Goal: Information Seeking & Learning: Learn about a topic

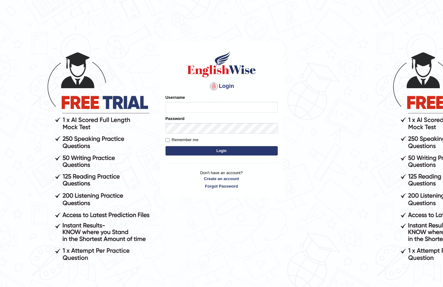
click at [266, 105] on input "Username" at bounding box center [222, 107] width 112 height 11
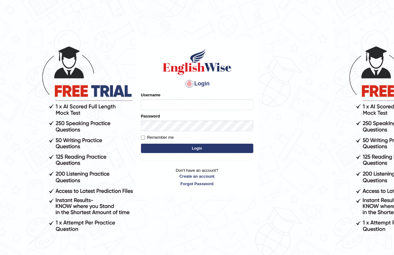
drag, startPoint x: 232, startPoint y: 108, endPoint x: 224, endPoint y: 111, distance: 9.1
click at [228, 110] on input "Username" at bounding box center [197, 105] width 112 height 11
drag, startPoint x: 214, startPoint y: 19, endPoint x: 208, endPoint y: 29, distance: 11.9
click at [220, 17] on html "Login Please fix the following errors: Username Password Remember me Login Don'…" at bounding box center [197, 127] width 394 height 255
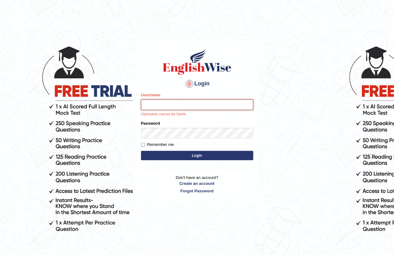
click at [151, 108] on input "Username" at bounding box center [197, 105] width 112 height 11
type input "vergilio"
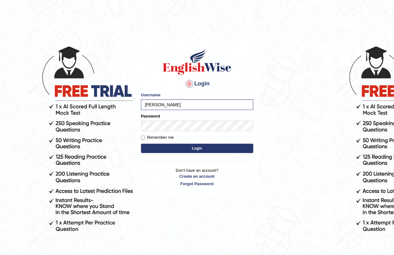
click at [196, 151] on button "Login" at bounding box center [197, 148] width 112 height 9
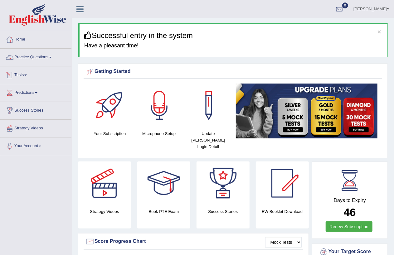
click at [47, 58] on link "Practice Questions" at bounding box center [35, 57] width 71 height 16
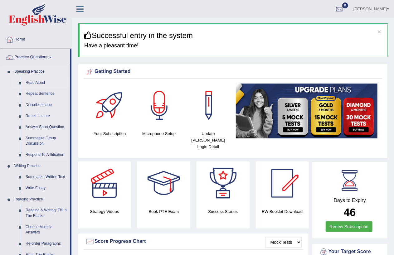
click at [35, 82] on link "Read Aloud" at bounding box center [46, 82] width 47 height 11
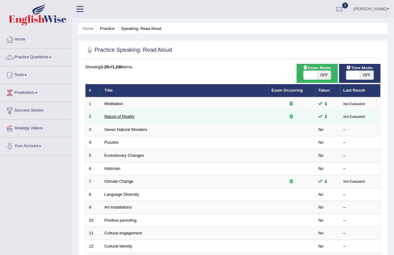
click at [119, 115] on link "Nature of Reality" at bounding box center [120, 116] width 30 height 5
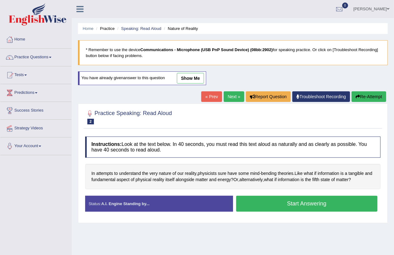
click at [198, 79] on link "show me" at bounding box center [190, 78] width 27 height 11
click at [197, 79] on div "Home Practice Speaking: Read Aloud Nature of Reality * Remember to use the devi…" at bounding box center [233, 156] width 322 height 312
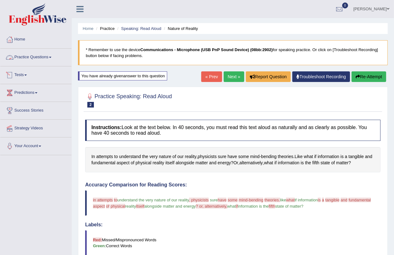
click at [24, 52] on link "Practice Questions" at bounding box center [35, 57] width 71 height 16
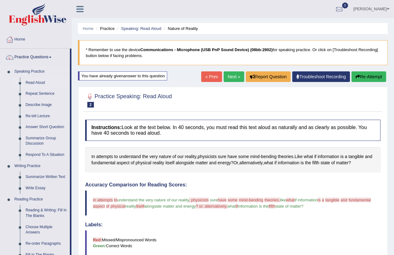
click at [32, 84] on link "Read Aloud" at bounding box center [46, 82] width 47 height 11
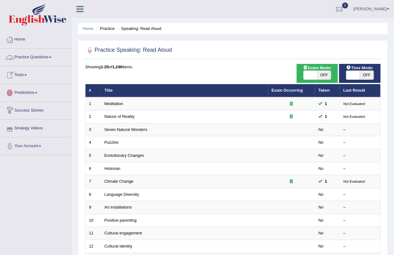
click at [45, 62] on link "Practice Questions" at bounding box center [35, 57] width 71 height 16
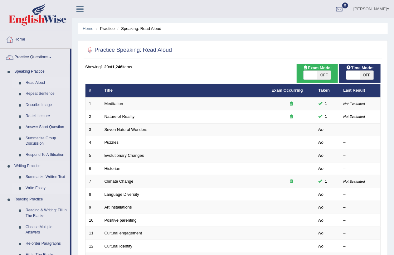
click at [33, 188] on link "Write Essay" at bounding box center [46, 188] width 47 height 11
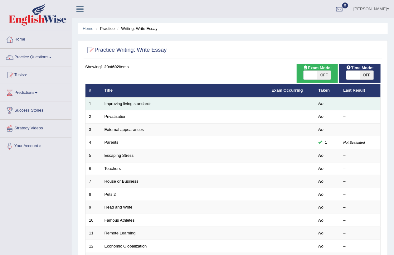
click at [126, 105] on td "Improving living standards" at bounding box center [184, 103] width 167 height 13
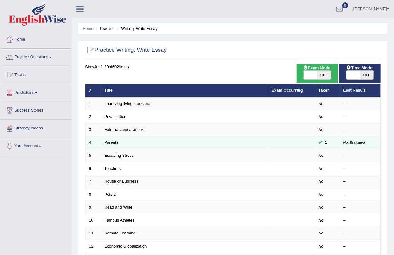
click at [114, 140] on link "Parents" at bounding box center [112, 142] width 14 height 5
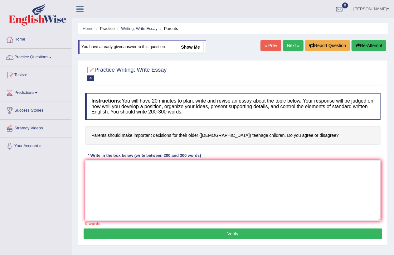
click at [188, 44] on link "show me" at bounding box center [190, 47] width 27 height 11
type textarea "The increasing influence of parents decisions has ignited numerous discussions.…"
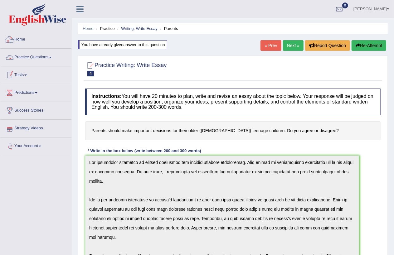
click at [39, 55] on link "Practice Questions" at bounding box center [35, 57] width 71 height 16
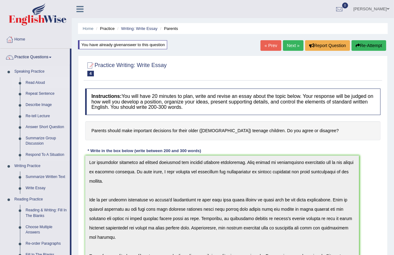
click at [41, 84] on link "Read Aloud" at bounding box center [46, 82] width 47 height 11
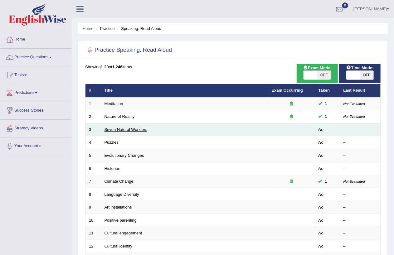
click at [108, 129] on link "Seven Natural Wonders" at bounding box center [126, 129] width 43 height 5
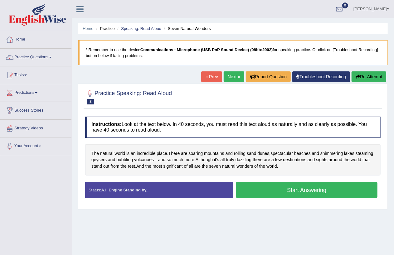
scroll to position [72, 0]
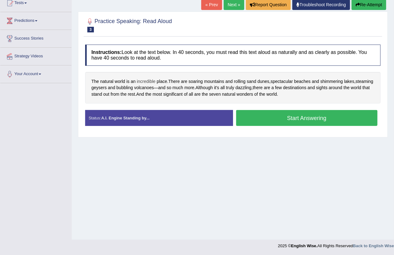
click at [150, 80] on span "incredible" at bounding box center [146, 81] width 19 height 7
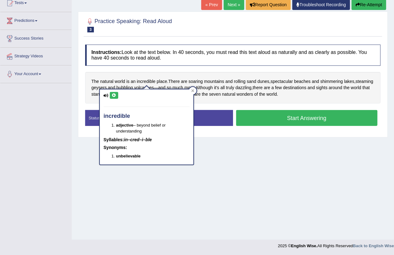
click at [117, 95] on button at bounding box center [114, 95] width 8 height 7
click at [113, 98] on button at bounding box center [114, 95] width 8 height 7
click at [116, 92] on button at bounding box center [114, 95] width 8 height 7
drag, startPoint x: 255, startPoint y: 173, endPoint x: 250, endPoint y: 178, distance: 8.0
click at [255, 175] on div "Home Practice Speaking: Read Aloud Seven Natural Wonders * Remember to use the …" at bounding box center [233, 84] width 322 height 312
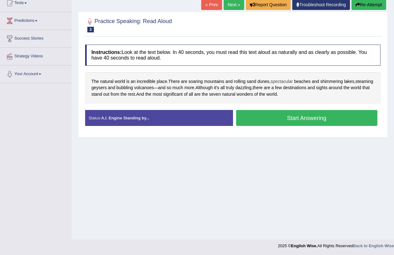
click at [283, 82] on span "spectacular" at bounding box center [282, 81] width 22 height 7
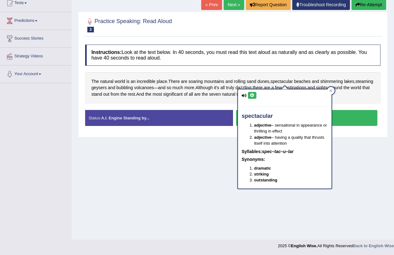
click at [254, 95] on icon at bounding box center [252, 96] width 5 height 4
click at [273, 69] on div "Instructions: Look at the text below. In 40 seconds, you must read this text al…" at bounding box center [233, 87] width 299 height 93
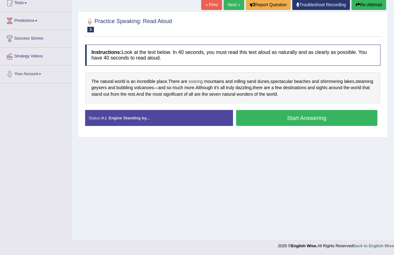
click at [196, 82] on span "soaring" at bounding box center [195, 81] width 14 height 7
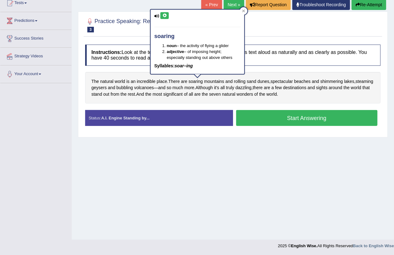
click at [159, 17] on div "soaring noun – the activity of flying a glider adjective – of imposing height; …" at bounding box center [198, 42] width 94 height 65
click at [157, 17] on icon at bounding box center [156, 16] width 5 height 4
click at [157, 14] on icon at bounding box center [156, 16] width 5 height 4
click at [165, 16] on icon at bounding box center [164, 16] width 5 height 4
click at [260, 24] on div at bounding box center [232, 24] width 295 height 19
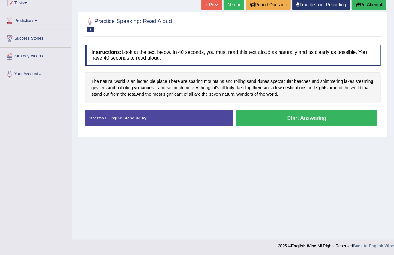
click at [107, 88] on span "geysers" at bounding box center [98, 88] width 15 height 7
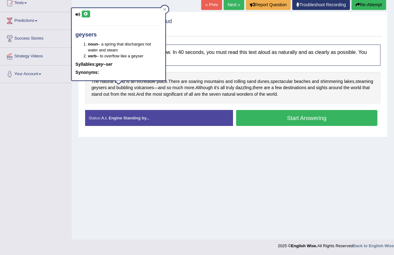
click at [86, 15] on icon at bounding box center [86, 14] width 5 height 4
click at [85, 12] on icon at bounding box center [86, 14] width 5 height 4
click at [192, 21] on div at bounding box center [232, 24] width 295 height 19
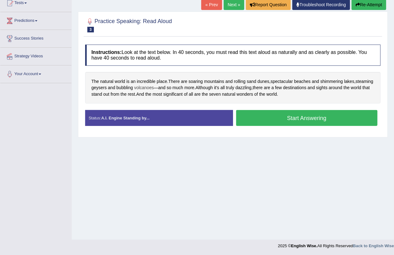
click at [154, 89] on span "volcanoes" at bounding box center [144, 88] width 20 height 7
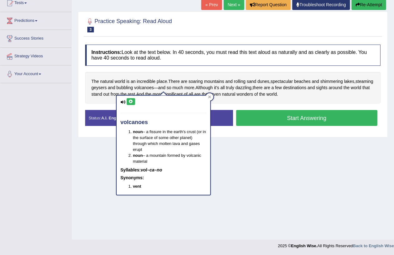
click at [124, 100] on icon at bounding box center [122, 102] width 5 height 4
click at [132, 100] on icon at bounding box center [131, 102] width 5 height 4
click at [216, 26] on div at bounding box center [232, 24] width 295 height 19
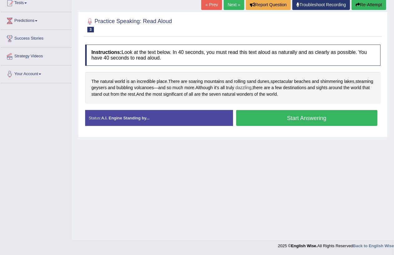
click at [251, 88] on span "dazzling" at bounding box center [244, 88] width 16 height 7
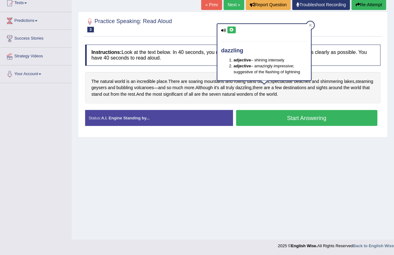
click at [225, 29] on icon at bounding box center [223, 30] width 5 height 4
click at [224, 29] on icon at bounding box center [223, 30] width 5 height 4
click at [233, 29] on icon at bounding box center [231, 30] width 5 height 4
click at [183, 96] on span "significant" at bounding box center [172, 94] width 19 height 7
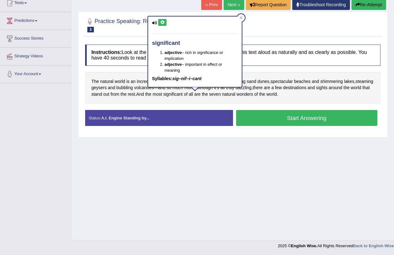
click at [155, 23] on icon at bounding box center [154, 23] width 5 height 4
click at [167, 22] on div "significant adjective – rich in significance or implication adjective – importa…" at bounding box center [195, 52] width 94 height 71
click at [263, 22] on div at bounding box center [232, 24] width 295 height 19
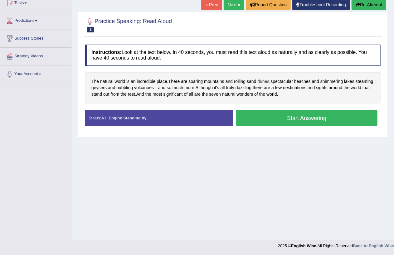
click at [264, 83] on span "dunes" at bounding box center [263, 81] width 12 height 7
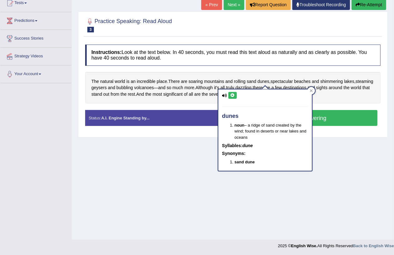
click at [226, 94] on icon at bounding box center [224, 96] width 5 height 4
click at [232, 96] on icon at bounding box center [232, 96] width 5 height 4
click at [232, 94] on icon at bounding box center [232, 96] width 5 height 4
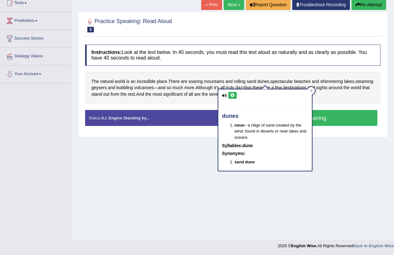
click at [285, 31] on div at bounding box center [232, 24] width 295 height 19
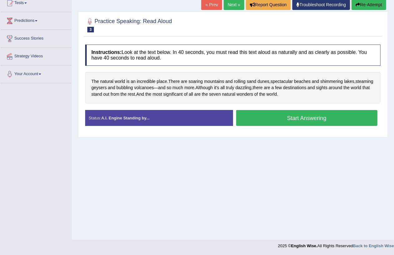
click at [297, 118] on button "Start Answering" at bounding box center [307, 118] width 142 height 16
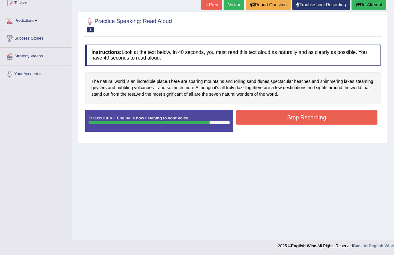
click at [310, 116] on button "Stop Recording" at bounding box center [307, 117] width 142 height 14
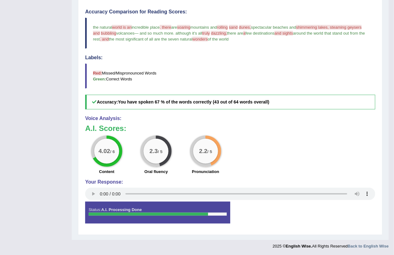
scroll to position [0, 0]
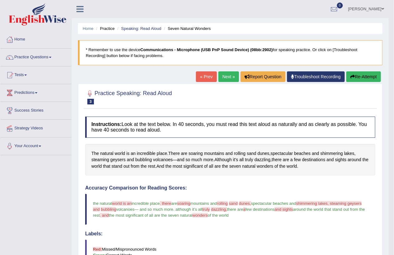
click at [225, 76] on link "Next »" at bounding box center [228, 76] width 21 height 11
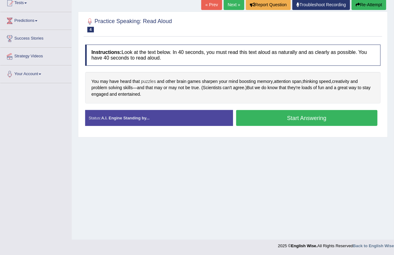
click at [148, 80] on span "puzzles" at bounding box center [148, 81] width 15 height 7
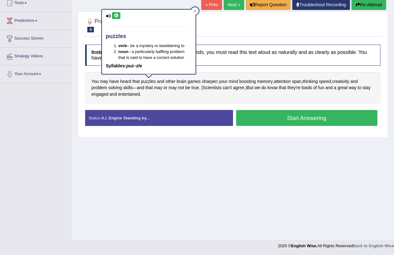
click at [113, 14] on button at bounding box center [116, 15] width 8 height 7
click at [227, 27] on div at bounding box center [232, 24] width 295 height 19
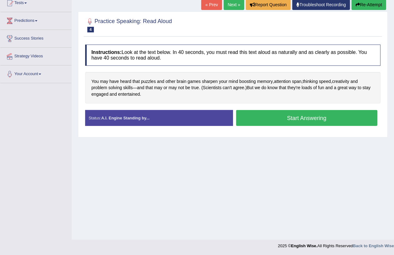
click at [214, 6] on link "« Prev" at bounding box center [211, 4] width 21 height 11
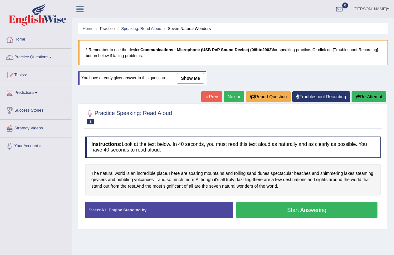
click at [185, 77] on link "show me" at bounding box center [190, 78] width 27 height 11
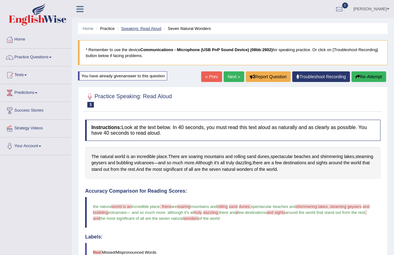
click at [156, 29] on link "Speaking: Read Aloud" at bounding box center [141, 28] width 40 height 5
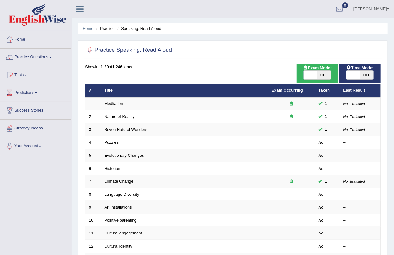
click at [367, 76] on span "OFF" at bounding box center [367, 75] width 14 height 9
checkbox input "true"
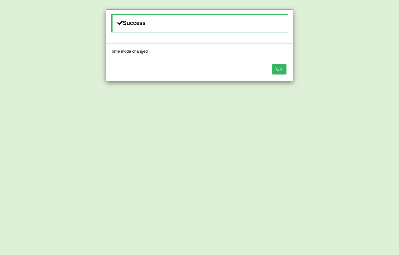
click at [279, 64] on button "OK" at bounding box center [279, 69] width 14 height 11
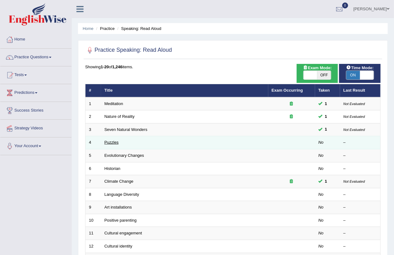
click at [113, 143] on link "Puzzles" at bounding box center [112, 142] width 14 height 5
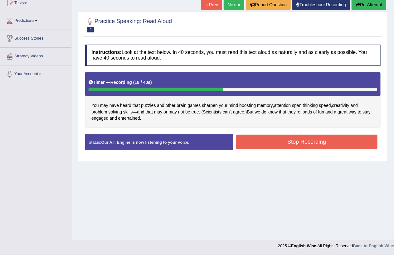
click at [265, 144] on button "Stop Recording" at bounding box center [307, 142] width 142 height 14
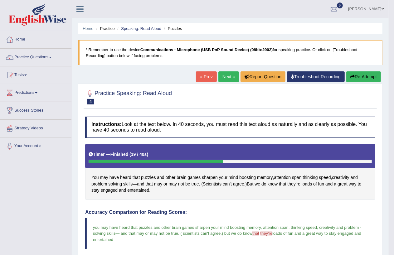
click at [227, 74] on link "Next »" at bounding box center [228, 76] width 21 height 11
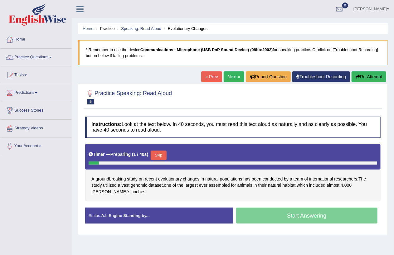
click at [161, 155] on button "Skip" at bounding box center [159, 155] width 16 height 9
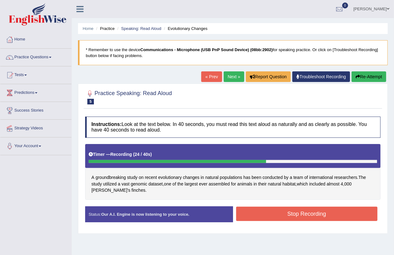
click at [297, 213] on button "Stop Recording" at bounding box center [307, 214] width 142 height 14
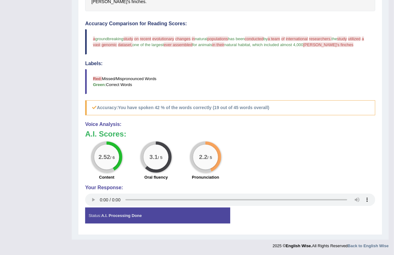
scroll to position [61, 0]
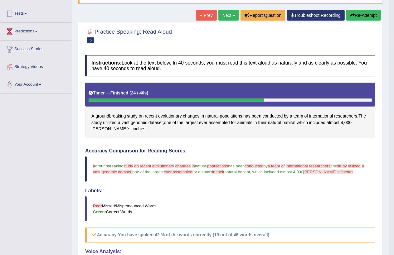
click at [222, 21] on div "« Prev Next » Report Question Troubleshoot Recording Re-Attempt" at bounding box center [289, 16] width 187 height 12
click at [221, 16] on link "Next »" at bounding box center [228, 15] width 21 height 11
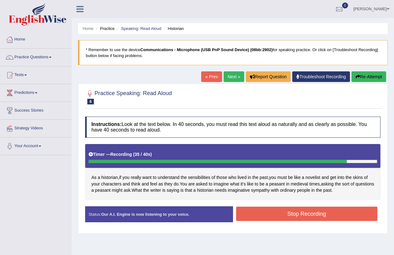
drag, startPoint x: 308, startPoint y: 213, endPoint x: 305, endPoint y: 213, distance: 3.1
click at [307, 213] on button "Stop Recording" at bounding box center [307, 214] width 142 height 14
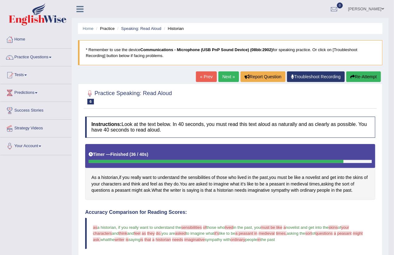
click at [226, 77] on link "Next »" at bounding box center [228, 76] width 21 height 11
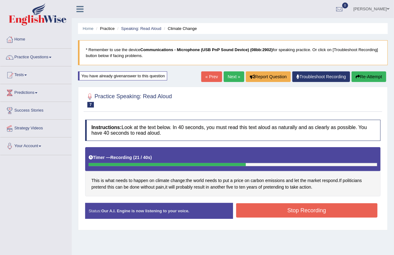
click at [295, 207] on button "Stop Recording" at bounding box center [307, 210] width 142 height 14
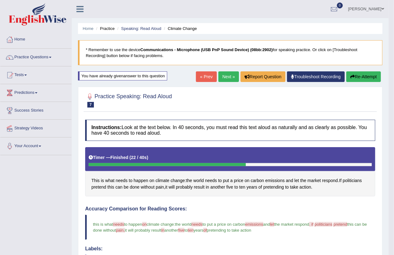
click at [225, 77] on link "Next »" at bounding box center [228, 76] width 21 height 11
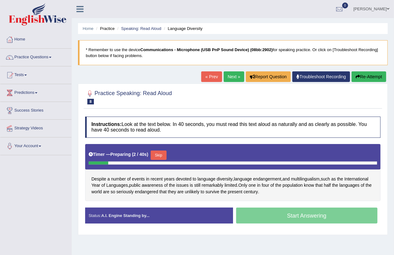
scroll to position [72, 0]
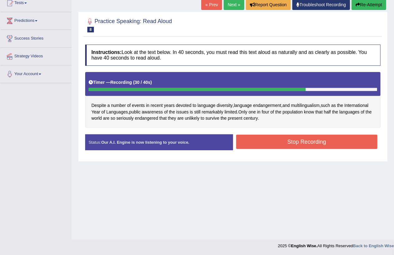
click at [318, 139] on button "Stop Recording" at bounding box center [307, 142] width 142 height 14
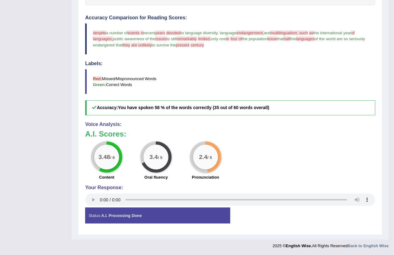
scroll to position [67, 0]
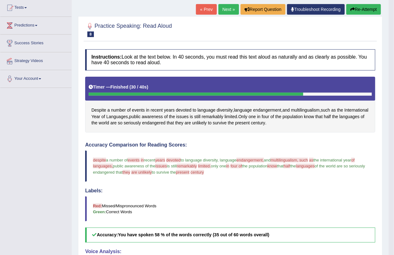
click at [225, 8] on link "Next »" at bounding box center [228, 9] width 21 height 11
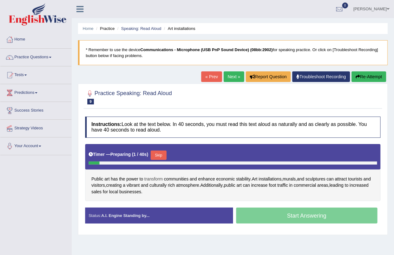
scroll to position [72, 0]
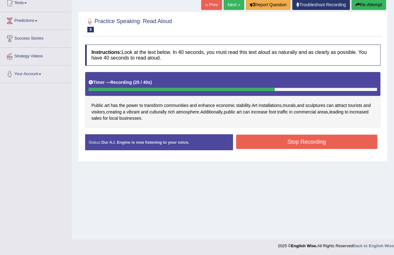
click at [307, 139] on button "Stop Recording" at bounding box center [307, 142] width 142 height 14
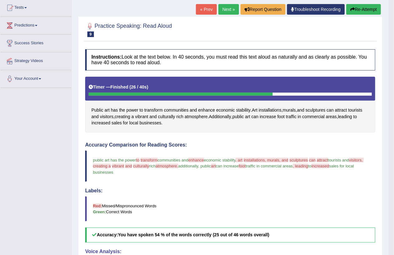
scroll to position [0, 0]
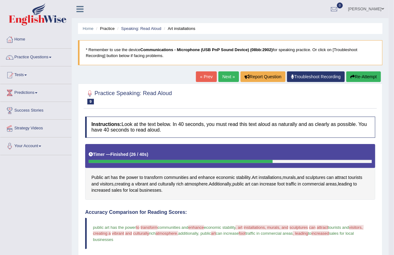
click at [223, 76] on link "Next »" at bounding box center [228, 76] width 21 height 11
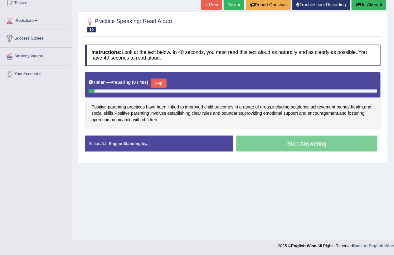
scroll to position [72, 0]
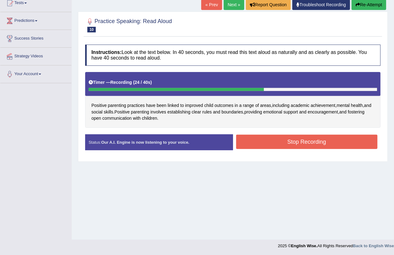
click at [296, 144] on button "Stop Recording" at bounding box center [307, 142] width 142 height 14
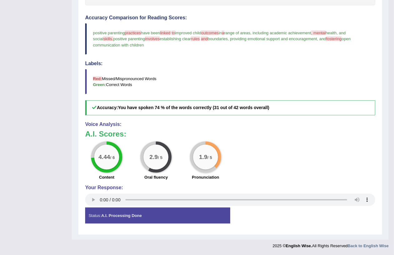
scroll to position [67, 0]
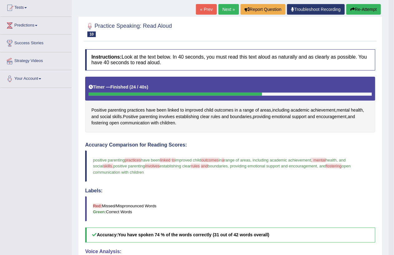
click at [224, 10] on link "Next »" at bounding box center [228, 9] width 21 height 11
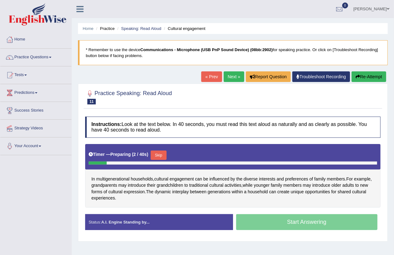
scroll to position [72, 0]
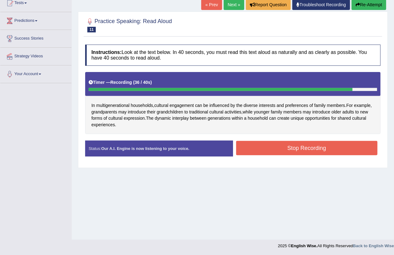
click at [308, 145] on button "Stop Recording" at bounding box center [307, 148] width 142 height 14
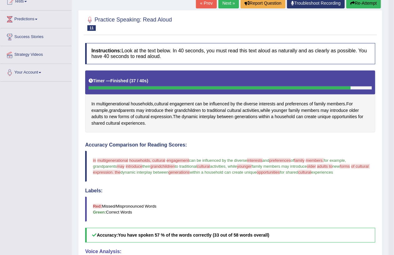
scroll to position [0, 0]
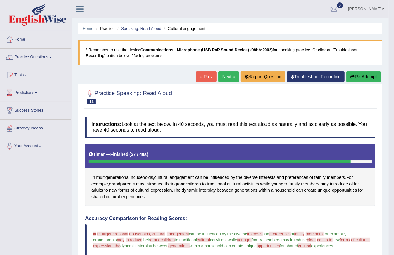
click at [364, 77] on button "Re-Attempt" at bounding box center [363, 76] width 35 height 11
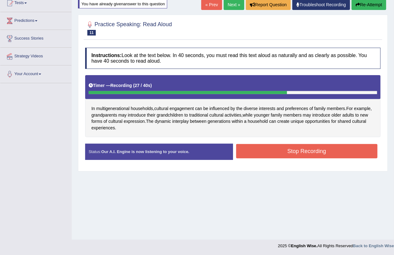
click at [312, 146] on button "Stop Recording" at bounding box center [307, 151] width 142 height 14
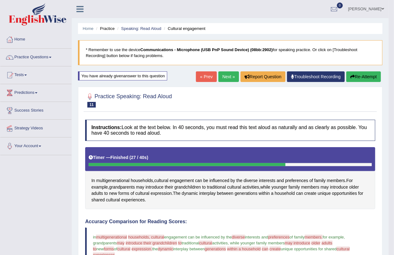
click at [227, 80] on link "Next »" at bounding box center [228, 76] width 21 height 11
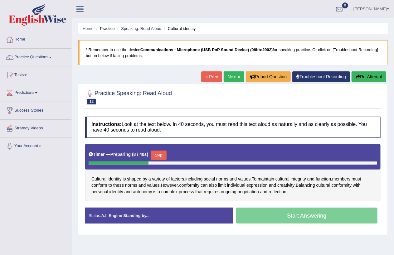
scroll to position [72, 0]
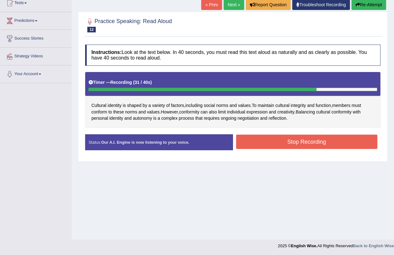
click at [300, 143] on button "Stop Recording" at bounding box center [307, 142] width 142 height 14
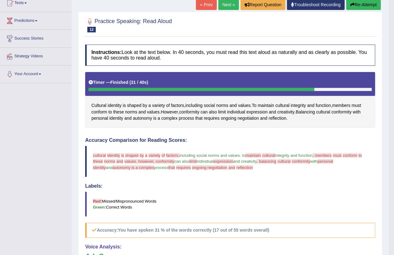
click at [222, 2] on link "Next »" at bounding box center [228, 4] width 21 height 11
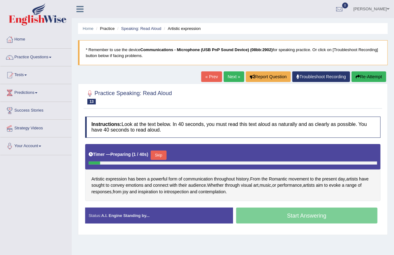
scroll to position [72, 0]
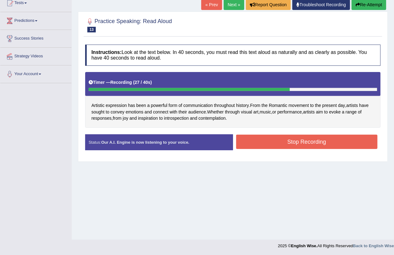
click at [297, 146] on button "Stop Recording" at bounding box center [307, 142] width 142 height 14
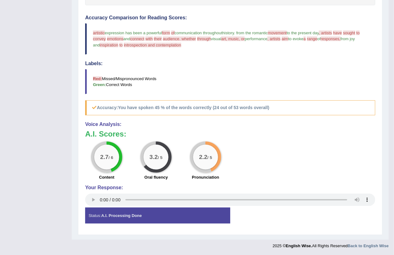
scroll to position [0, 0]
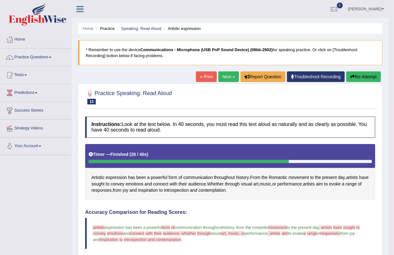
click at [227, 76] on link "Next »" at bounding box center [228, 76] width 21 height 11
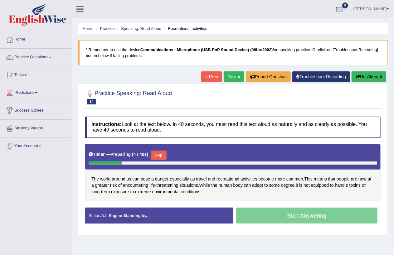
click at [213, 80] on link "« Prev" at bounding box center [211, 76] width 21 height 11
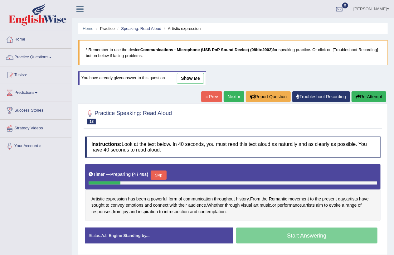
click at [207, 95] on link "« Prev" at bounding box center [211, 96] width 21 height 11
click at [209, 92] on link "« Prev" at bounding box center [211, 96] width 21 height 11
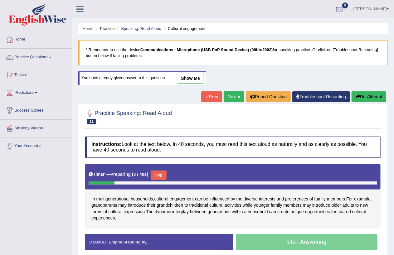
scroll to position [72, 0]
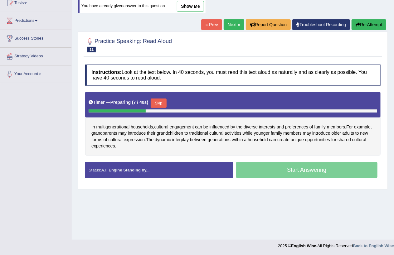
click at [209, 24] on link "« Prev" at bounding box center [211, 24] width 21 height 11
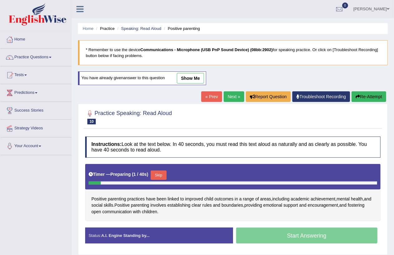
scroll to position [72, 0]
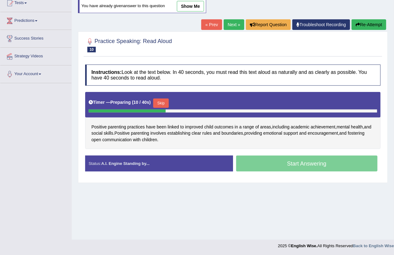
click at [226, 27] on link "Next »" at bounding box center [234, 24] width 21 height 11
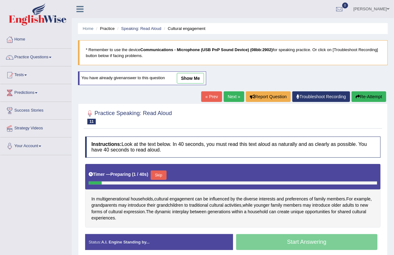
click at [229, 95] on link "Next »" at bounding box center [234, 96] width 21 height 11
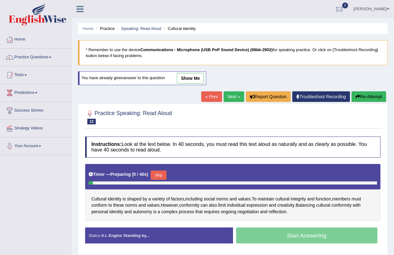
click at [229, 98] on link "Next »" at bounding box center [234, 96] width 21 height 11
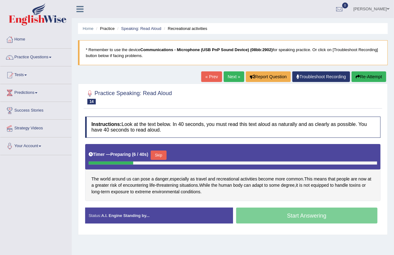
click at [231, 76] on link "Next »" at bounding box center [234, 76] width 21 height 11
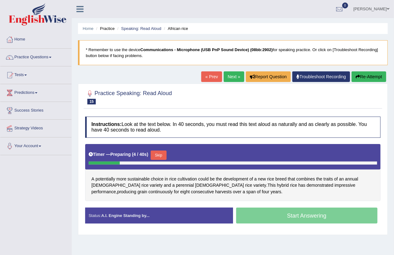
click at [210, 74] on link "« Prev" at bounding box center [211, 76] width 21 height 11
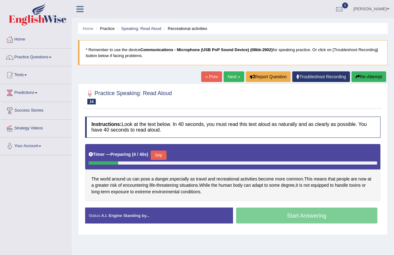
click at [210, 74] on link "« Prev" at bounding box center [211, 76] width 21 height 11
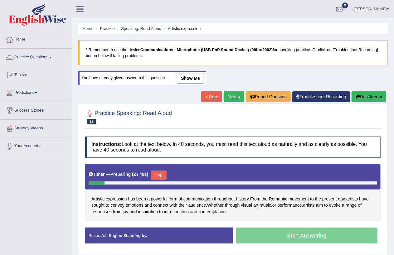
scroll to position [72, 0]
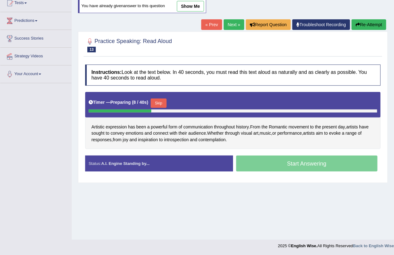
click at [93, 110] on div at bounding box center [120, 111] width 63 height 3
click at [93, 110] on div at bounding box center [123, 111] width 68 height 3
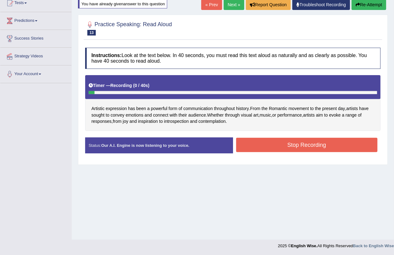
click at [230, 7] on link "Next »" at bounding box center [234, 4] width 21 height 11
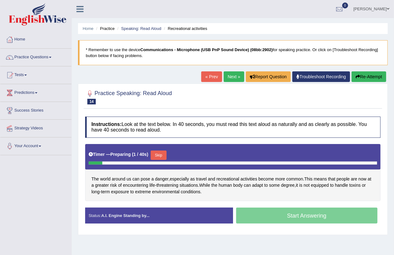
scroll to position [72, 0]
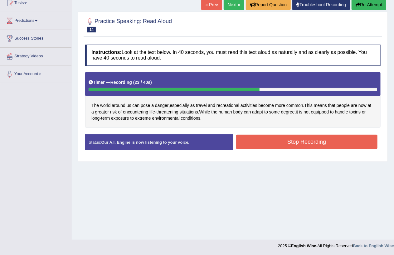
click at [293, 140] on button "Stop Recording" at bounding box center [307, 142] width 142 height 14
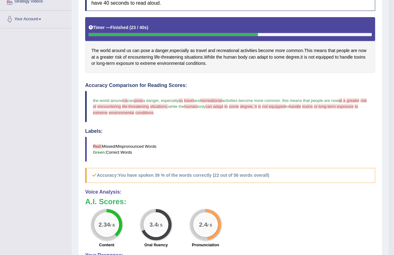
scroll to position [0, 0]
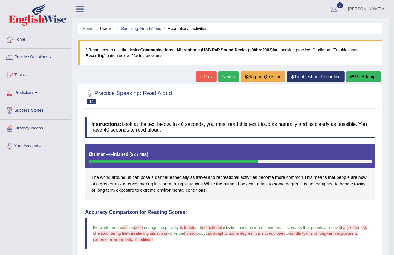
click at [225, 77] on link "Next »" at bounding box center [228, 76] width 21 height 11
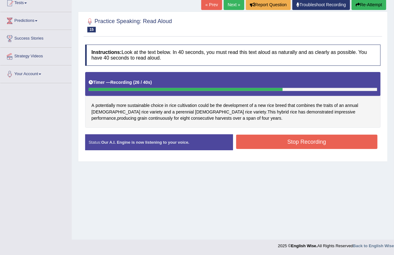
click at [306, 143] on button "Stop Recording" at bounding box center [307, 142] width 142 height 14
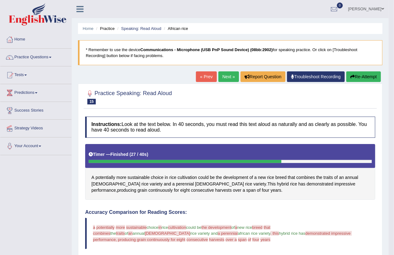
click at [201, 77] on link "« Prev" at bounding box center [206, 76] width 21 height 11
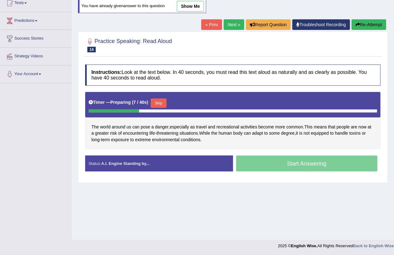
click at [228, 24] on link "Next »" at bounding box center [234, 24] width 21 height 11
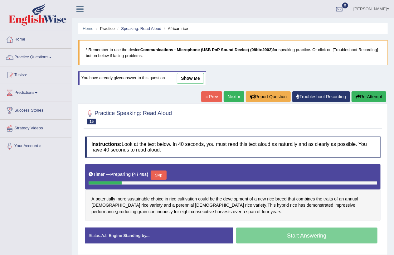
click at [212, 98] on link "« Prev" at bounding box center [211, 96] width 21 height 11
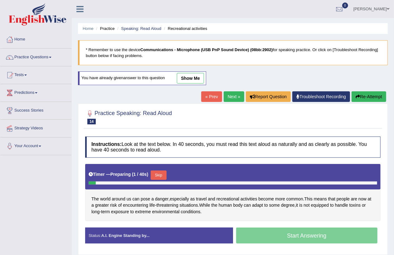
scroll to position [72, 0]
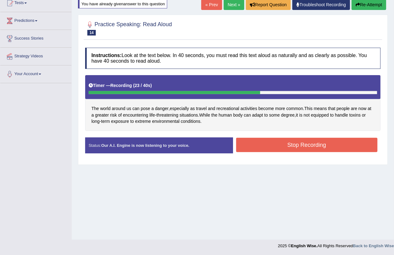
drag, startPoint x: 287, startPoint y: 142, endPoint x: 285, endPoint y: 148, distance: 6.2
click at [286, 142] on button "Stop Recording" at bounding box center [307, 145] width 142 height 14
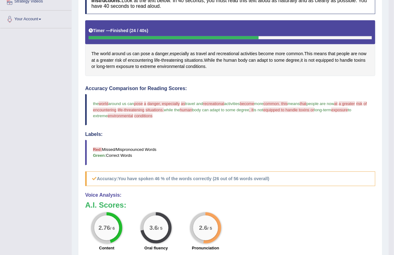
scroll to position [0, 0]
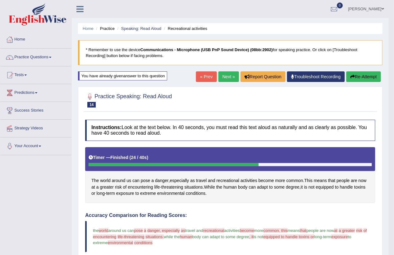
click at [227, 76] on link "Next »" at bounding box center [228, 76] width 21 height 11
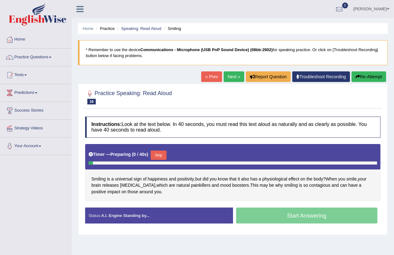
scroll to position [72, 0]
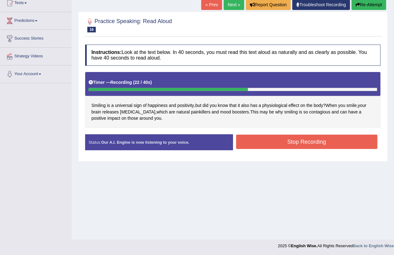
click at [300, 143] on button "Stop Recording" at bounding box center [307, 142] width 142 height 14
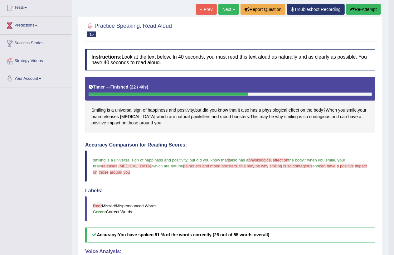
scroll to position [0, 0]
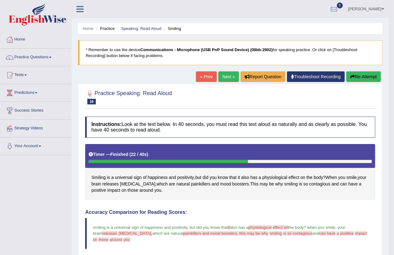
click at [223, 77] on link "Next »" at bounding box center [228, 76] width 21 height 11
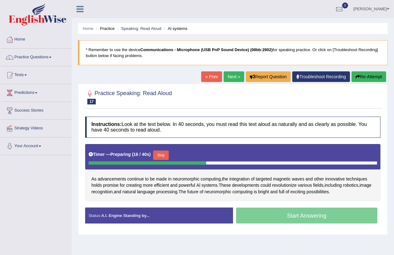
click at [211, 76] on link "« Prev" at bounding box center [211, 76] width 21 height 11
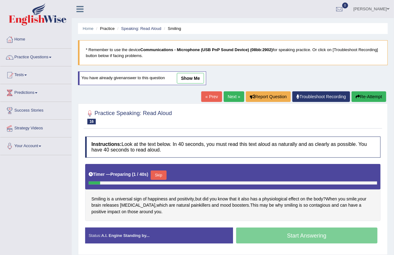
scroll to position [72, 0]
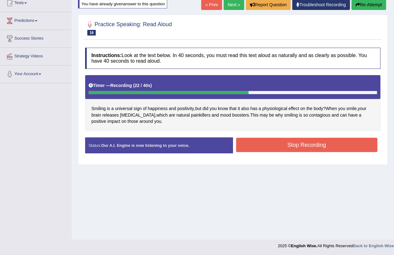
drag, startPoint x: 292, startPoint y: 143, endPoint x: 287, endPoint y: 145, distance: 5.3
click at [290, 144] on button "Stop Recording" at bounding box center [307, 145] width 142 height 14
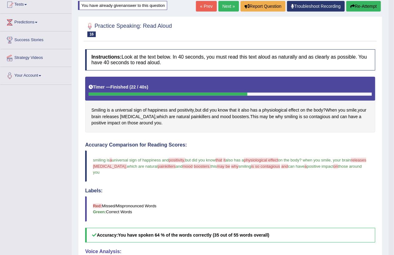
scroll to position [67, 0]
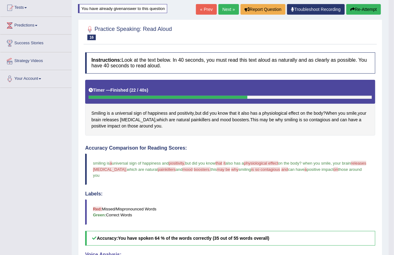
click at [222, 10] on link "Next »" at bounding box center [228, 9] width 21 height 11
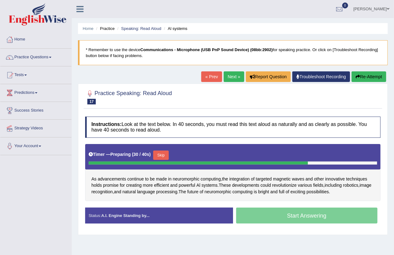
click at [230, 80] on link "Next »" at bounding box center [234, 76] width 21 height 11
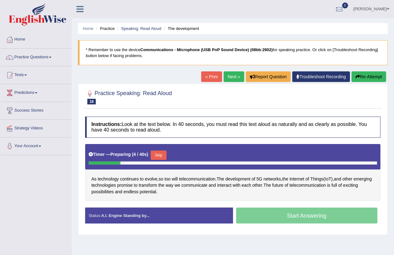
click at [231, 76] on link "Next »" at bounding box center [234, 76] width 21 height 11
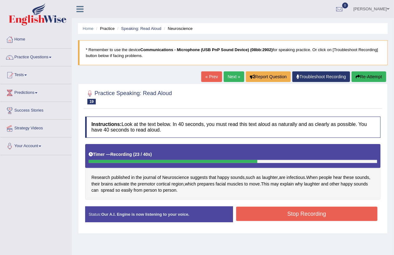
click at [297, 215] on button "Stop Recording" at bounding box center [307, 214] width 142 height 14
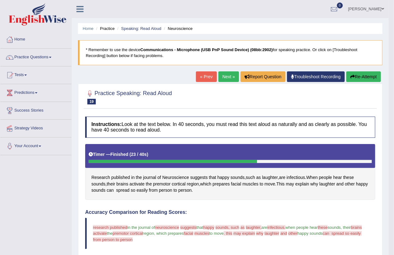
click at [222, 78] on link "Next »" at bounding box center [228, 76] width 21 height 11
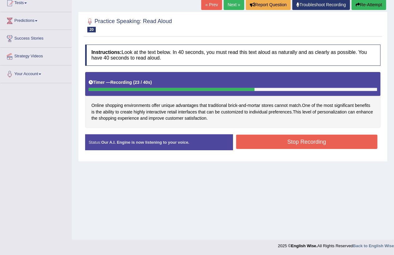
click at [309, 144] on button "Stop Recording" at bounding box center [307, 142] width 142 height 14
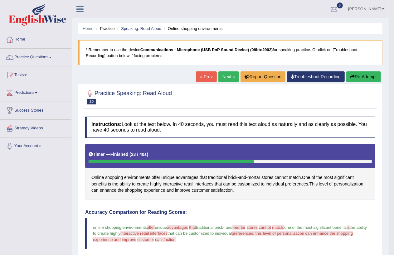
drag, startPoint x: 225, startPoint y: 72, endPoint x: 223, endPoint y: 76, distance: 4.2
click at [224, 72] on link "Next »" at bounding box center [228, 76] width 21 height 11
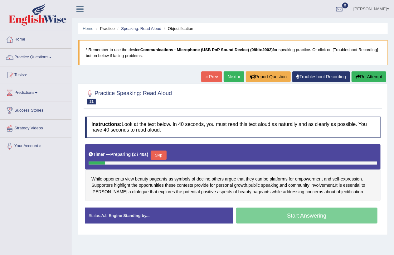
scroll to position [72, 0]
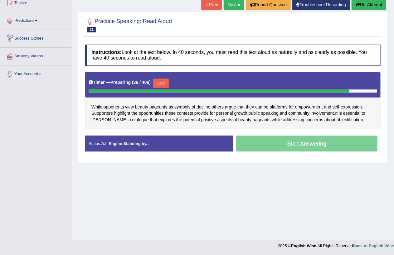
click at [164, 83] on button "Skip" at bounding box center [161, 83] width 16 height 9
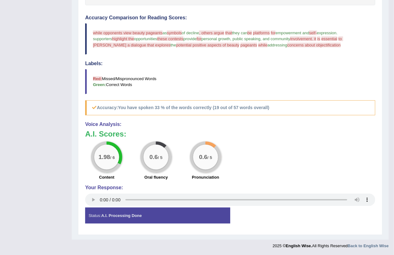
scroll to position [0, 0]
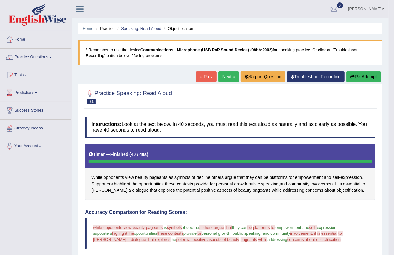
click at [224, 77] on link "Next »" at bounding box center [228, 76] width 21 height 11
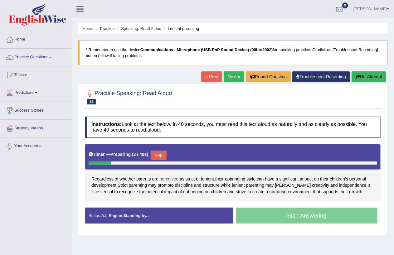
scroll to position [72, 0]
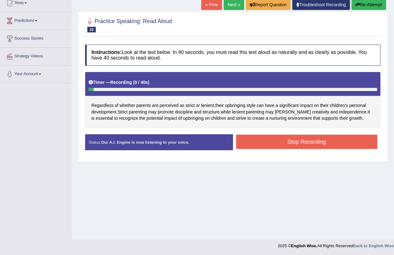
click at [233, 5] on link "Next »" at bounding box center [234, 4] width 21 height 11
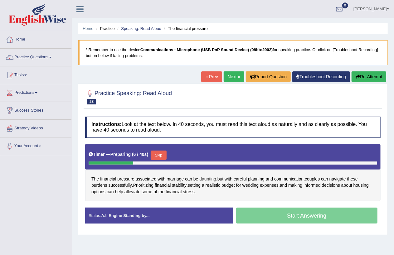
scroll to position [72, 0]
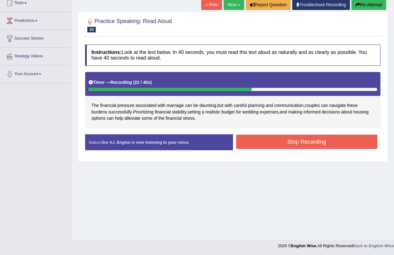
click at [278, 140] on button "Stop Recording" at bounding box center [307, 142] width 142 height 14
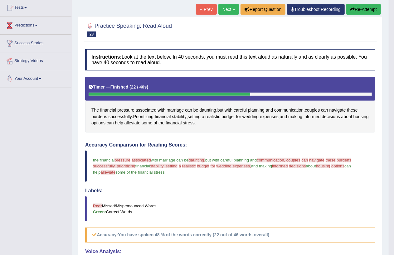
scroll to position [0, 0]
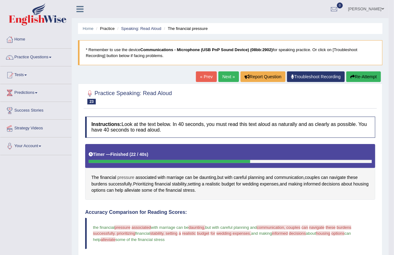
click at [126, 178] on span "pressure" at bounding box center [125, 177] width 17 height 7
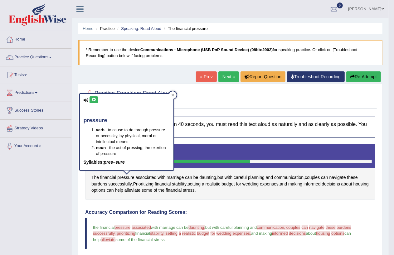
click at [230, 199] on div "The financial pressure associated with marriage can be daunting , but with care…" at bounding box center [230, 172] width 290 height 56
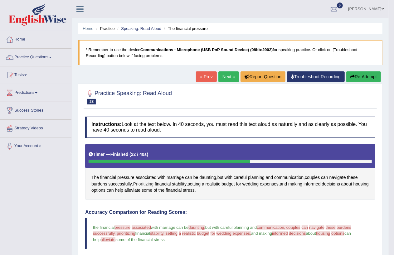
click at [145, 186] on span "Prioritizing" at bounding box center [143, 184] width 20 height 7
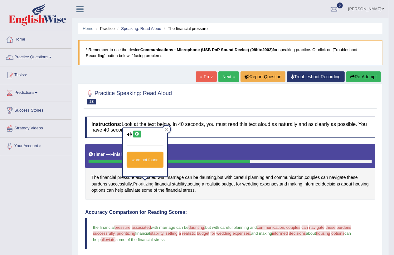
click at [145, 184] on span "Prioritizing" at bounding box center [143, 184] width 20 height 7
click at [136, 136] on button at bounding box center [137, 134] width 8 height 7
click at [191, 135] on h4 "Instructions: Look at the text below. In 40 seconds, you must read this text al…" at bounding box center [230, 127] width 290 height 21
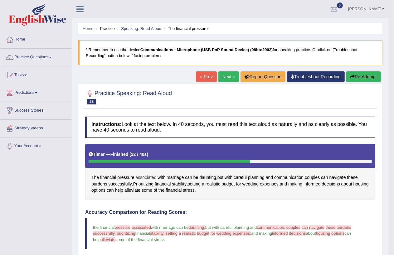
click at [147, 178] on span "associated" at bounding box center [146, 177] width 21 height 7
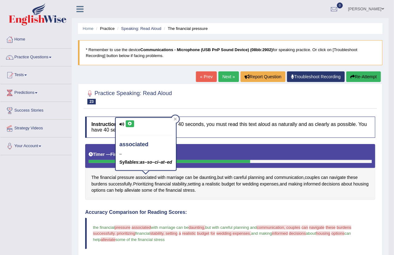
click at [130, 125] on icon at bounding box center [130, 124] width 5 height 4
click at [129, 124] on icon at bounding box center [130, 124] width 5 height 4
click at [210, 101] on div at bounding box center [230, 96] width 290 height 19
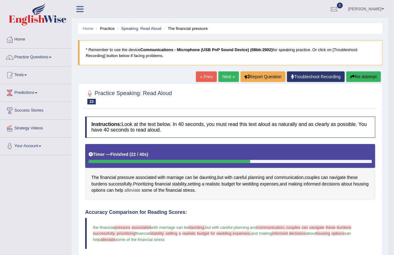
click at [140, 192] on span "alleviate" at bounding box center [132, 190] width 16 height 7
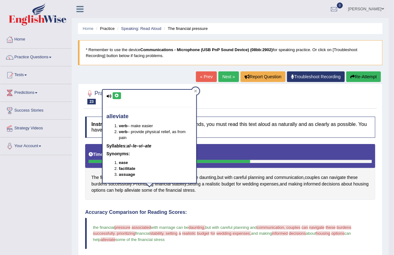
click at [112, 95] on div "alleviate verb – make easier verb – provide physical relief, as from pain Sylla…" at bounding box center [150, 136] width 94 height 93
click at [111, 97] on icon at bounding box center [108, 96] width 5 height 4
click at [110, 96] on icon at bounding box center [108, 96] width 5 height 4
click at [114, 91] on div "alleviate verb – make easier verb – provide physical relief, as from pain Sylla…" at bounding box center [150, 136] width 94 height 93
click at [115, 93] on button at bounding box center [117, 95] width 8 height 7
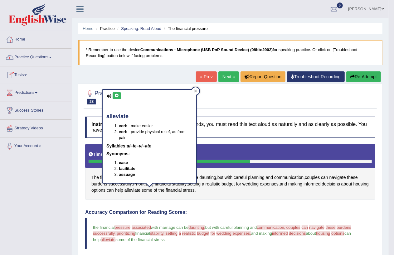
click at [220, 98] on div at bounding box center [230, 96] width 290 height 19
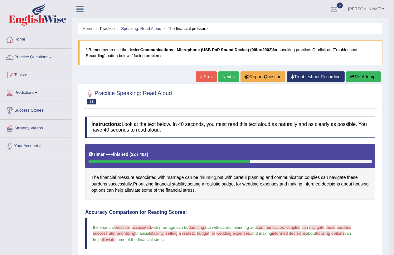
click at [205, 176] on span "daunting" at bounding box center [207, 177] width 17 height 7
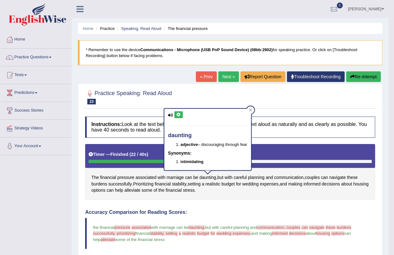
click at [169, 120] on div "daunting adjective – discouraging through fear Synonyms: intimidating" at bounding box center [207, 139] width 87 height 61
click at [170, 115] on icon at bounding box center [170, 115] width 5 height 4
click at [170, 113] on icon at bounding box center [170, 115] width 5 height 4
click at [178, 115] on icon at bounding box center [178, 115] width 5 height 4
click at [178, 113] on icon at bounding box center [178, 115] width 5 height 4
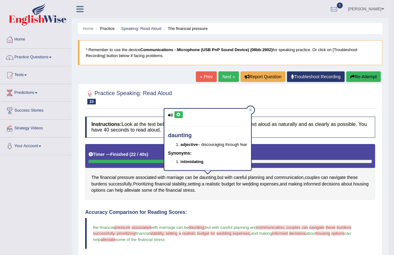
click at [223, 72] on link "Next »" at bounding box center [228, 76] width 21 height 11
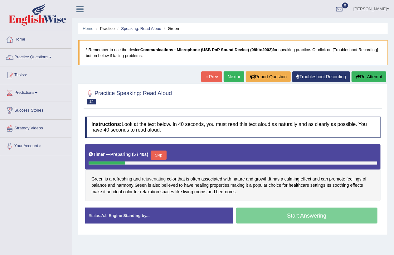
click at [159, 179] on span "rejuvenating" at bounding box center [154, 179] width 24 height 7
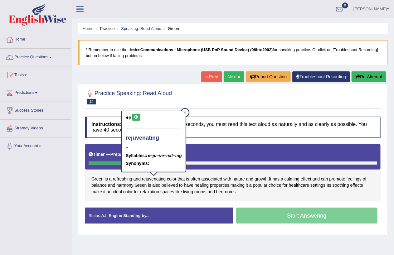
click at [134, 116] on icon at bounding box center [136, 117] width 5 height 4
click at [226, 99] on div at bounding box center [232, 96] width 295 height 19
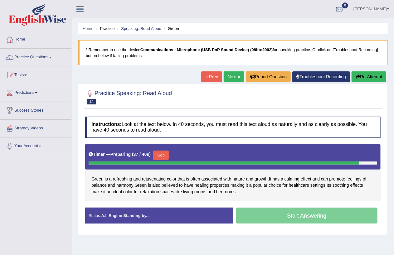
click at [102, 162] on div at bounding box center [224, 163] width 271 height 3
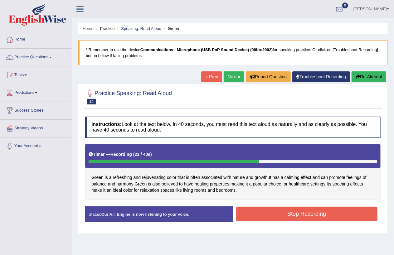
click at [297, 214] on button "Stop Recording" at bounding box center [307, 214] width 142 height 14
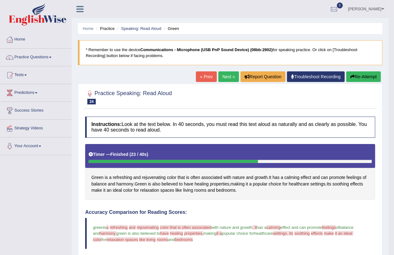
click at [226, 74] on link "Next »" at bounding box center [228, 76] width 21 height 11
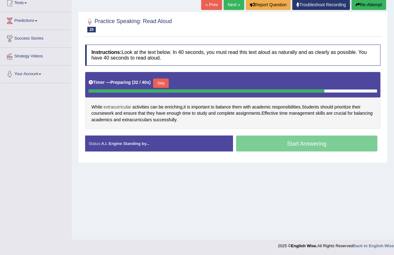
click at [112, 105] on span "extracurricular" at bounding box center [118, 107] width 28 height 7
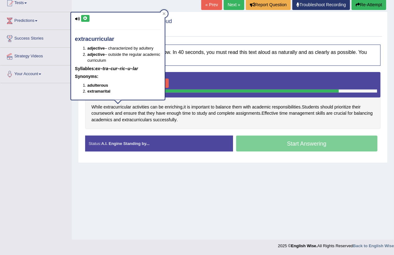
click at [94, 38] on h4 "extracurricular" at bounding box center [118, 39] width 86 height 6
click at [81, 17] on button at bounding box center [85, 18] width 8 height 7
click at [211, 32] on div at bounding box center [232, 24] width 295 height 19
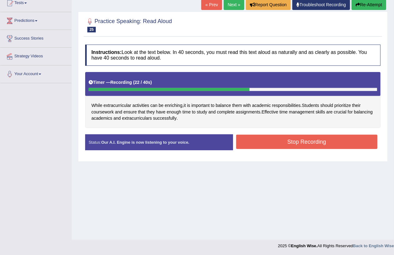
click at [295, 146] on button "Stop Recording" at bounding box center [307, 142] width 142 height 14
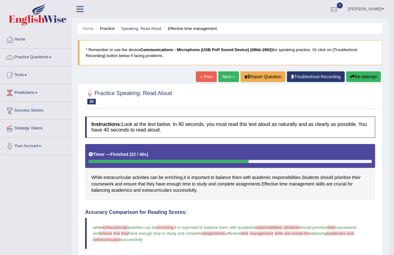
click at [202, 78] on link "« Prev" at bounding box center [206, 76] width 21 height 11
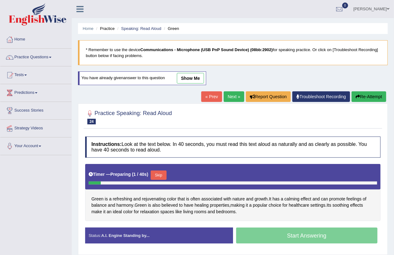
scroll to position [72, 0]
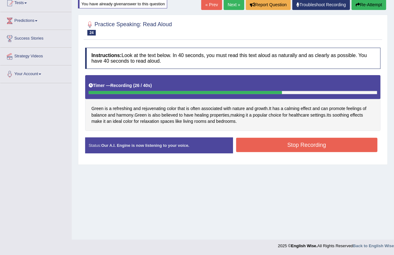
click at [305, 142] on button "Stop Recording" at bounding box center [307, 145] width 142 height 14
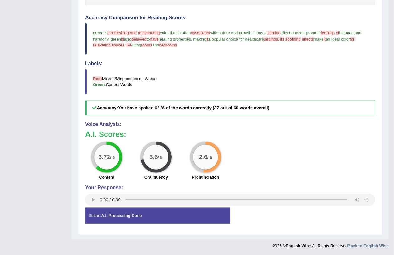
scroll to position [71, 0]
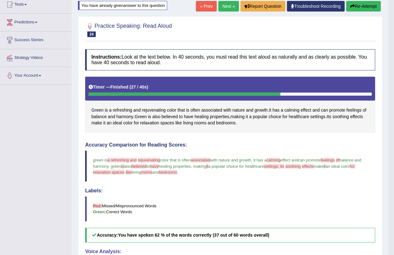
click at [224, 5] on link "Next »" at bounding box center [228, 6] width 21 height 11
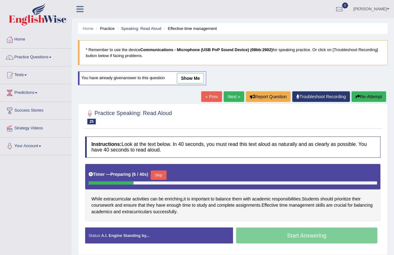
click at [229, 97] on link "Next »" at bounding box center [234, 96] width 21 height 11
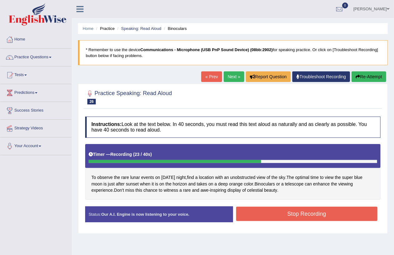
click at [285, 210] on button "Stop Recording" at bounding box center [307, 214] width 142 height 14
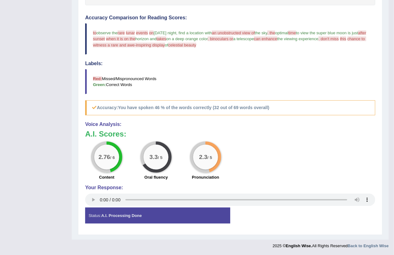
scroll to position [67, 0]
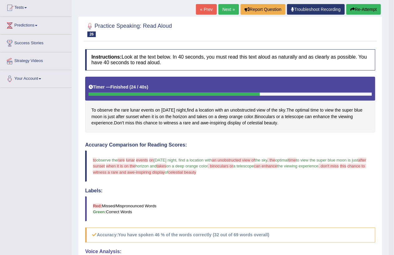
click at [223, 8] on link "Next »" at bounding box center [228, 9] width 21 height 11
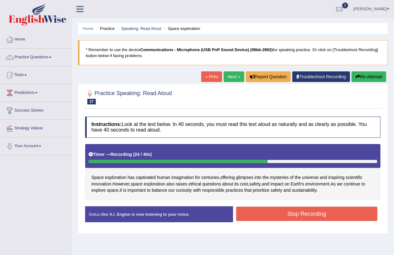
click at [290, 214] on button "Stop Recording" at bounding box center [307, 214] width 142 height 14
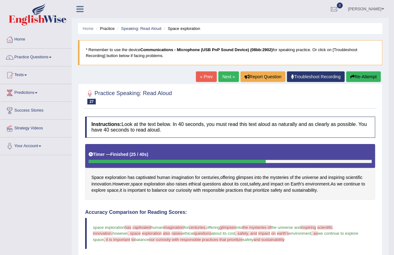
click at [17, 58] on link "Practice Questions" at bounding box center [35, 57] width 71 height 16
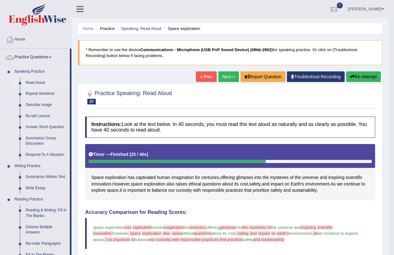
click at [36, 82] on link "Read Aloud" at bounding box center [46, 82] width 47 height 11
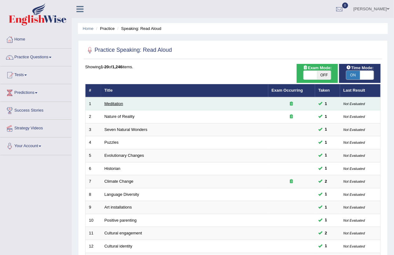
click at [114, 101] on link "Meditation" at bounding box center [114, 103] width 19 height 5
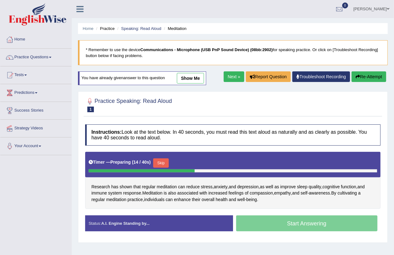
click at [14, 58] on link "Practice Questions" at bounding box center [35, 57] width 71 height 16
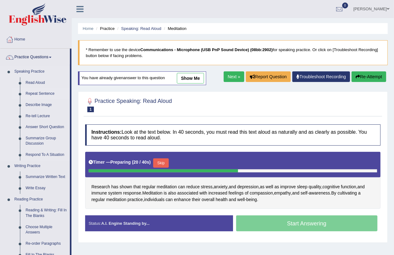
click at [34, 94] on link "Repeat Sentence" at bounding box center [46, 93] width 47 height 11
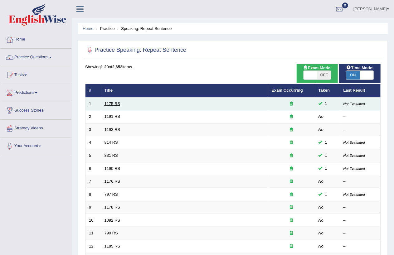
click at [108, 102] on link "1175 RS" at bounding box center [113, 103] width 16 height 5
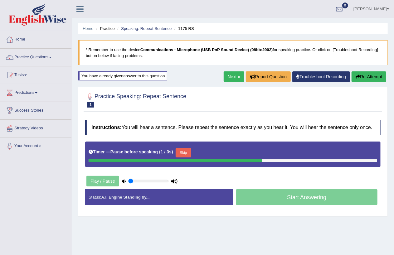
click at [296, 201] on div "Start Answering" at bounding box center [307, 197] width 148 height 17
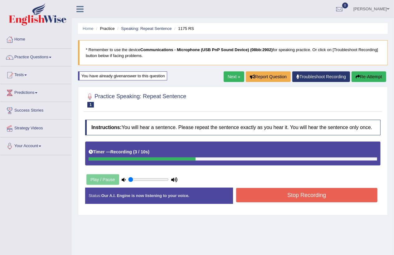
click at [299, 198] on button "Stop Recording" at bounding box center [307, 195] width 142 height 14
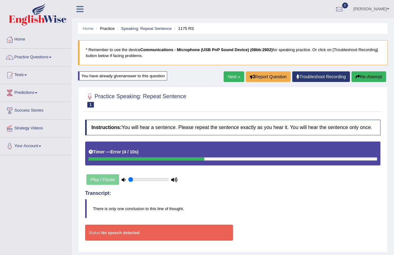
click at [124, 179] on icon at bounding box center [124, 180] width 4 height 4
click at [135, 179] on input "range" at bounding box center [148, 179] width 41 height 5
type input "0.05"
click at [130, 181] on input "range" at bounding box center [148, 179] width 41 height 5
click at [95, 181] on div "Play / Pause" at bounding box center [132, 180] width 94 height 16
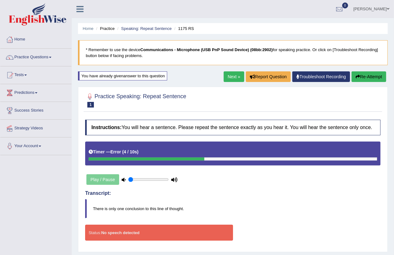
click at [110, 179] on div "Play / Pause" at bounding box center [132, 180] width 94 height 16
click at [31, 57] on link "Practice Questions" at bounding box center [35, 57] width 71 height 16
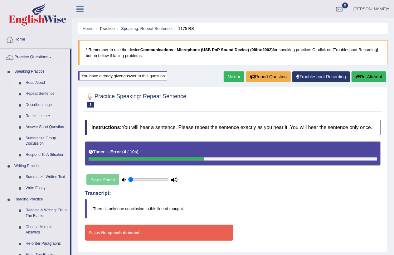
click at [36, 84] on link "Read Aloud" at bounding box center [46, 82] width 47 height 11
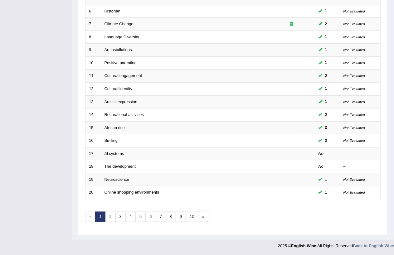
scroll to position [30, 0]
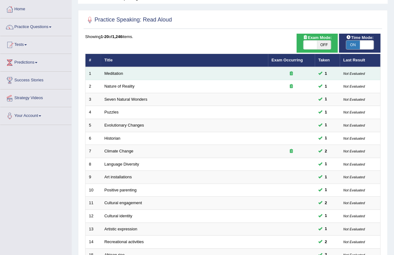
click at [124, 76] on td "Meditation" at bounding box center [184, 73] width 167 height 13
click at [127, 75] on td "Meditation" at bounding box center [184, 73] width 167 height 13
click at [111, 72] on link "Meditation" at bounding box center [114, 73] width 19 height 5
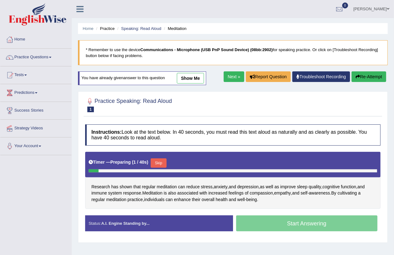
scroll to position [72, 0]
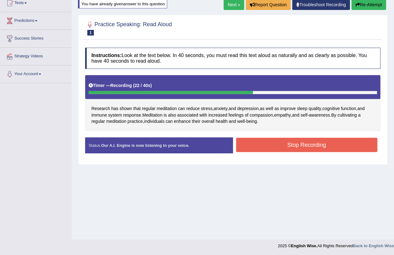
click at [295, 147] on button "Stop Recording" at bounding box center [307, 145] width 142 height 14
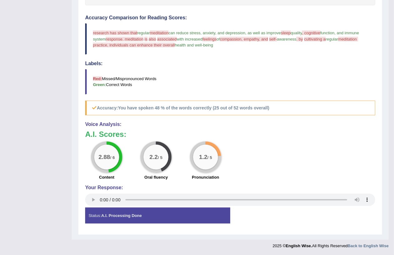
scroll to position [0, 0]
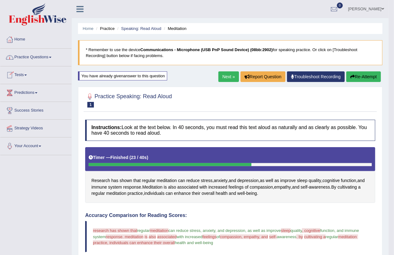
click at [40, 57] on link "Practice Questions" at bounding box center [35, 57] width 71 height 16
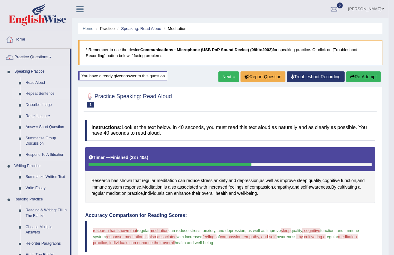
click at [36, 93] on link "Repeat Sentence" at bounding box center [46, 93] width 47 height 11
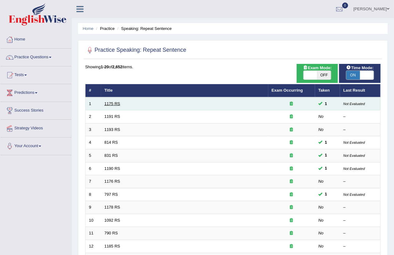
click at [119, 102] on link "1175 RS" at bounding box center [113, 103] width 16 height 5
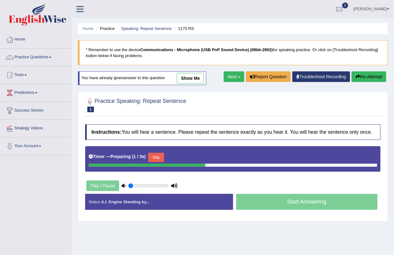
scroll to position [72, 0]
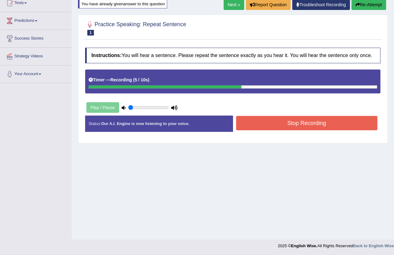
click at [297, 123] on button "Stop Recording" at bounding box center [307, 123] width 142 height 14
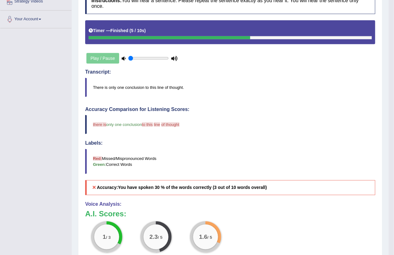
scroll to position [0, 0]
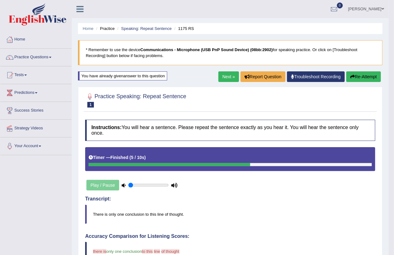
click at [219, 75] on link "Next »" at bounding box center [228, 76] width 21 height 11
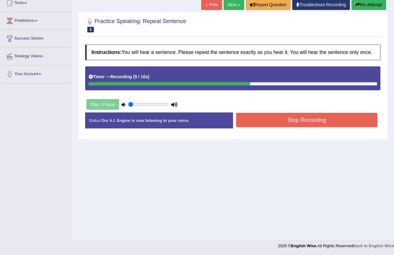
click at [302, 122] on button "Stop Recording" at bounding box center [307, 120] width 142 height 14
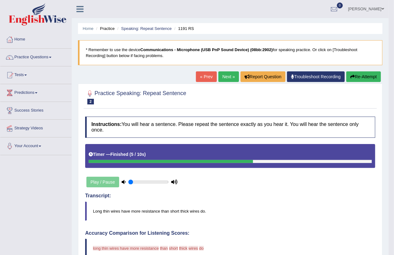
click at [221, 75] on link "Next »" at bounding box center [228, 76] width 21 height 11
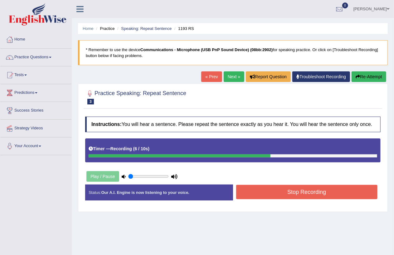
click at [309, 193] on button "Stop Recording" at bounding box center [307, 192] width 142 height 14
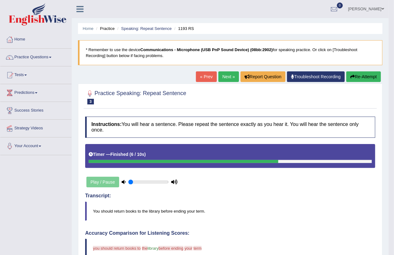
click at [224, 74] on link "Next »" at bounding box center [228, 76] width 21 height 11
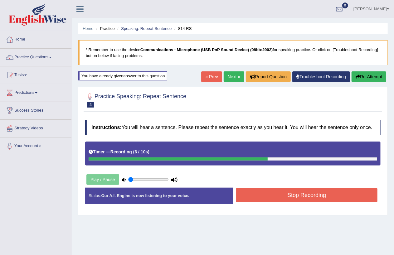
click at [300, 198] on button "Stop Recording" at bounding box center [307, 195] width 142 height 14
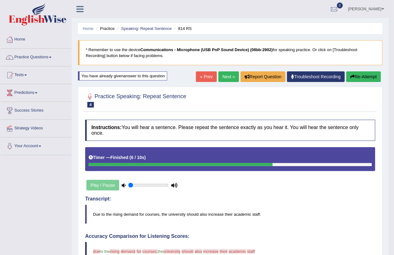
click at [223, 75] on link "Next »" at bounding box center [228, 76] width 21 height 11
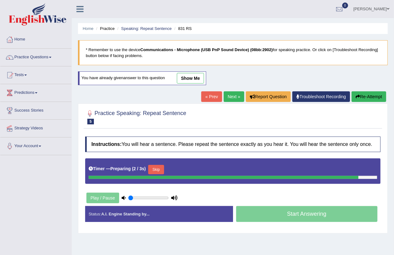
scroll to position [72, 0]
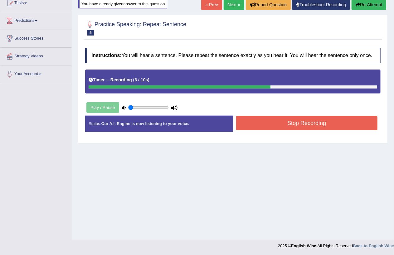
click at [302, 123] on button "Stop Recording" at bounding box center [307, 123] width 142 height 14
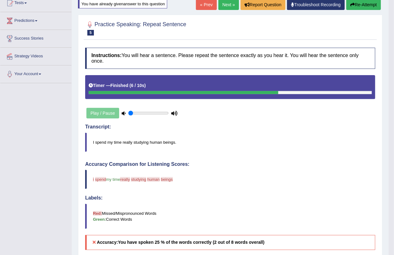
click at [226, 4] on link "Next »" at bounding box center [228, 4] width 21 height 11
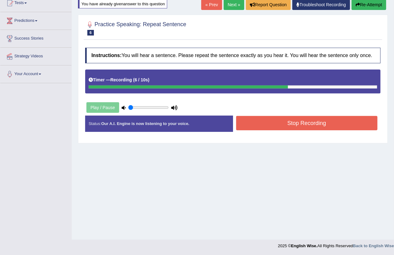
click at [309, 126] on button "Stop Recording" at bounding box center [307, 123] width 142 height 14
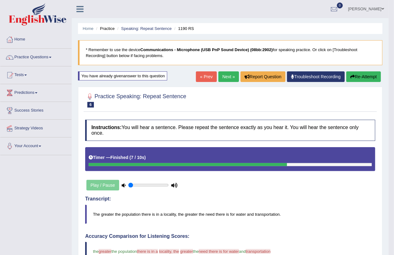
click at [226, 76] on link "Next »" at bounding box center [228, 76] width 21 height 11
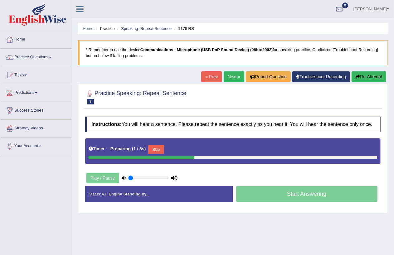
scroll to position [72, 0]
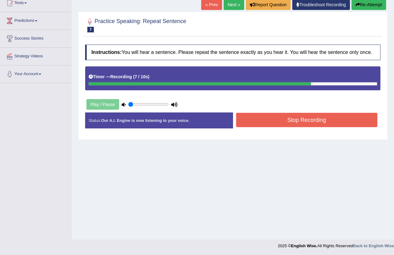
click at [298, 118] on button "Stop Recording" at bounding box center [307, 120] width 142 height 14
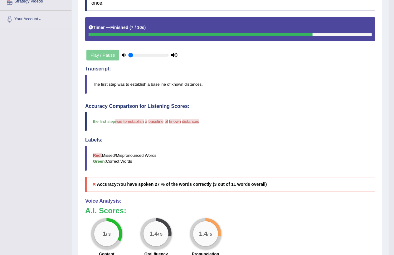
scroll to position [0, 0]
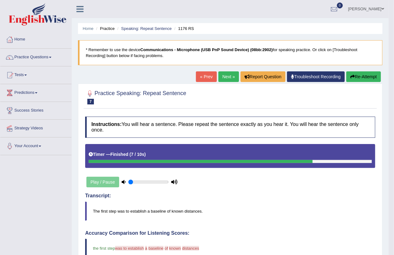
click at [206, 76] on link "« Prev" at bounding box center [206, 76] width 21 height 11
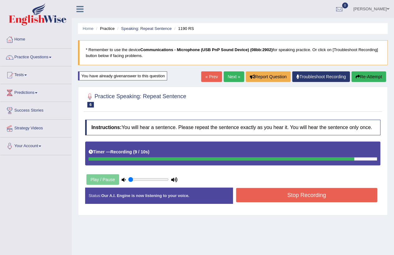
click at [304, 194] on button "Stop Recording" at bounding box center [307, 195] width 142 height 14
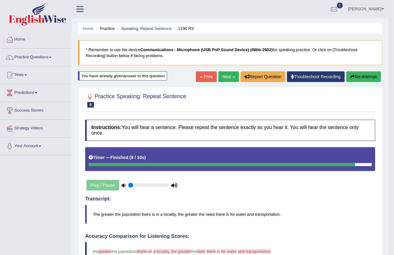
click at [225, 77] on link "Next »" at bounding box center [228, 76] width 21 height 11
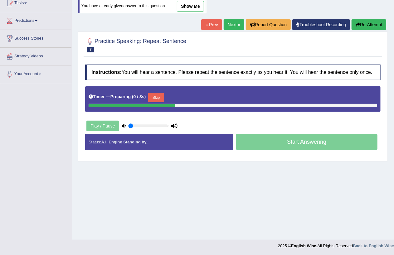
scroll to position [72, 0]
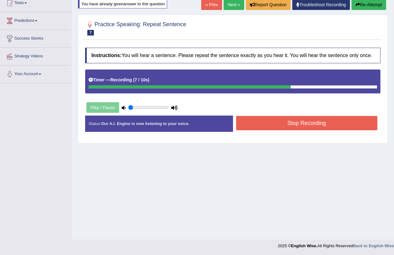
click at [301, 123] on button "Stop Recording" at bounding box center [307, 123] width 142 height 14
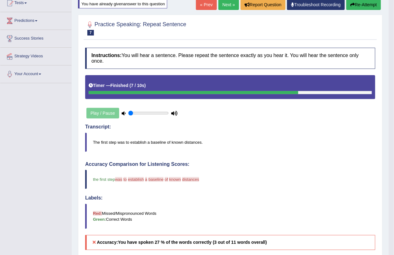
click at [226, 7] on link "Next »" at bounding box center [228, 4] width 21 height 11
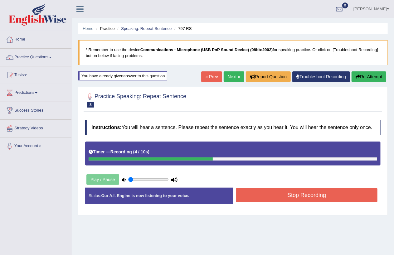
drag, startPoint x: 295, startPoint y: 196, endPoint x: 311, endPoint y: 176, distance: 25.4
click at [300, 192] on button "Stop Recording" at bounding box center [307, 195] width 142 height 14
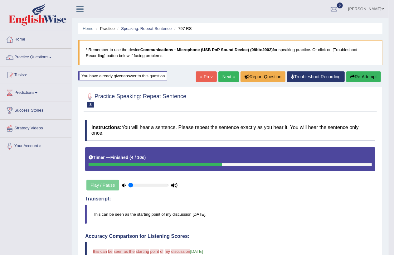
click at [222, 78] on link "Next »" at bounding box center [228, 76] width 21 height 11
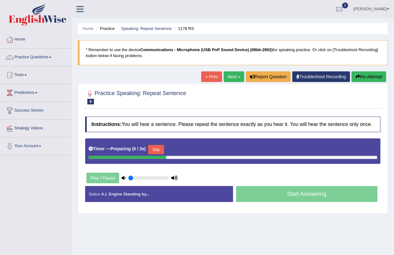
scroll to position [72, 0]
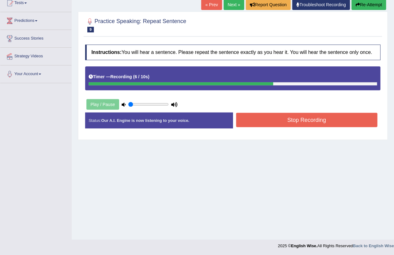
click at [301, 118] on button "Stop Recording" at bounding box center [307, 120] width 142 height 14
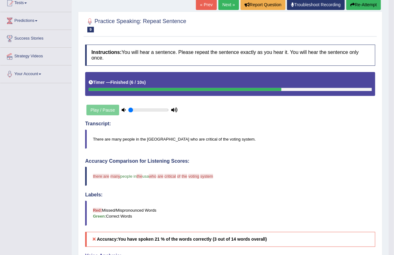
scroll to position [0, 0]
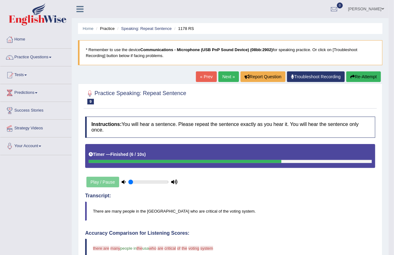
click at [227, 80] on link "Next »" at bounding box center [228, 76] width 21 height 11
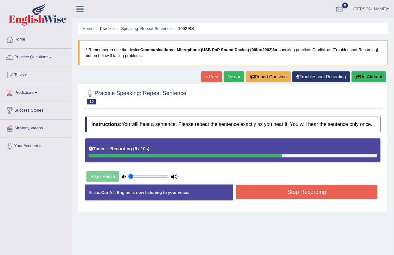
drag, startPoint x: 304, startPoint y: 188, endPoint x: 345, endPoint y: 154, distance: 52.3
click at [305, 191] on button "Stop Recording" at bounding box center [307, 192] width 142 height 14
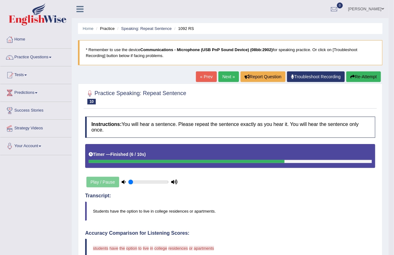
click at [226, 76] on link "Next »" at bounding box center [228, 76] width 21 height 11
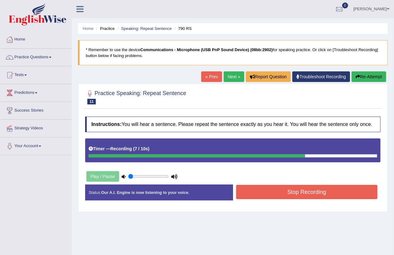
click at [307, 193] on button "Stop Recording" at bounding box center [307, 192] width 142 height 14
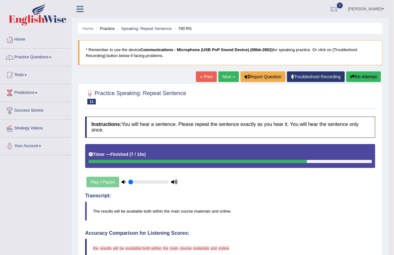
click at [226, 76] on link "Next »" at bounding box center [228, 76] width 21 height 11
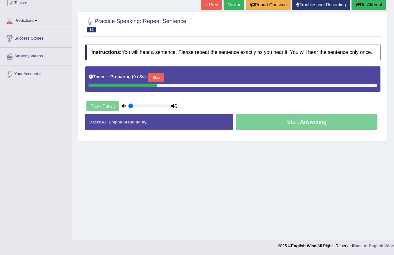
scroll to position [72, 0]
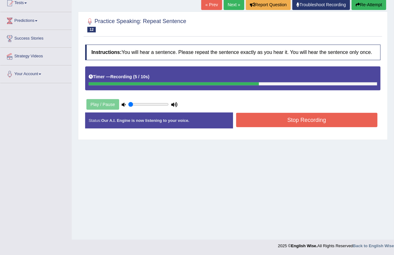
click at [304, 121] on button "Stop Recording" at bounding box center [307, 120] width 142 height 14
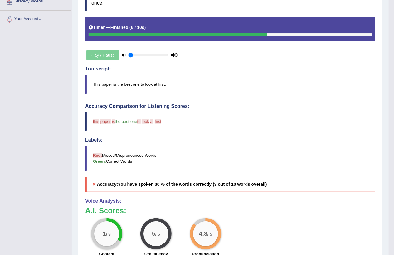
scroll to position [0, 0]
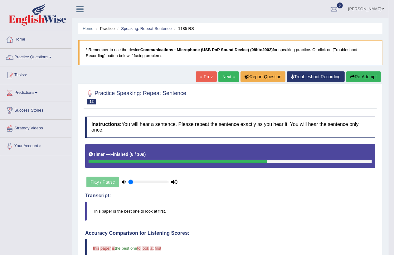
click at [226, 79] on link "Next »" at bounding box center [228, 76] width 21 height 11
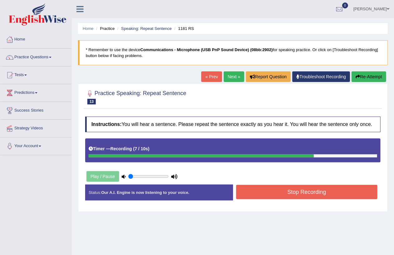
click at [294, 192] on button "Stop Recording" at bounding box center [307, 192] width 142 height 14
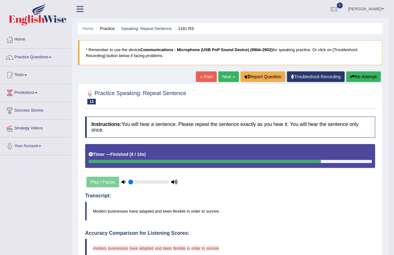
click at [222, 77] on link "Next »" at bounding box center [228, 76] width 21 height 11
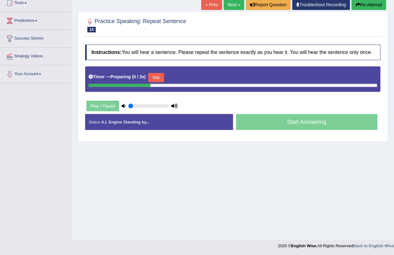
scroll to position [72, 0]
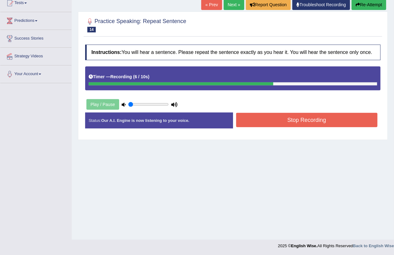
click at [293, 123] on button "Stop Recording" at bounding box center [307, 120] width 142 height 14
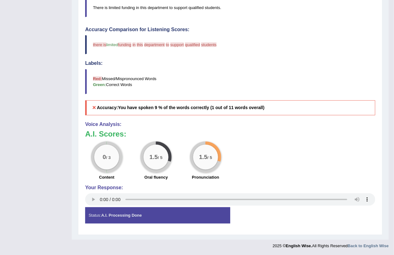
scroll to position [0, 0]
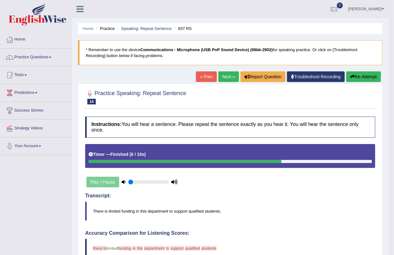
click at [358, 75] on button "Re-Attempt" at bounding box center [363, 76] width 35 height 11
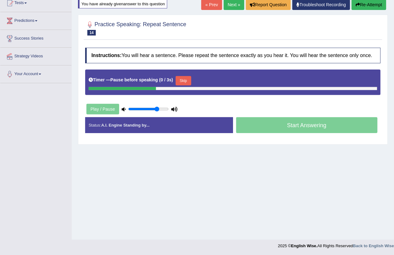
type input "0.75"
click at [156, 111] on input "range" at bounding box center [148, 109] width 41 height 5
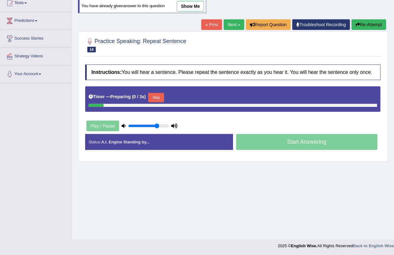
scroll to position [72, 0]
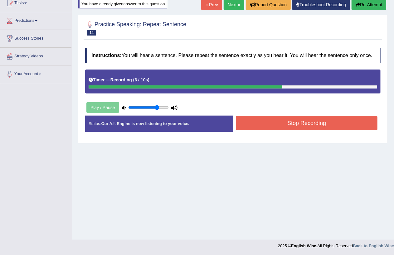
click at [294, 123] on button "Stop Recording" at bounding box center [307, 123] width 142 height 14
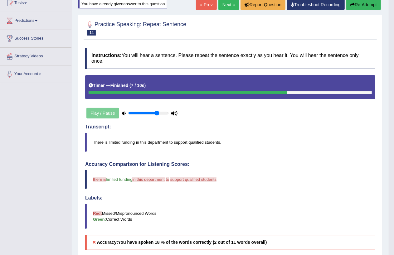
click at [201, 4] on link "« Prev" at bounding box center [206, 4] width 21 height 11
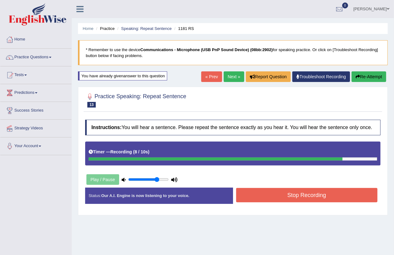
drag, startPoint x: 294, startPoint y: 194, endPoint x: 325, endPoint y: 174, distance: 37.7
click at [305, 186] on div "Instructions: You will hear a sentence. Please repeat the sentence exactly as y…" at bounding box center [233, 164] width 299 height 95
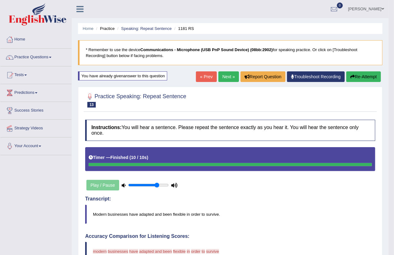
click at [351, 76] on icon "button" at bounding box center [352, 77] width 4 height 4
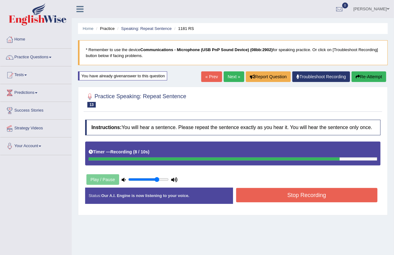
click at [292, 193] on button "Stop Recording" at bounding box center [307, 195] width 142 height 14
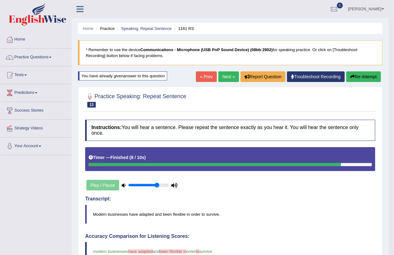
click at [226, 77] on link "Next »" at bounding box center [228, 76] width 21 height 11
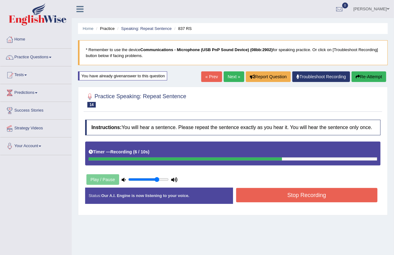
click at [301, 194] on button "Stop Recording" at bounding box center [307, 195] width 142 height 14
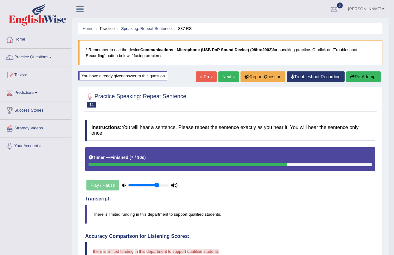
click at [367, 82] on div "« Prev Next » Report Question Troubleshoot Recording Re-Attempt" at bounding box center [289, 77] width 187 height 12
click at [358, 77] on button "Re-Attempt" at bounding box center [363, 76] width 35 height 11
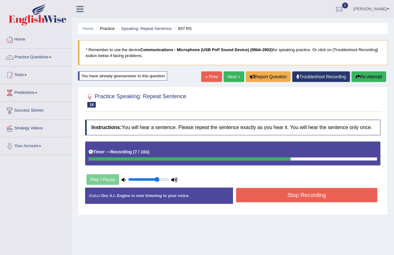
click at [304, 195] on button "Stop Recording" at bounding box center [307, 195] width 142 height 14
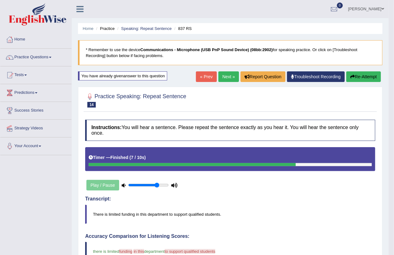
click at [221, 77] on link "Next »" at bounding box center [228, 76] width 21 height 11
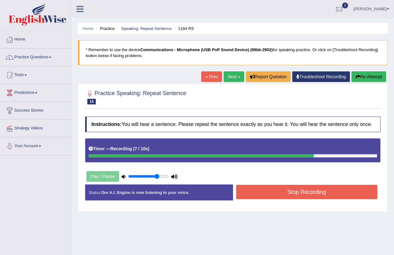
click at [290, 191] on button "Stop Recording" at bounding box center [307, 192] width 142 height 14
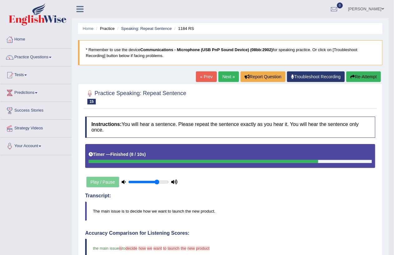
click at [356, 74] on button "Re-Attempt" at bounding box center [363, 76] width 35 height 11
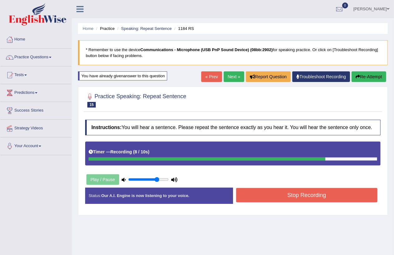
click at [290, 194] on button "Stop Recording" at bounding box center [307, 195] width 142 height 14
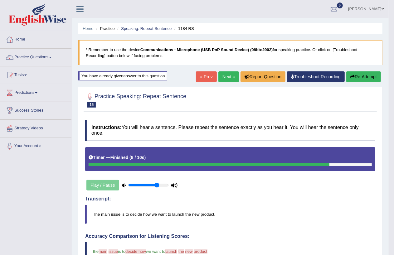
click at [227, 81] on link "Next »" at bounding box center [228, 76] width 21 height 11
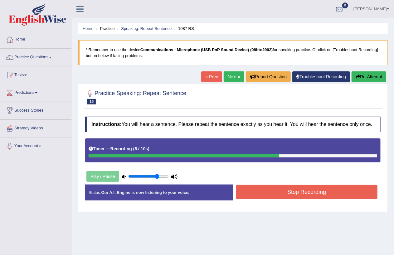
drag, startPoint x: 301, startPoint y: 193, endPoint x: 305, endPoint y: 181, distance: 12.4
click at [304, 191] on button "Stop Recording" at bounding box center [307, 192] width 142 height 14
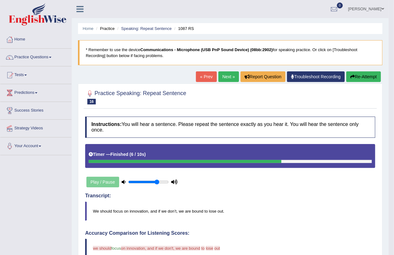
click at [225, 75] on link "Next »" at bounding box center [228, 76] width 21 height 11
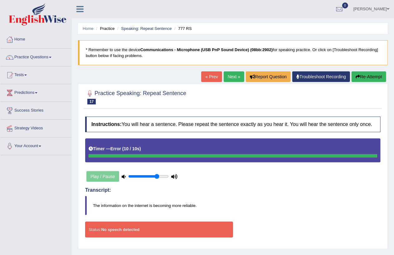
click at [363, 76] on button "Re-Attempt" at bounding box center [369, 76] width 35 height 11
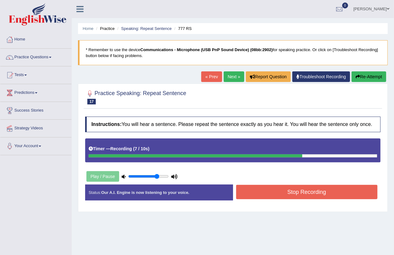
drag, startPoint x: 287, startPoint y: 191, endPoint x: 306, endPoint y: 186, distance: 19.2
click at [292, 188] on button "Stop Recording" at bounding box center [307, 192] width 142 height 14
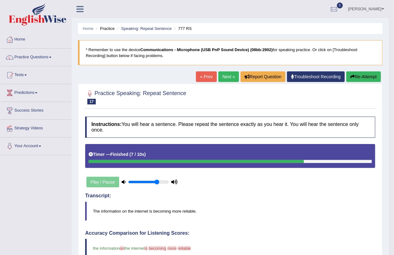
click at [354, 79] on button "Re-Attempt" at bounding box center [363, 76] width 35 height 11
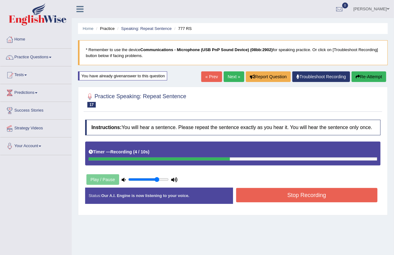
drag, startPoint x: 299, startPoint y: 195, endPoint x: 353, endPoint y: 175, distance: 57.7
click at [352, 175] on div "Instructions: You will hear a sentence. Please repeat the sentence exactly as y…" at bounding box center [233, 164] width 299 height 95
drag, startPoint x: 298, startPoint y: 186, endPoint x: 295, endPoint y: 194, distance: 9.0
click at [298, 191] on div "Instructions: You will hear a sentence. Please repeat the sentence exactly as y…" at bounding box center [233, 164] width 299 height 95
drag, startPoint x: 294, startPoint y: 194, endPoint x: 298, endPoint y: 193, distance: 4.2
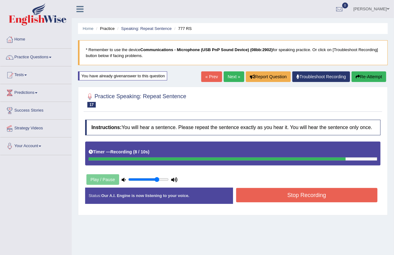
click at [297, 193] on button "Stop Recording" at bounding box center [307, 195] width 142 height 14
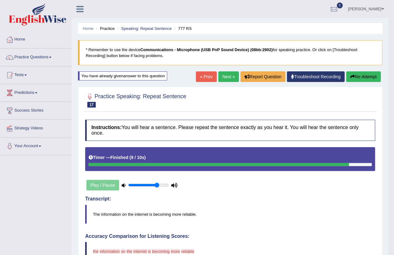
click at [356, 76] on button "Re-Attempt" at bounding box center [363, 76] width 35 height 11
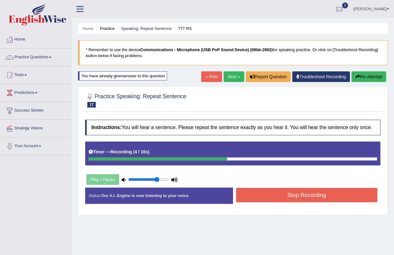
drag, startPoint x: 300, startPoint y: 198, endPoint x: 305, endPoint y: 196, distance: 5.4
click at [305, 196] on button "Stop Recording" at bounding box center [307, 195] width 142 height 14
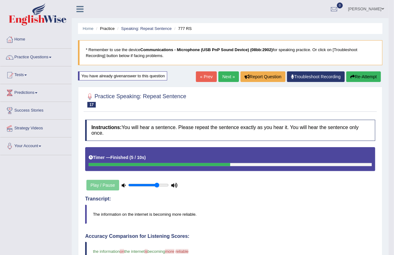
click at [222, 77] on link "Next »" at bounding box center [228, 76] width 21 height 11
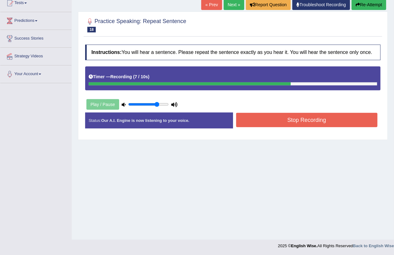
drag, startPoint x: 306, startPoint y: 120, endPoint x: 333, endPoint y: 107, distance: 29.7
click at [314, 115] on button "Stop Recording" at bounding box center [307, 120] width 142 height 14
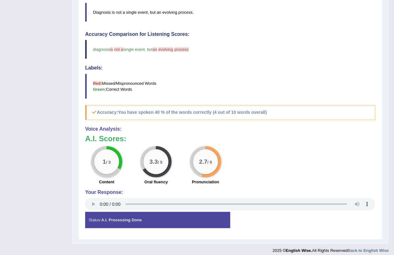
scroll to position [72, 0]
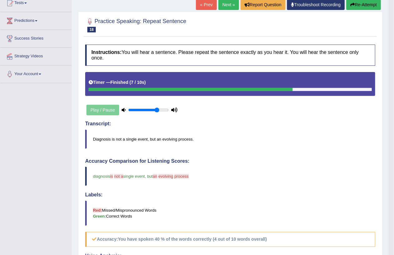
click at [346, 7] on button "Re-Attempt" at bounding box center [363, 4] width 35 height 11
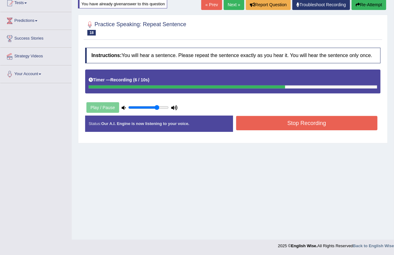
click at [297, 123] on button "Stop Recording" at bounding box center [307, 123] width 142 height 14
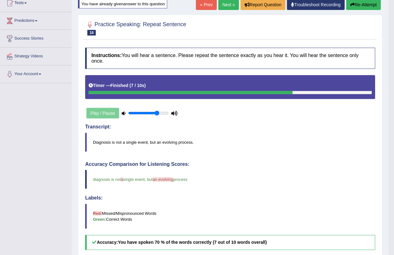
scroll to position [199, 0]
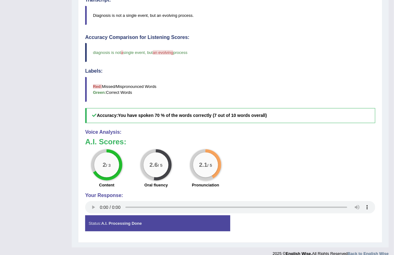
click at [168, 52] on span "an evolving" at bounding box center [163, 52] width 21 height 5
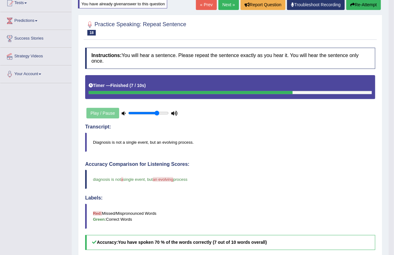
click at [223, 3] on link "Next »" at bounding box center [228, 4] width 21 height 11
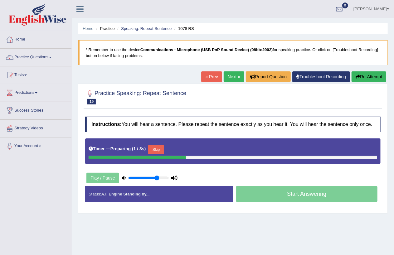
scroll to position [72, 0]
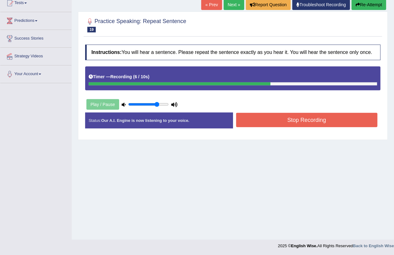
drag, startPoint x: 292, startPoint y: 118, endPoint x: 296, endPoint y: 117, distance: 4.1
click at [297, 116] on button "Stop Recording" at bounding box center [307, 120] width 142 height 14
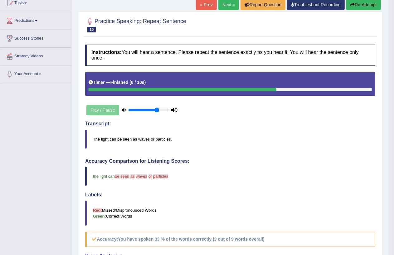
click at [363, 2] on button "Re-Attempt" at bounding box center [363, 4] width 35 height 11
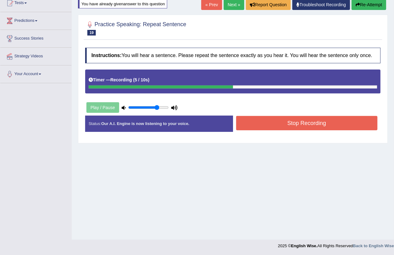
click at [308, 123] on button "Stop Recording" at bounding box center [307, 123] width 142 height 14
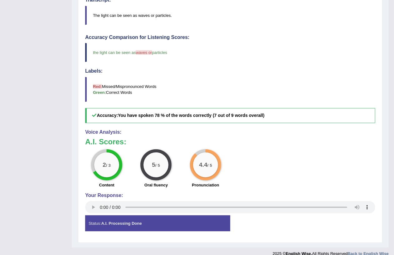
scroll to position [72, 0]
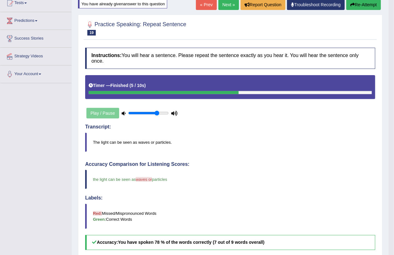
click at [223, 6] on link "Next »" at bounding box center [228, 4] width 21 height 11
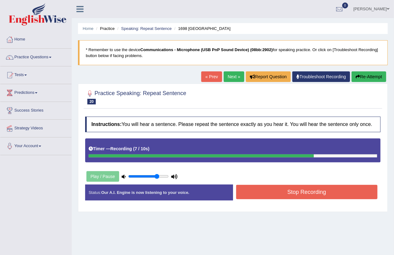
click at [302, 191] on button "Stop Recording" at bounding box center [307, 192] width 142 height 14
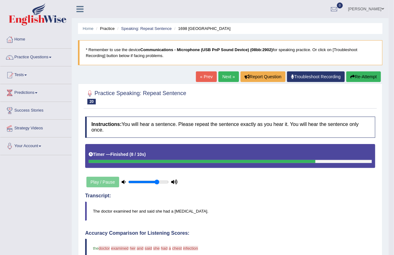
click at [363, 74] on button "Re-Attempt" at bounding box center [363, 76] width 35 height 11
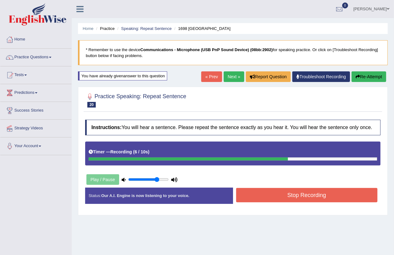
click at [306, 194] on button "Stop Recording" at bounding box center [307, 195] width 142 height 14
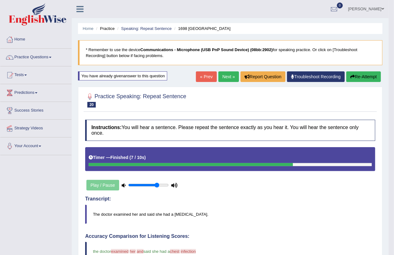
click at [223, 78] on link "Next »" at bounding box center [228, 76] width 21 height 11
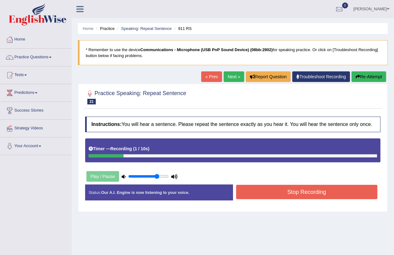
click at [366, 77] on button "Re-Attempt" at bounding box center [369, 76] width 35 height 11
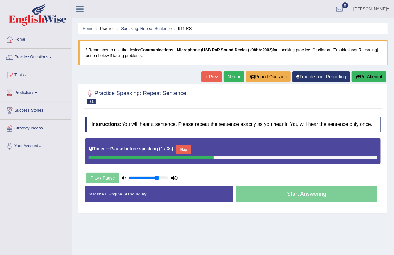
click at [353, 77] on button "Re-Attempt" at bounding box center [369, 76] width 35 height 11
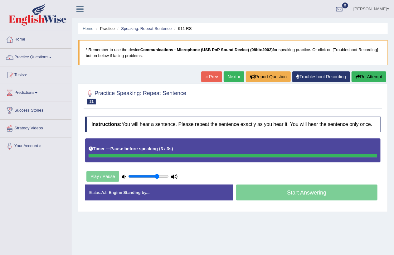
click at [353, 77] on button "Re-Attempt" at bounding box center [369, 76] width 35 height 11
click at [224, 74] on link "Next »" at bounding box center [234, 76] width 21 height 11
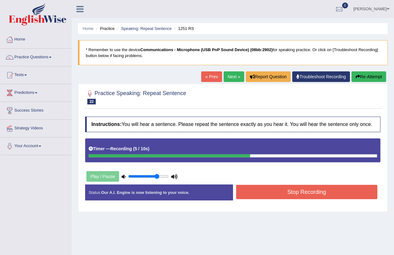
click at [306, 193] on button "Stop Recording" at bounding box center [307, 192] width 142 height 14
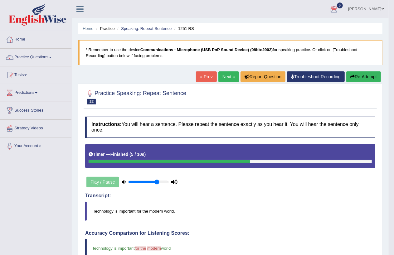
click at [366, 74] on button "Re-Attempt" at bounding box center [363, 76] width 35 height 11
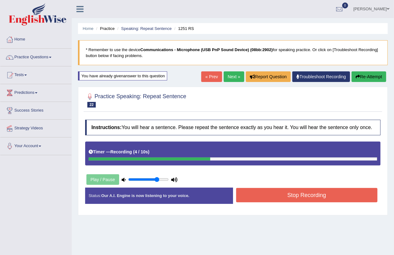
click at [301, 200] on button "Stop Recording" at bounding box center [307, 195] width 142 height 14
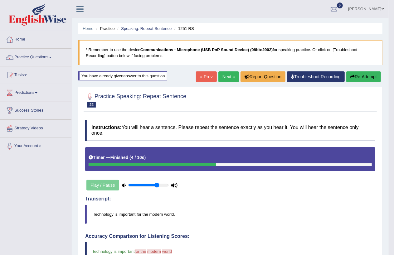
click at [226, 79] on link "Next »" at bounding box center [228, 76] width 21 height 11
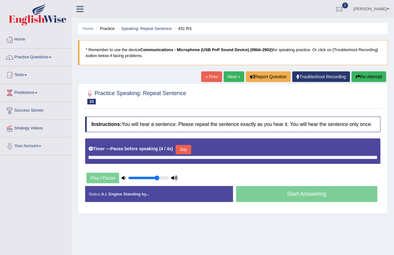
click at [370, 76] on button "Re-Attempt" at bounding box center [369, 76] width 35 height 11
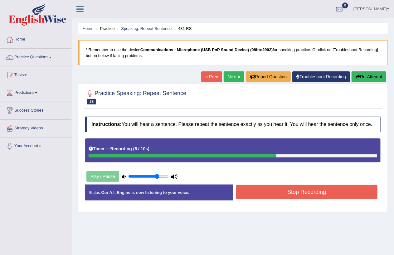
click at [302, 193] on button "Stop Recording" at bounding box center [307, 192] width 142 height 14
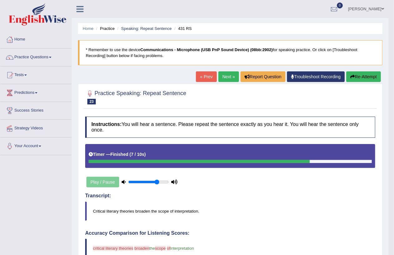
click at [354, 73] on button "Re-Attempt" at bounding box center [363, 76] width 35 height 11
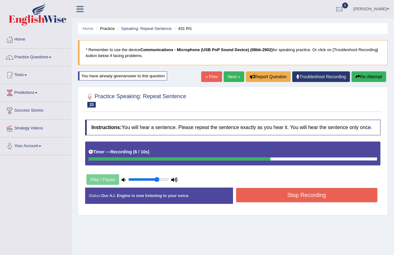
drag, startPoint x: 286, startPoint y: 183, endPoint x: 277, endPoint y: 201, distance: 20.1
click at [278, 199] on div "Instructions: You will hear a sentence. Please repeat the sentence exactly as y…" at bounding box center [233, 164] width 299 height 95
drag, startPoint x: 282, startPoint y: 194, endPoint x: 292, endPoint y: 191, distance: 10.0
click at [286, 192] on button "Stop Recording" at bounding box center [307, 195] width 142 height 14
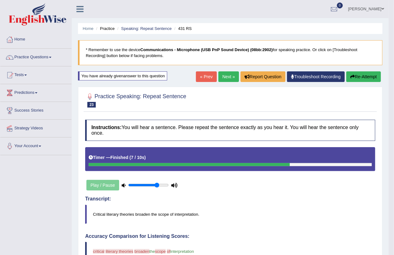
click at [231, 76] on link "Next »" at bounding box center [228, 76] width 21 height 11
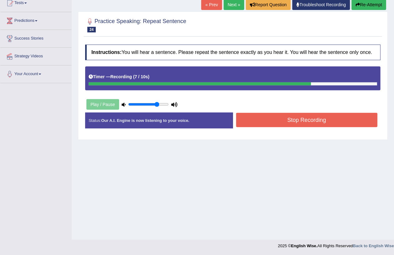
drag, startPoint x: 295, startPoint y: 124, endPoint x: 307, endPoint y: 118, distance: 12.8
click at [305, 120] on button "Stop Recording" at bounding box center [307, 120] width 142 height 14
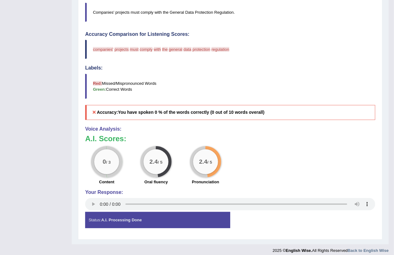
scroll to position [72, 0]
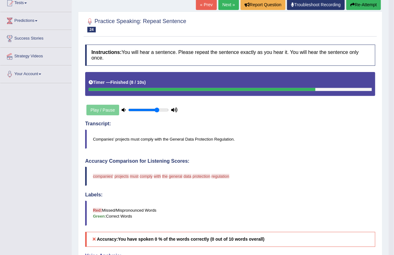
click at [360, 3] on button "Re-Attempt" at bounding box center [363, 4] width 35 height 11
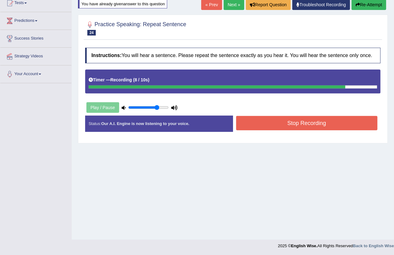
drag, startPoint x: 291, startPoint y: 120, endPoint x: 297, endPoint y: 126, distance: 8.4
click at [291, 125] on button "Stop Recording" at bounding box center [307, 123] width 142 height 14
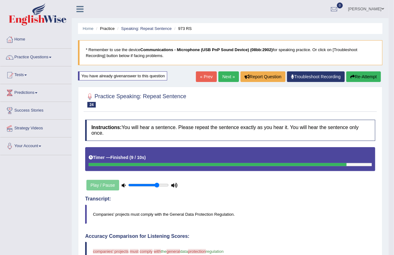
click at [223, 77] on link "Next »" at bounding box center [228, 76] width 21 height 11
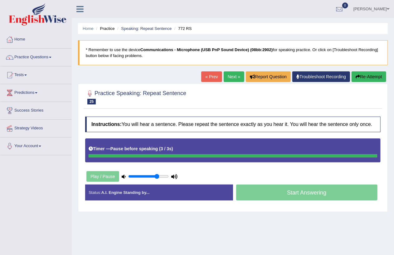
click at [371, 76] on button "Re-Attempt" at bounding box center [369, 76] width 35 height 11
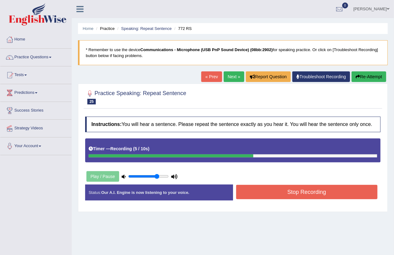
drag, startPoint x: 300, startPoint y: 195, endPoint x: 335, endPoint y: 175, distance: 40.5
click at [302, 194] on button "Stop Recording" at bounding box center [307, 192] width 142 height 14
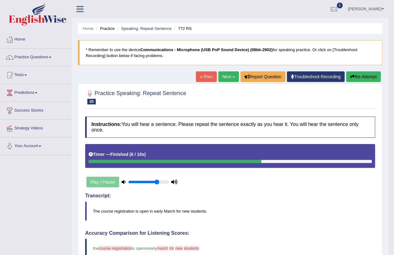
click at [223, 76] on link "Next »" at bounding box center [228, 76] width 21 height 11
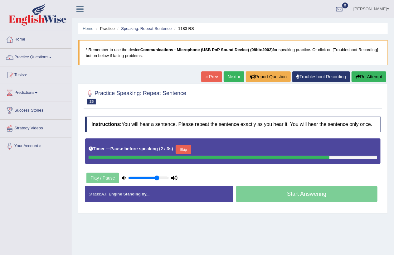
click at [369, 80] on button "Re-Attempt" at bounding box center [369, 76] width 35 height 11
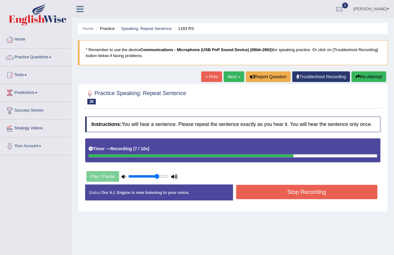
drag, startPoint x: 294, startPoint y: 193, endPoint x: 300, endPoint y: 191, distance: 6.7
click at [295, 192] on button "Stop Recording" at bounding box center [307, 192] width 142 height 14
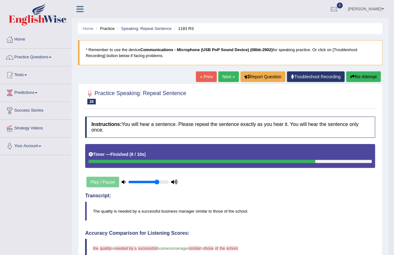
click at [364, 77] on button "Re-Attempt" at bounding box center [363, 76] width 35 height 11
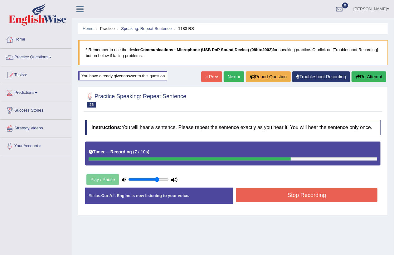
click at [293, 201] on button "Stop Recording" at bounding box center [307, 195] width 142 height 14
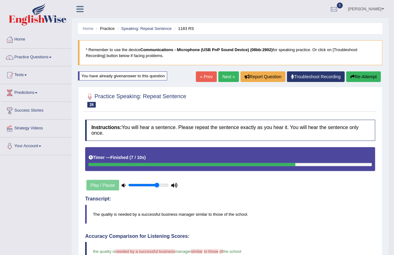
click at [222, 76] on link "Next »" at bounding box center [228, 76] width 21 height 11
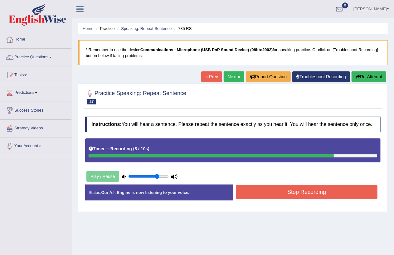
click at [301, 190] on button "Stop Recording" at bounding box center [307, 192] width 142 height 14
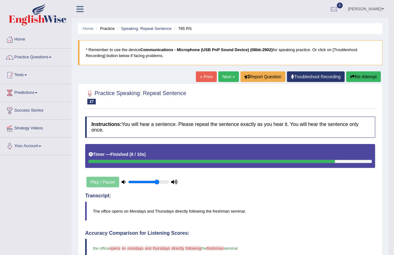
drag, startPoint x: 360, startPoint y: 77, endPoint x: 366, endPoint y: 62, distance: 15.8
click at [360, 77] on button "Re-Attempt" at bounding box center [363, 76] width 35 height 11
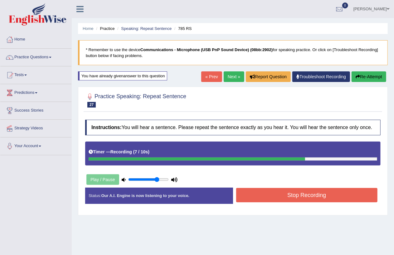
click at [300, 198] on button "Stop Recording" at bounding box center [307, 195] width 142 height 14
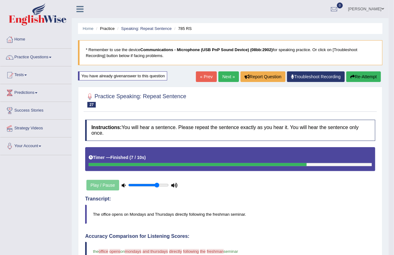
click at [351, 75] on icon "button" at bounding box center [352, 77] width 4 height 4
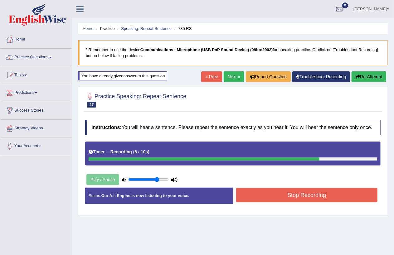
click at [304, 195] on button "Stop Recording" at bounding box center [307, 195] width 142 height 14
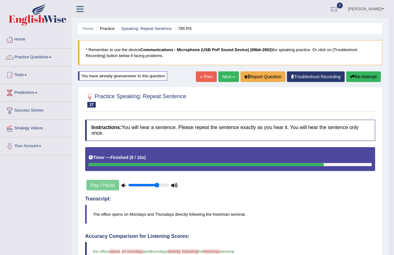
click at [224, 77] on link "Next »" at bounding box center [228, 76] width 21 height 11
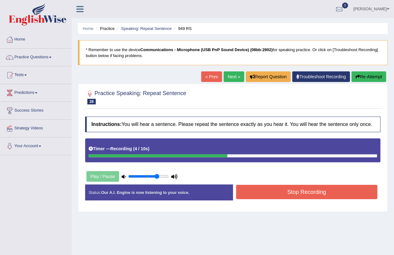
drag, startPoint x: 292, startPoint y: 193, endPoint x: 305, endPoint y: 185, distance: 16.0
click at [298, 190] on button "Stop Recording" at bounding box center [307, 192] width 142 height 14
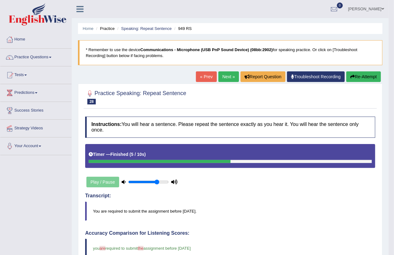
click at [220, 77] on link "Next »" at bounding box center [228, 76] width 21 height 11
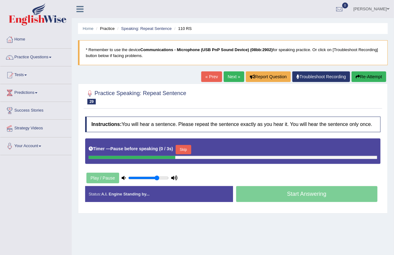
click at [361, 78] on button "Re-Attempt" at bounding box center [369, 76] width 35 height 11
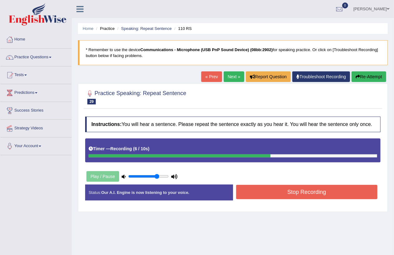
drag, startPoint x: 364, startPoint y: 76, endPoint x: 360, endPoint y: 76, distance: 4.4
click at [364, 76] on button "Re-Attempt" at bounding box center [369, 76] width 35 height 11
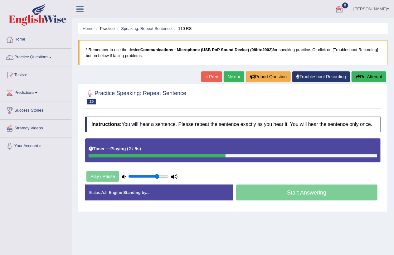
click at [359, 75] on button "Re-Attempt" at bounding box center [369, 76] width 35 height 11
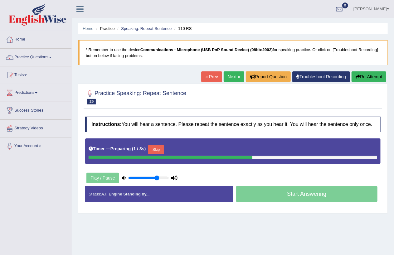
click at [369, 76] on button "Re-Attempt" at bounding box center [369, 76] width 35 height 11
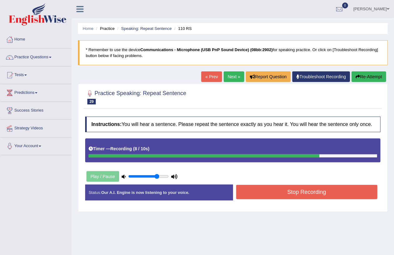
click at [304, 189] on button "Stop Recording" at bounding box center [307, 192] width 142 height 14
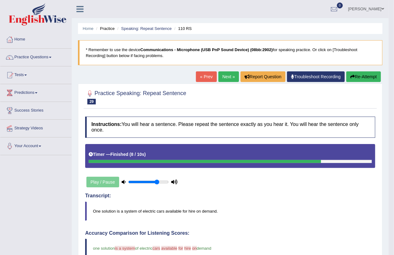
click at [227, 77] on link "Next »" at bounding box center [228, 76] width 21 height 11
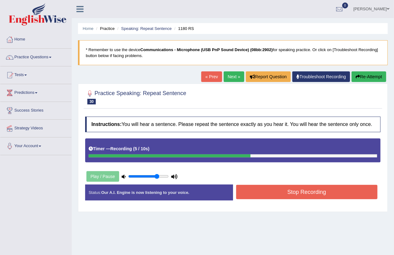
drag, startPoint x: 359, startPoint y: 80, endPoint x: 369, endPoint y: 72, distance: 12.9
click at [361, 79] on button "Re-Attempt" at bounding box center [369, 76] width 35 height 11
click at [291, 192] on button "Stop Recording" at bounding box center [307, 192] width 142 height 14
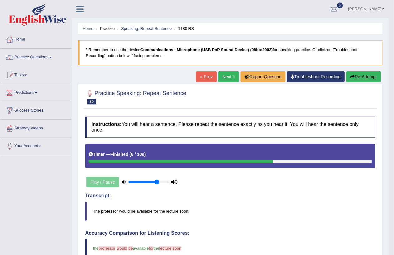
click at [227, 77] on link "Next »" at bounding box center [228, 76] width 21 height 11
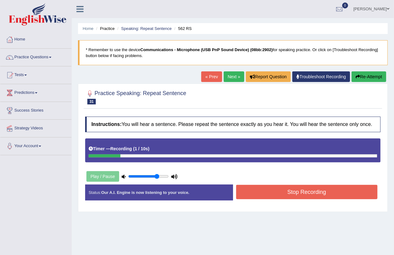
click at [355, 79] on button "Re-Attempt" at bounding box center [369, 76] width 35 height 11
click at [301, 192] on button "Stop Recording" at bounding box center [307, 192] width 142 height 14
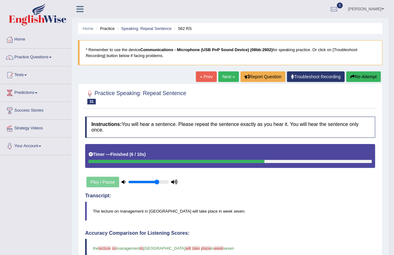
click at [222, 76] on link "Next »" at bounding box center [228, 76] width 21 height 11
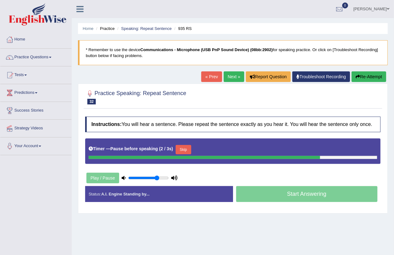
drag, startPoint x: 367, startPoint y: 76, endPoint x: 363, endPoint y: 76, distance: 4.2
click at [364, 76] on button "Re-Attempt" at bounding box center [369, 76] width 35 height 11
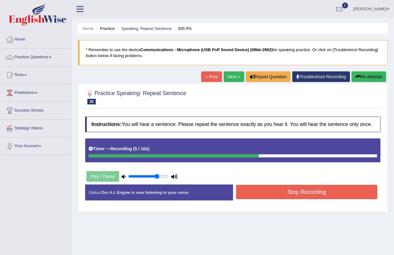
click at [313, 197] on button "Stop Recording" at bounding box center [307, 192] width 142 height 14
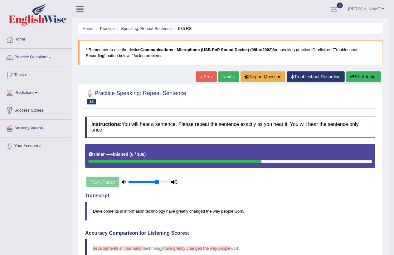
click at [364, 76] on button "Re-Attempt" at bounding box center [363, 76] width 35 height 11
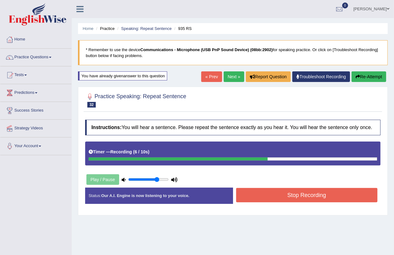
drag, startPoint x: 296, startPoint y: 186, endPoint x: 290, endPoint y: 192, distance: 8.6
click at [290, 190] on div "Instructions: You will hear a sentence. Please repeat the sentence exactly as y…" at bounding box center [233, 164] width 299 height 95
click at [290, 195] on button "Stop Recording" at bounding box center [307, 195] width 142 height 14
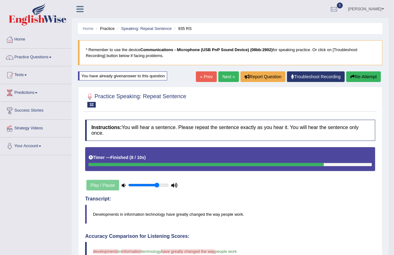
drag, startPoint x: 359, startPoint y: 77, endPoint x: 353, endPoint y: 80, distance: 6.9
click at [359, 77] on button "Re-Attempt" at bounding box center [363, 76] width 35 height 11
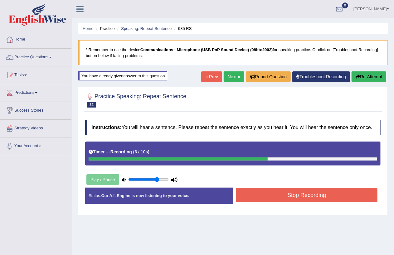
click at [306, 196] on button "Stop Recording" at bounding box center [307, 195] width 142 height 14
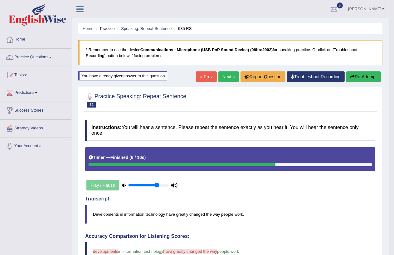
click at [230, 77] on link "Next »" at bounding box center [228, 76] width 21 height 11
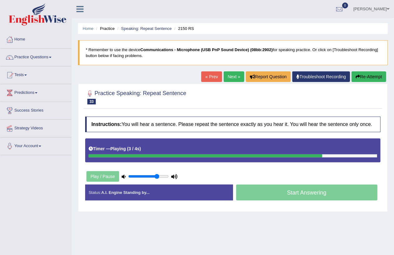
click at [371, 79] on button "Re-Attempt" at bounding box center [369, 76] width 35 height 11
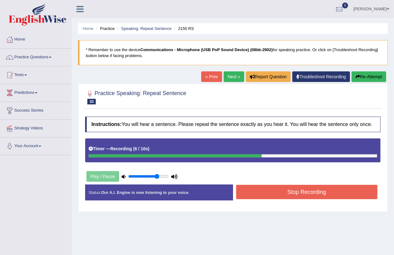
click at [293, 193] on button "Stop Recording" at bounding box center [307, 192] width 142 height 14
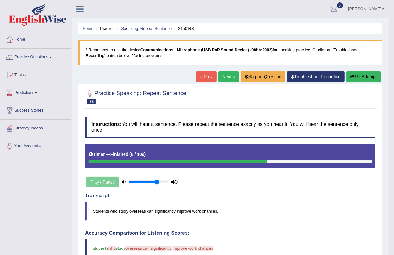
click at [354, 78] on button "Re-Attempt" at bounding box center [363, 76] width 35 height 11
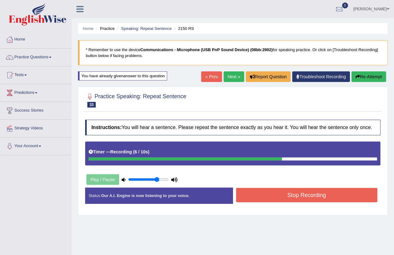
click at [303, 193] on button "Stop Recording" at bounding box center [307, 195] width 142 height 14
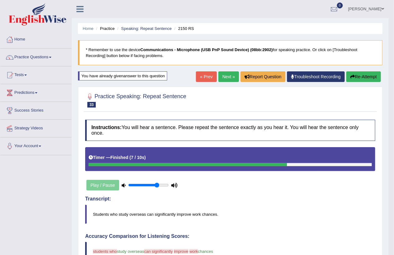
click at [227, 75] on link "Next »" at bounding box center [228, 76] width 21 height 11
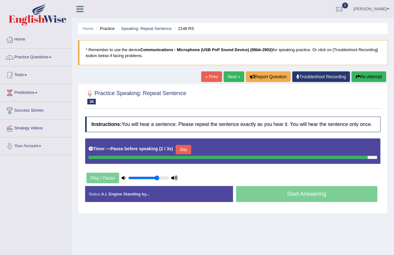
click at [356, 75] on icon "button" at bounding box center [358, 77] width 4 height 4
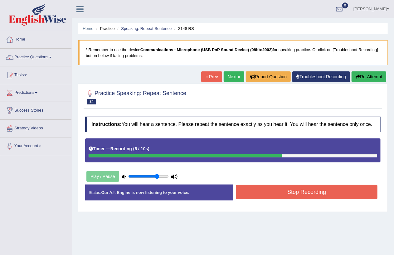
click at [304, 194] on button "Stop Recording" at bounding box center [307, 192] width 142 height 14
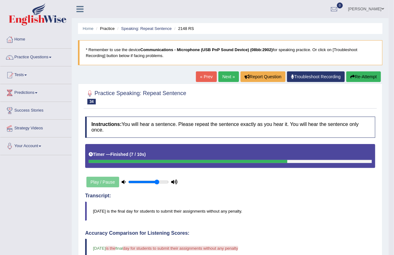
click at [356, 76] on button "Re-Attempt" at bounding box center [363, 76] width 35 height 11
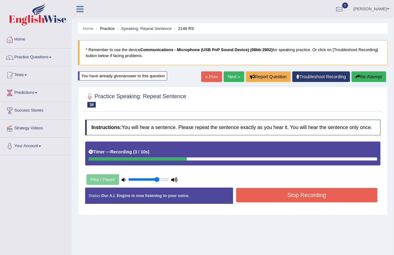
click at [367, 76] on button "Re-Attempt" at bounding box center [369, 76] width 35 height 11
click at [316, 198] on button "Stop Recording" at bounding box center [307, 195] width 142 height 14
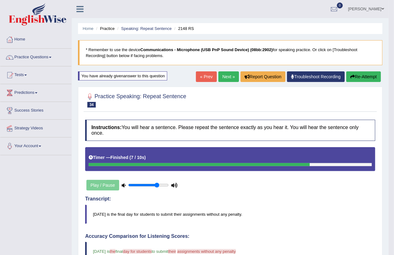
click at [228, 76] on link "Next »" at bounding box center [228, 76] width 21 height 11
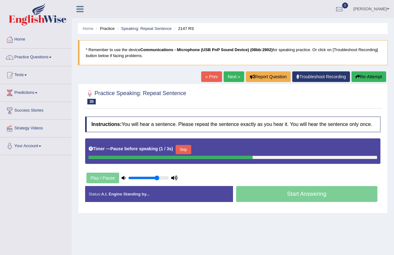
click at [367, 75] on button "Re-Attempt" at bounding box center [369, 76] width 35 height 11
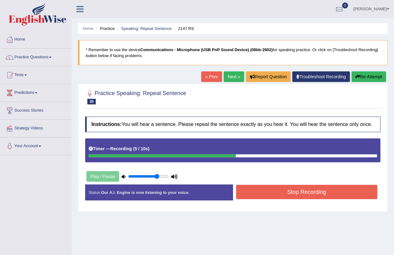
click at [303, 191] on button "Stop Recording" at bounding box center [307, 192] width 142 height 14
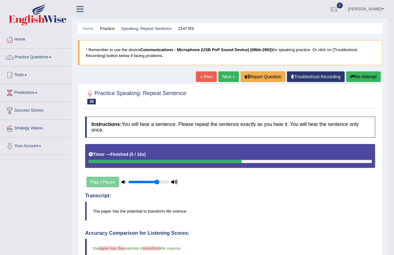
click at [358, 77] on button "Re-Attempt" at bounding box center [363, 76] width 35 height 11
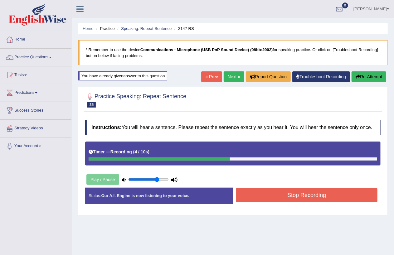
click at [367, 74] on button "Re-Attempt" at bounding box center [369, 76] width 35 height 11
click at [305, 198] on button "Stop Recording" at bounding box center [307, 195] width 142 height 14
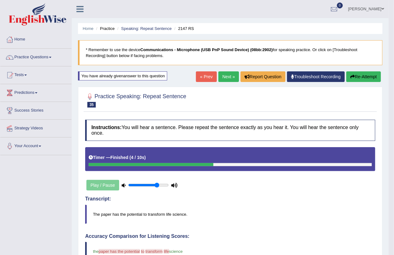
click at [225, 77] on link "Next »" at bounding box center [228, 76] width 21 height 11
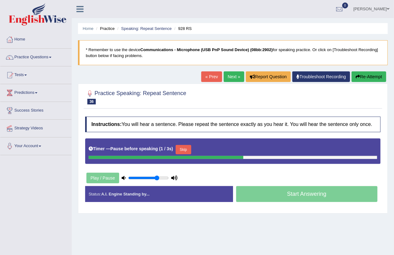
click at [370, 76] on button "Re-Attempt" at bounding box center [369, 76] width 35 height 11
click at [369, 76] on button "Re-Attempt" at bounding box center [369, 76] width 35 height 11
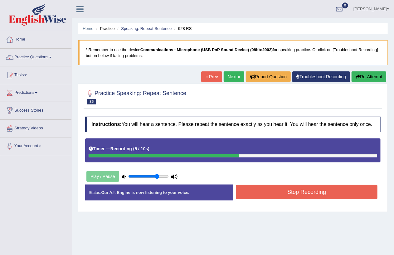
click at [301, 195] on button "Stop Recording" at bounding box center [307, 192] width 142 height 14
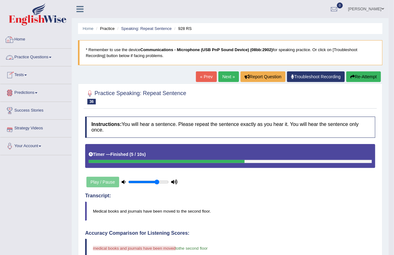
click at [20, 56] on link "Practice Questions" at bounding box center [35, 57] width 71 height 16
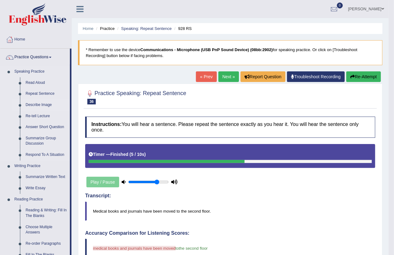
click at [33, 105] on link "Describe Image" at bounding box center [46, 105] width 47 height 11
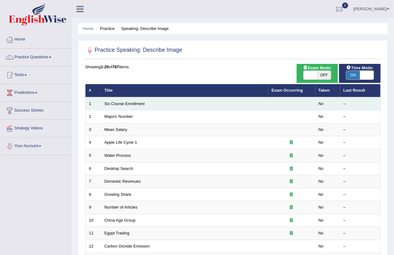
click at [136, 105] on td "Six Course Enrollment" at bounding box center [184, 103] width 167 height 13
click at [139, 106] on td "Six Course Enrollment" at bounding box center [184, 103] width 167 height 13
click at [151, 105] on td "Six Course Enrollment" at bounding box center [184, 103] width 167 height 13
click at [124, 101] on link "Six Course Enrollment" at bounding box center [125, 103] width 40 height 5
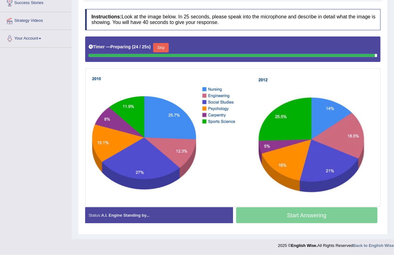
scroll to position [106, 0]
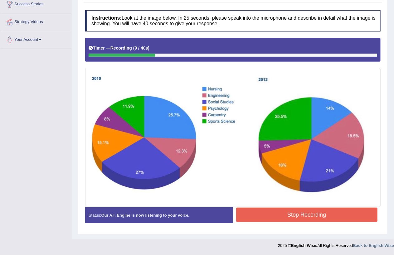
click at [296, 214] on button "Stop Recording" at bounding box center [307, 215] width 142 height 14
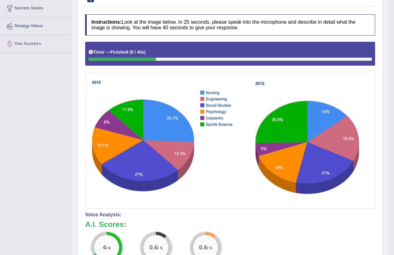
scroll to position [0, 0]
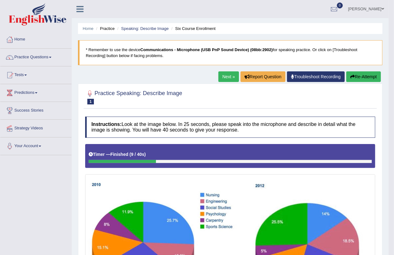
click at [363, 75] on button "Re-Attempt" at bounding box center [363, 76] width 35 height 11
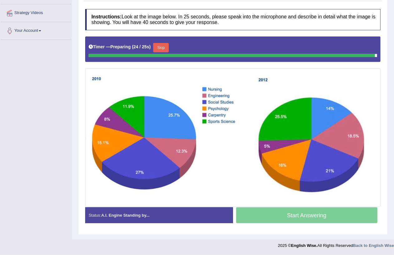
scroll to position [110, 0]
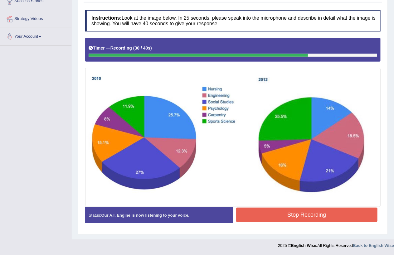
click at [289, 217] on button "Stop Recording" at bounding box center [307, 215] width 142 height 14
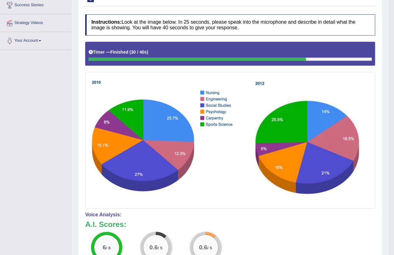
scroll to position [0, 0]
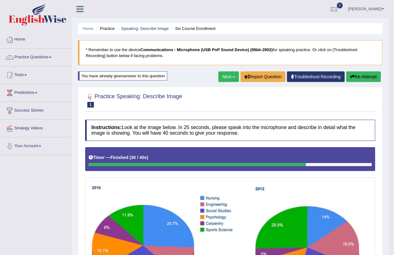
click at [225, 78] on link "Next »" at bounding box center [228, 76] width 21 height 11
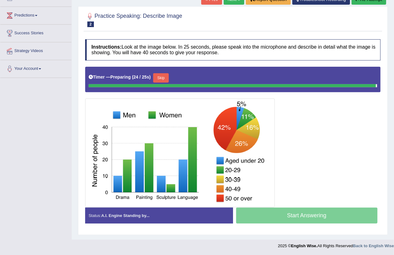
scroll to position [76, 0]
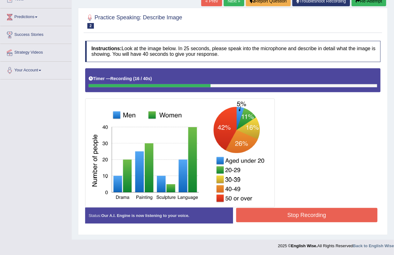
click at [308, 217] on button "Stop Recording" at bounding box center [307, 215] width 142 height 14
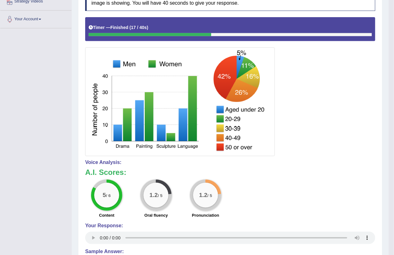
scroll to position [0, 0]
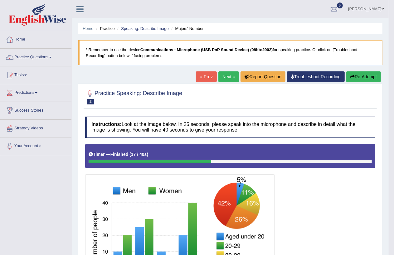
click at [223, 74] on link "Next »" at bounding box center [228, 76] width 21 height 11
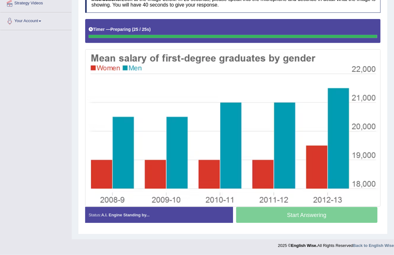
scroll to position [125, 0]
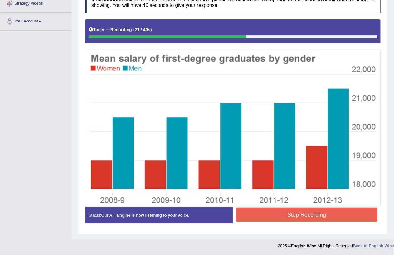
click at [304, 218] on button "Stop Recording" at bounding box center [307, 215] width 142 height 14
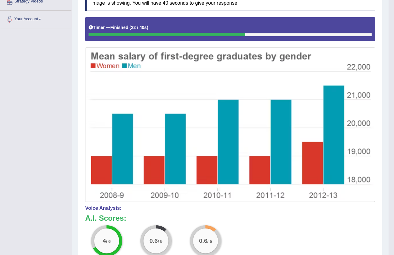
scroll to position [248, 0]
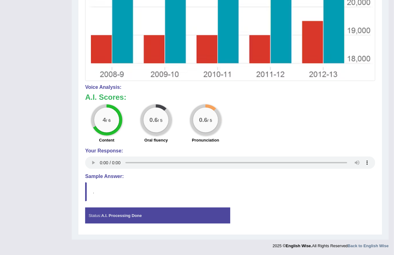
click at [111, 191] on blockquote "." at bounding box center [230, 192] width 290 height 19
drag, startPoint x: 102, startPoint y: 186, endPoint x: 103, endPoint y: 183, distance: 3.6
click at [104, 184] on blockquote "." at bounding box center [230, 192] width 290 height 19
click at [99, 177] on h4 "Sample Answer:" at bounding box center [230, 177] width 290 height 6
click at [115, 175] on h4 "Sample Answer:" at bounding box center [230, 177] width 290 height 6
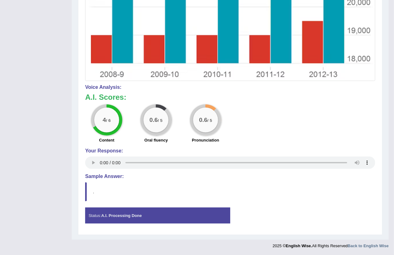
click at [118, 183] on blockquote "." at bounding box center [230, 192] width 290 height 19
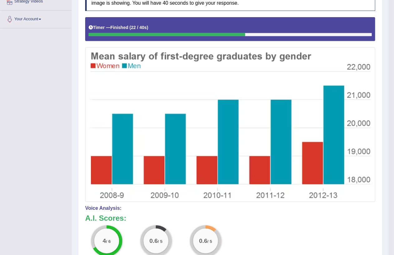
scroll to position [0, 0]
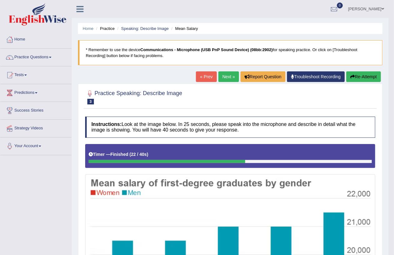
click at [208, 79] on link "« Prev" at bounding box center [206, 76] width 21 height 11
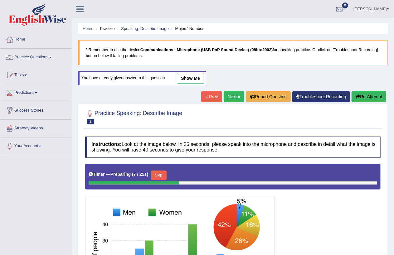
click at [191, 79] on link "show me" at bounding box center [190, 78] width 27 height 11
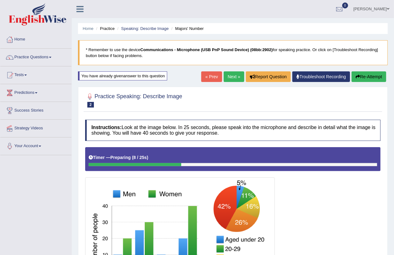
click at [225, 76] on link "Next »" at bounding box center [234, 76] width 21 height 11
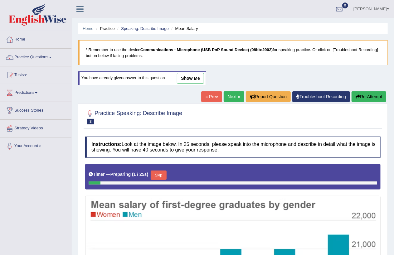
click at [231, 97] on link "Next »" at bounding box center [234, 96] width 21 height 11
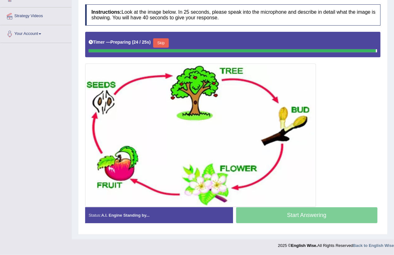
scroll to position [110, 0]
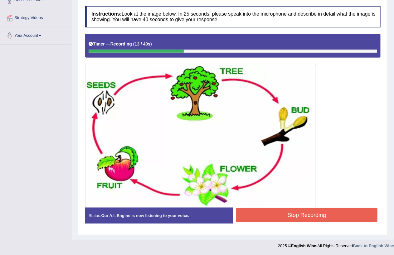
click at [307, 218] on button "Stop Recording" at bounding box center [307, 215] width 142 height 14
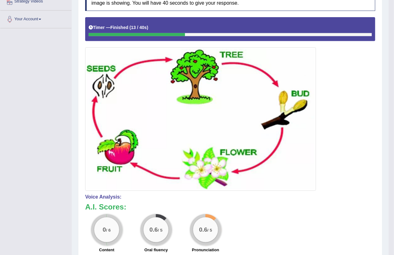
scroll to position [0, 0]
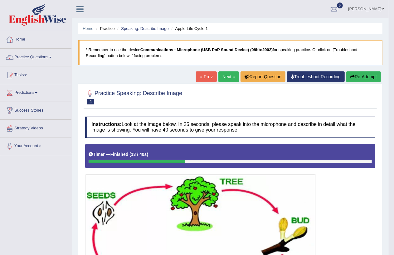
click at [364, 77] on button "Re-Attempt" at bounding box center [363, 76] width 35 height 11
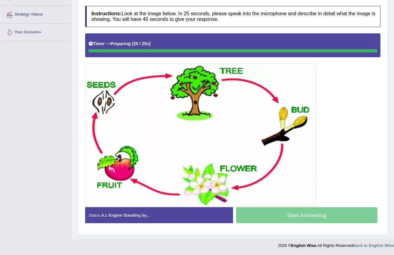
scroll to position [114, 0]
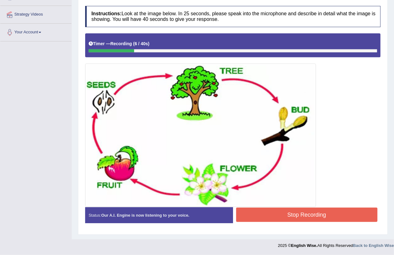
drag, startPoint x: 286, startPoint y: 218, endPoint x: 275, endPoint y: 221, distance: 11.0
click at [281, 218] on button "Stop Recording" at bounding box center [307, 215] width 142 height 14
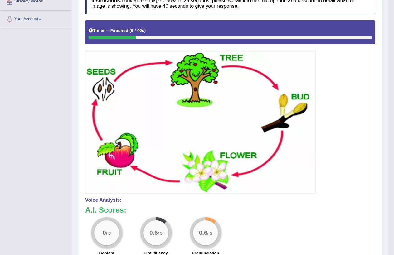
scroll to position [240, 0]
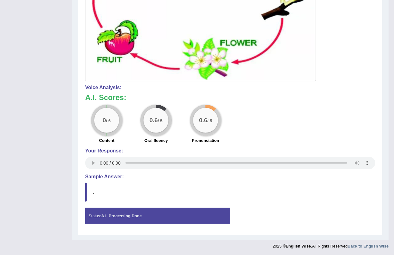
click at [101, 185] on blockquote "." at bounding box center [230, 192] width 290 height 19
click at [99, 179] on h4 "Sample Answer:" at bounding box center [230, 177] width 290 height 6
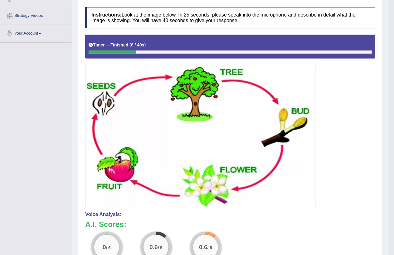
scroll to position [0, 0]
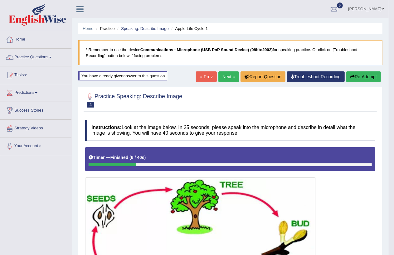
click at [222, 78] on link "Next »" at bounding box center [228, 76] width 21 height 11
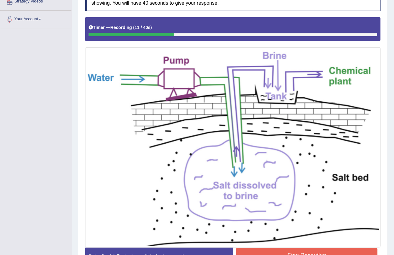
scroll to position [167, 0]
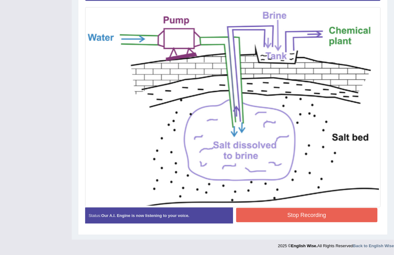
click at [299, 213] on button "Stop Recording" at bounding box center [307, 215] width 142 height 14
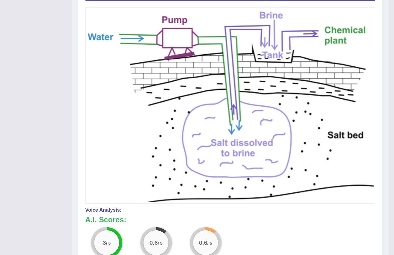
scroll to position [40, 0]
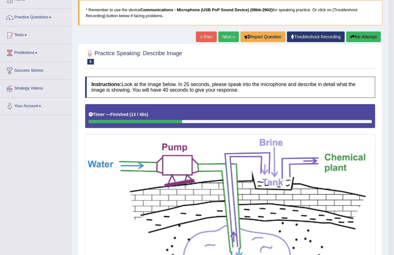
click at [202, 36] on link "« Prev" at bounding box center [206, 37] width 21 height 11
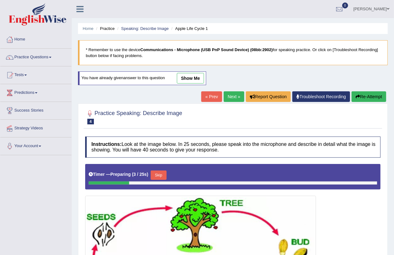
click at [226, 97] on link "Next »" at bounding box center [234, 96] width 21 height 11
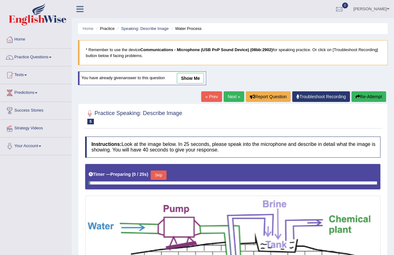
drag, startPoint x: 0, startPoint y: 0, endPoint x: 223, endPoint y: 98, distance: 243.8
click at [224, 98] on link "Next »" at bounding box center [234, 96] width 21 height 11
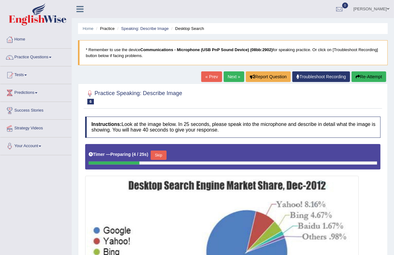
click at [224, 77] on link "Next »" at bounding box center [234, 76] width 21 height 11
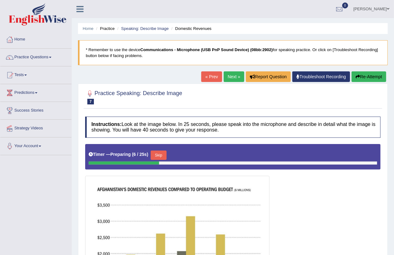
click at [224, 75] on link "Next »" at bounding box center [234, 76] width 21 height 11
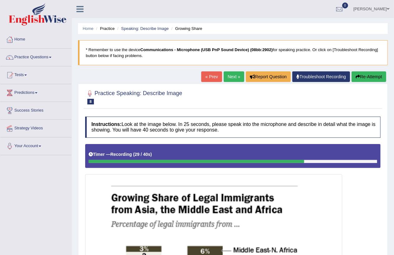
click at [11, 56] on div at bounding box center [9, 57] width 9 height 9
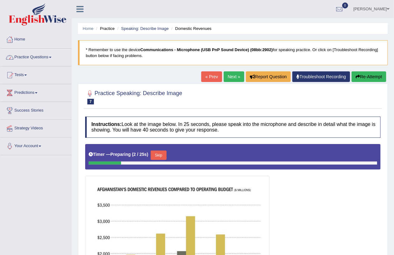
click at [15, 55] on link "Practice Questions" at bounding box center [35, 57] width 71 height 16
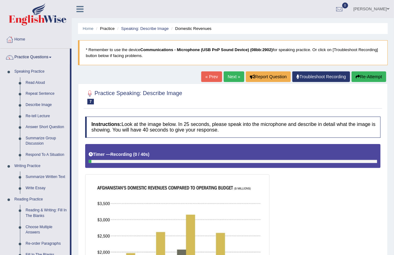
drag, startPoint x: 91, startPoint y: 153, endPoint x: 89, endPoint y: 159, distance: 6.1
click at [89, 158] on div "Timer — Recording ( 0 / 40s )" at bounding box center [233, 154] width 289 height 11
click at [360, 79] on button "Re-Attempt" at bounding box center [369, 76] width 35 height 11
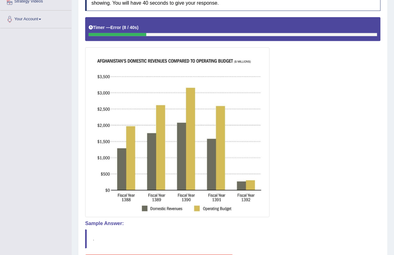
scroll to position [174, 0]
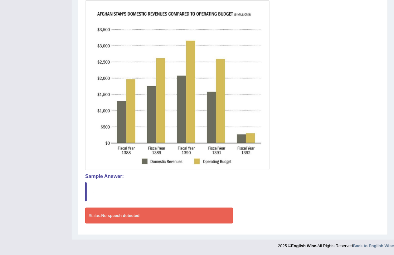
drag, startPoint x: 99, startPoint y: 190, endPoint x: 95, endPoint y: 192, distance: 4.6
click at [97, 191] on blockquote "." at bounding box center [232, 192] width 295 height 19
click at [281, 46] on div at bounding box center [232, 70] width 295 height 200
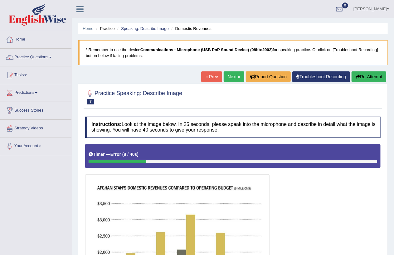
click at [369, 76] on button "Re-Attempt" at bounding box center [369, 76] width 35 height 11
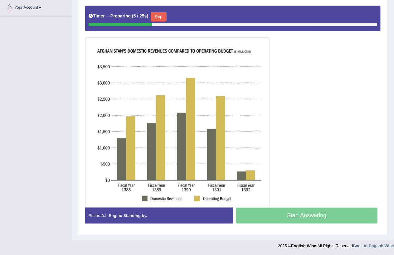
click at [161, 16] on button "Skip" at bounding box center [159, 16] width 16 height 9
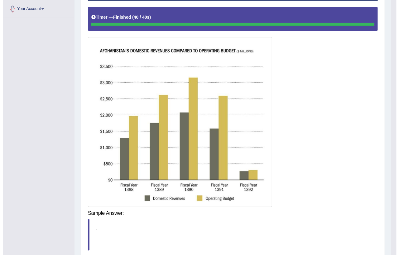
scroll to position [139, 0]
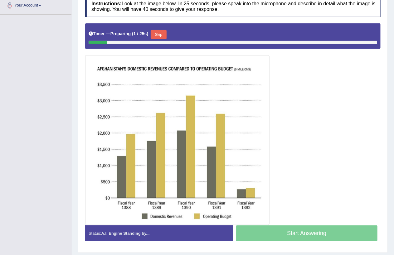
click at [161, 36] on button "Skip" at bounding box center [159, 34] width 16 height 9
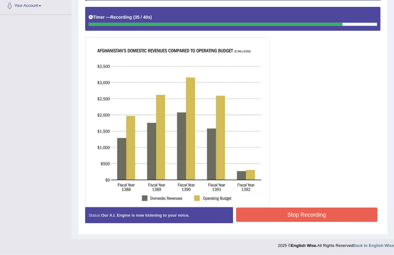
click at [330, 218] on button "Stop Recording" at bounding box center [307, 215] width 142 height 14
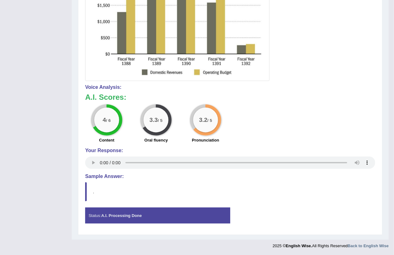
scroll to position [0, 0]
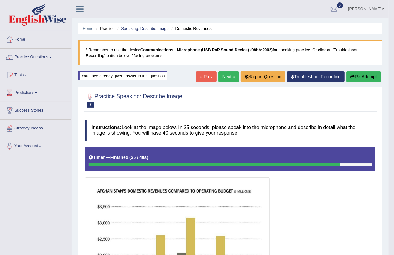
click at [231, 80] on link "Next »" at bounding box center [228, 76] width 21 height 11
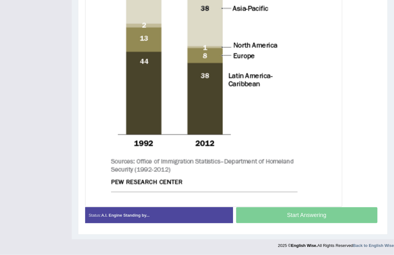
scroll to position [67, 0]
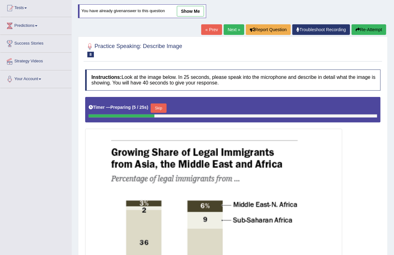
click at [163, 108] on button "Skip" at bounding box center [159, 108] width 16 height 9
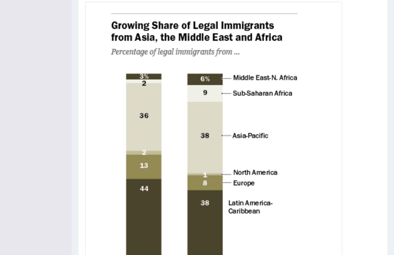
scroll to position [303, 0]
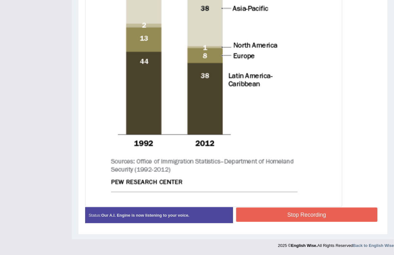
click at [322, 209] on button "Stop Recording" at bounding box center [307, 215] width 142 height 14
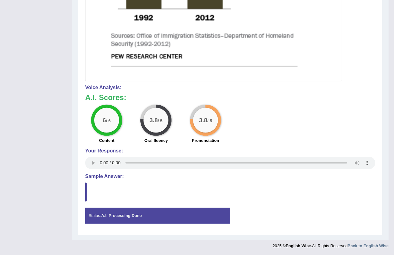
scroll to position [0, 0]
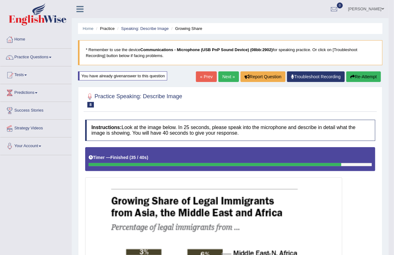
click at [227, 74] on link "Next »" at bounding box center [228, 76] width 21 height 11
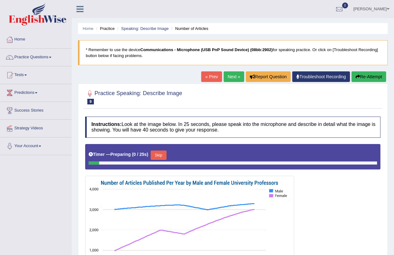
scroll to position [86, 0]
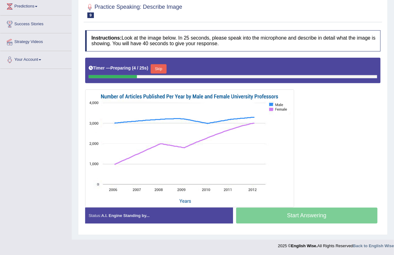
drag, startPoint x: 160, startPoint y: 69, endPoint x: 158, endPoint y: 56, distance: 12.6
click at [160, 63] on div "Timer — Preparing ( 4 / 25s ) Skip" at bounding box center [233, 69] width 289 height 12
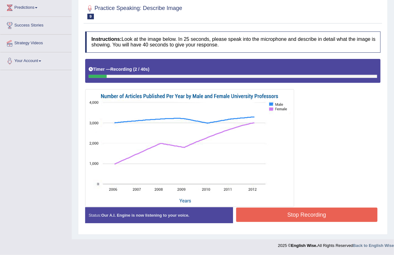
scroll to position [0, 0]
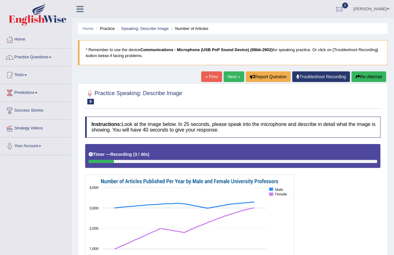
click at [367, 75] on button "Re-Attempt" at bounding box center [369, 76] width 35 height 11
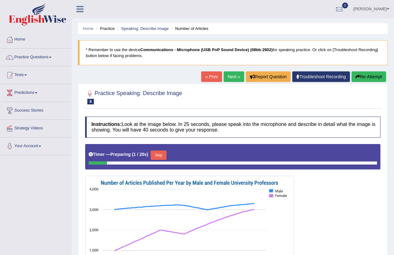
click at [163, 155] on button "Skip" at bounding box center [159, 155] width 16 height 9
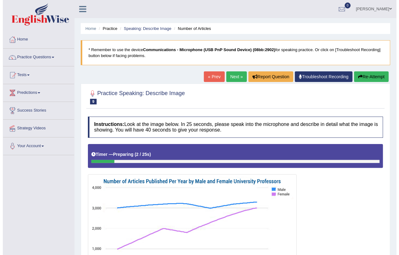
scroll to position [85, 0]
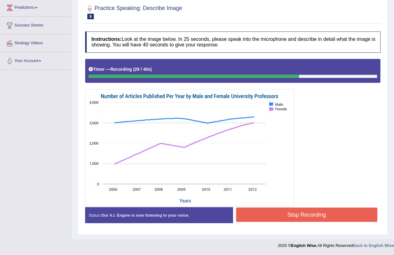
click at [266, 213] on button "Stop Recording" at bounding box center [307, 215] width 142 height 14
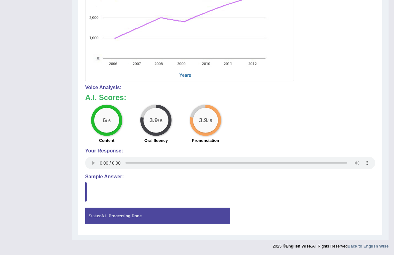
scroll to position [0, 0]
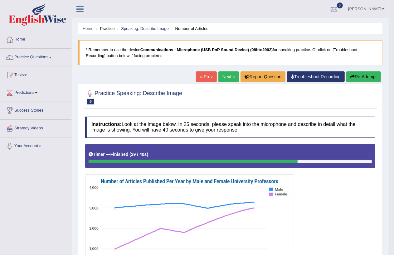
click at [221, 76] on link "Next »" at bounding box center [228, 76] width 21 height 11
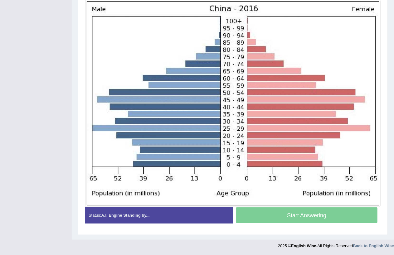
scroll to position [175, 0]
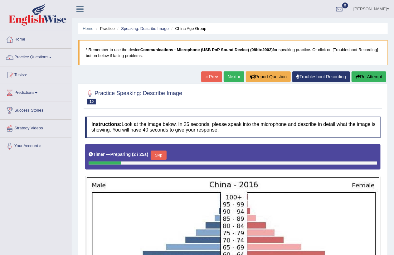
click at [159, 155] on button "Skip" at bounding box center [159, 155] width 16 height 9
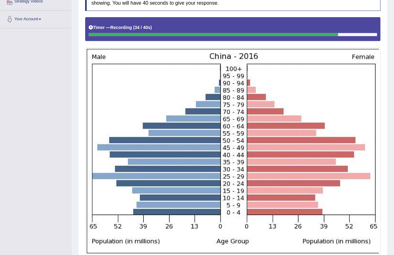
scroll to position [175, 0]
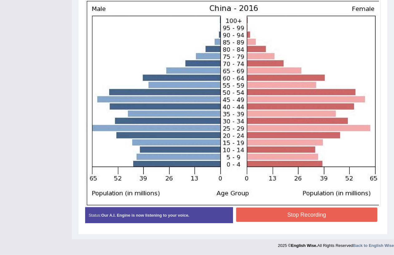
click at [310, 216] on button "Stop Recording" at bounding box center [307, 215] width 142 height 14
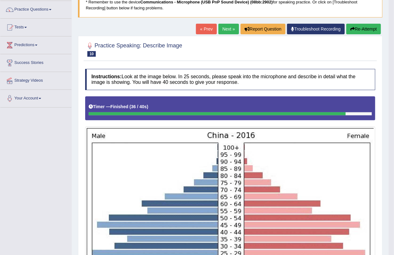
scroll to position [0, 0]
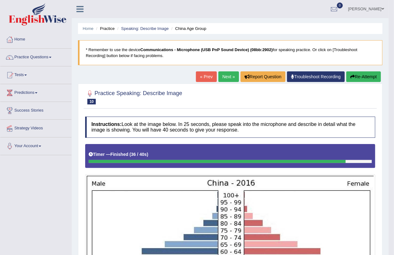
click at [225, 76] on link "Next »" at bounding box center [228, 76] width 21 height 11
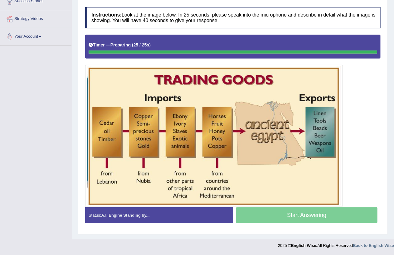
scroll to position [110, 0]
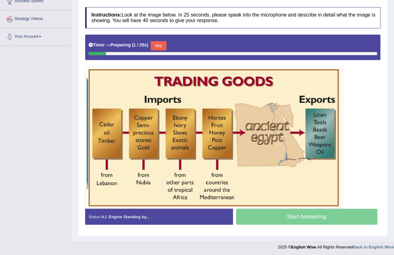
click at [160, 45] on button "Skip" at bounding box center [159, 45] width 16 height 9
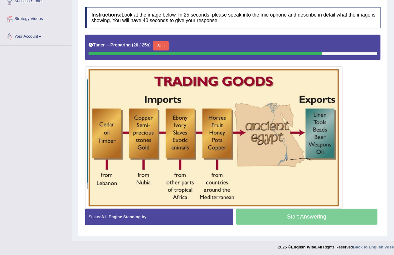
click at [160, 44] on button "Skip" at bounding box center [161, 45] width 16 height 9
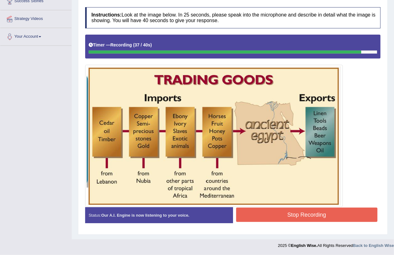
click at [331, 218] on button "Stop Recording" at bounding box center [307, 215] width 142 height 14
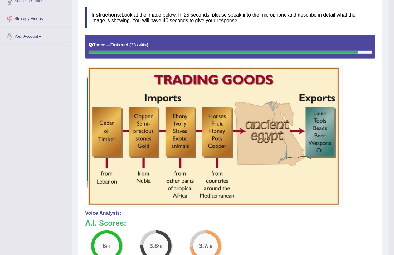
scroll to position [0, 0]
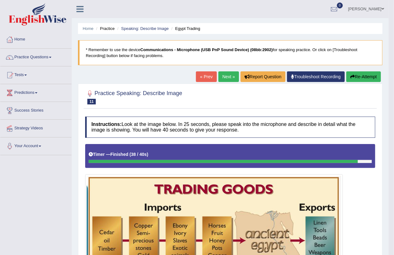
click at [226, 76] on link "Next »" at bounding box center [228, 76] width 21 height 11
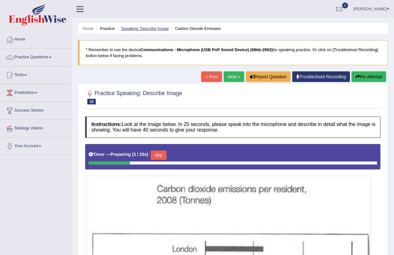
click at [144, 28] on link "Speaking: Describe Image" at bounding box center [144, 28] width 47 height 5
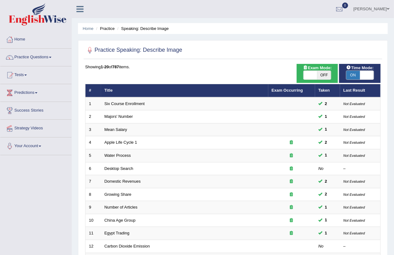
click at [354, 75] on span "ON" at bounding box center [353, 75] width 14 height 9
checkbox input "false"
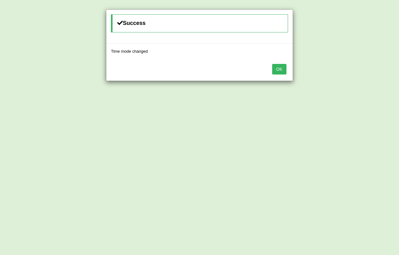
click at [280, 70] on button "OK" at bounding box center [279, 69] width 14 height 11
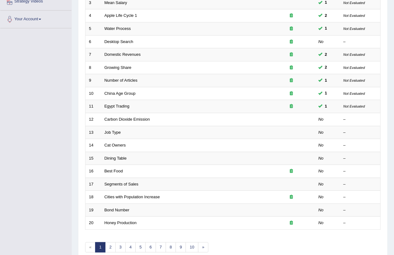
scroll to position [158, 0]
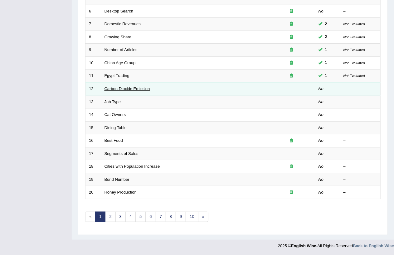
click at [112, 87] on link "Carbon Dioxide Emission" at bounding box center [128, 88] width 46 height 5
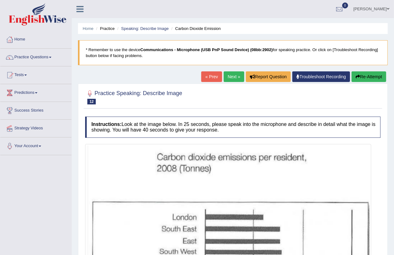
click at [233, 75] on link "Next »" at bounding box center [234, 76] width 21 height 11
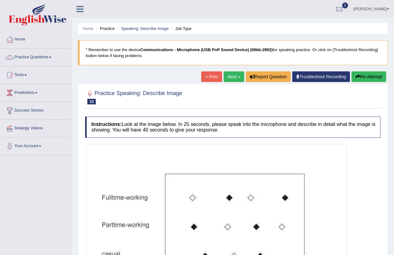
click at [204, 77] on link "« Prev" at bounding box center [211, 76] width 21 height 11
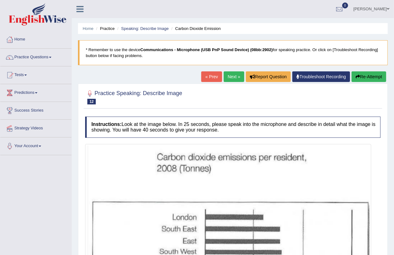
click at [226, 75] on link "Next »" at bounding box center [234, 76] width 21 height 11
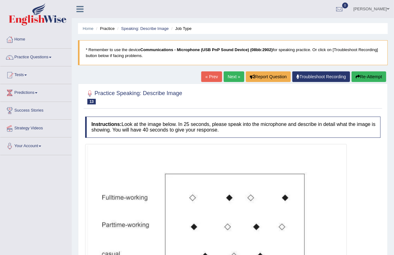
click at [229, 74] on link "Next »" at bounding box center [234, 76] width 21 height 11
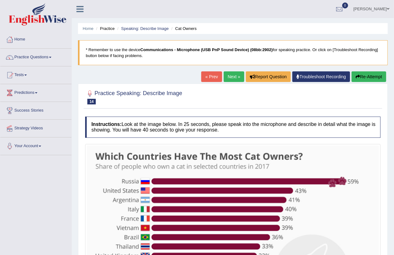
click at [233, 72] on link "Next »" at bounding box center [234, 76] width 21 height 11
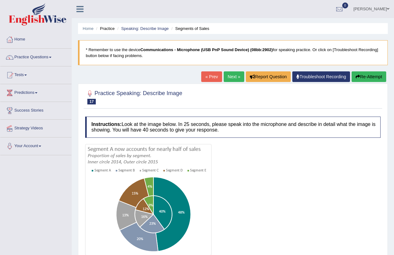
click at [232, 76] on link "Next »" at bounding box center [234, 76] width 21 height 11
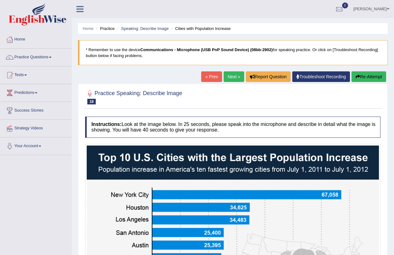
click at [232, 76] on link "Next »" at bounding box center [234, 76] width 21 height 11
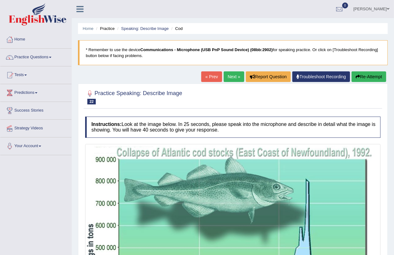
click at [209, 76] on link "« Prev" at bounding box center [211, 76] width 21 height 11
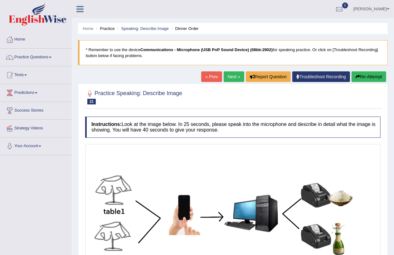
click at [208, 76] on link "« Prev" at bounding box center [211, 76] width 21 height 11
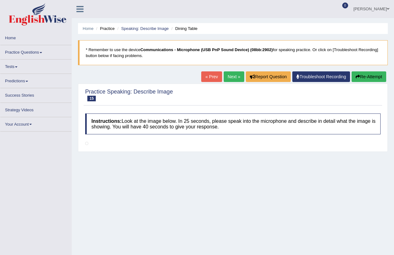
click at [206, 76] on link "« Prev" at bounding box center [211, 76] width 21 height 11
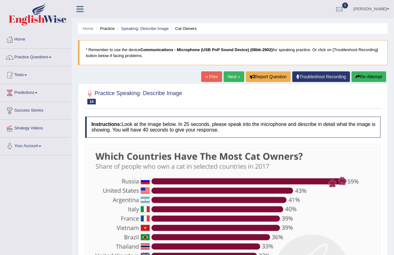
click at [209, 77] on link "« Prev" at bounding box center [211, 76] width 21 height 11
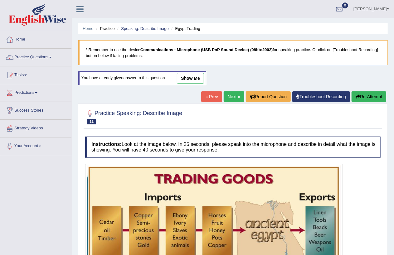
click at [205, 95] on link "« Prev" at bounding box center [211, 96] width 21 height 11
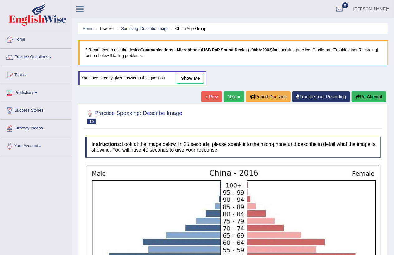
click at [213, 98] on link "« Prev" at bounding box center [211, 96] width 21 height 11
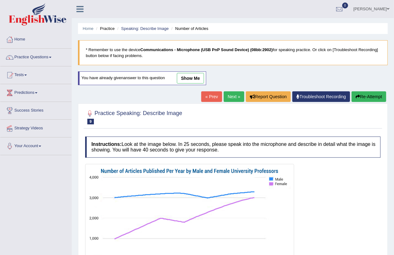
click at [213, 98] on link "« Prev" at bounding box center [211, 96] width 21 height 11
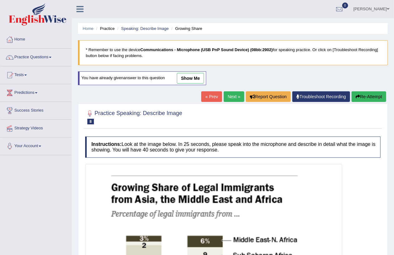
click at [213, 98] on link "« Prev" at bounding box center [211, 96] width 21 height 11
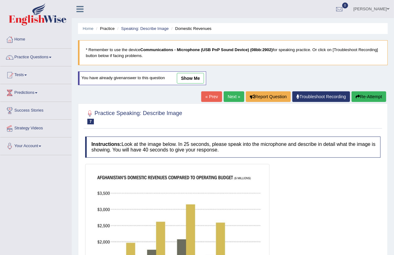
click at [213, 98] on link "« Prev" at bounding box center [211, 96] width 21 height 11
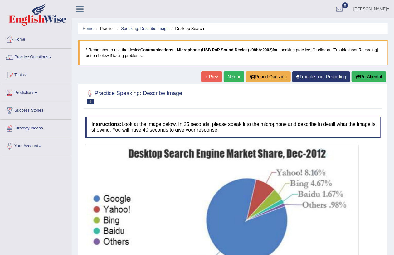
click at [213, 98] on div at bounding box center [232, 96] width 295 height 19
click at [213, 76] on link "« Prev" at bounding box center [211, 76] width 21 height 11
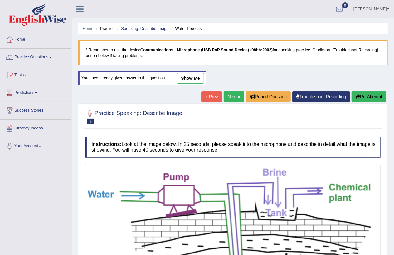
click at [209, 96] on link "« Prev" at bounding box center [211, 96] width 21 height 11
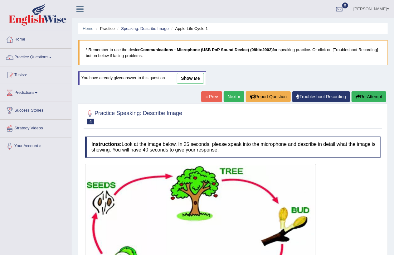
click at [207, 95] on link "« Prev" at bounding box center [211, 96] width 21 height 11
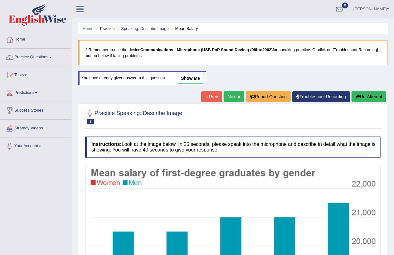
click at [230, 96] on link "Next »" at bounding box center [234, 96] width 21 height 11
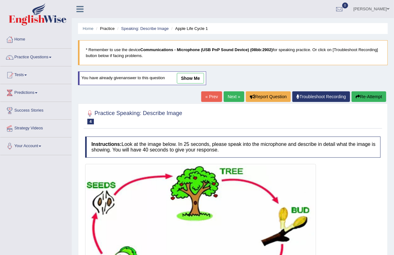
click at [229, 98] on link "Next »" at bounding box center [234, 96] width 21 height 11
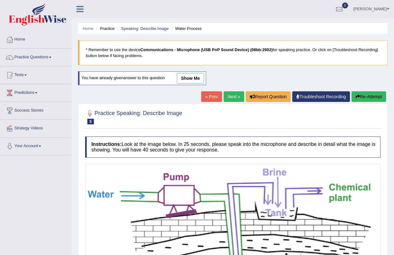
click at [229, 99] on link "Next »" at bounding box center [234, 96] width 21 height 11
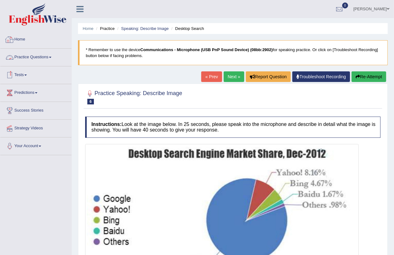
scroll to position [72, 0]
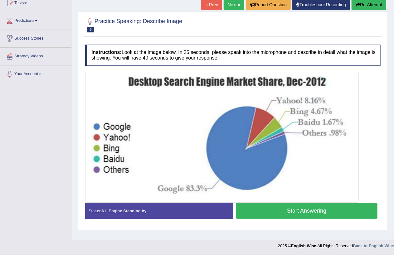
click at [230, 4] on link "Next »" at bounding box center [234, 4] width 21 height 11
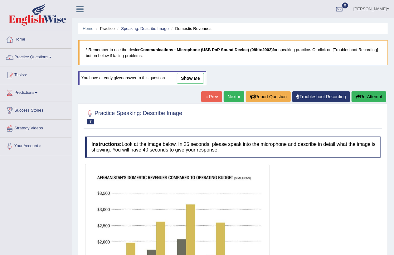
click at [226, 95] on link "Next »" at bounding box center [234, 96] width 21 height 11
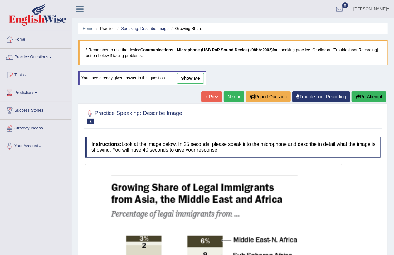
click at [201, 98] on link "« Prev" at bounding box center [211, 96] width 21 height 11
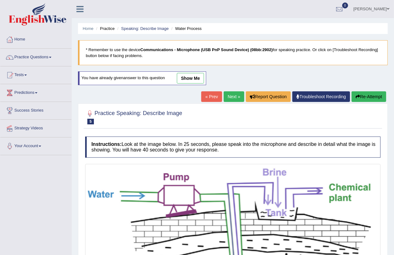
click at [208, 98] on link "« Prev" at bounding box center [211, 96] width 21 height 11
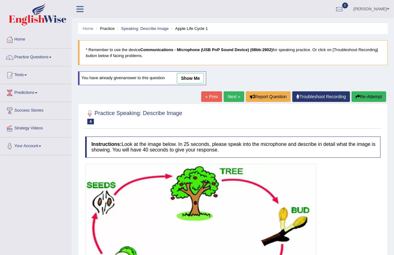
click at [208, 98] on link "« Prev" at bounding box center [211, 96] width 21 height 11
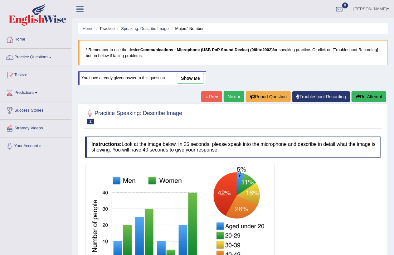
drag, startPoint x: 0, startPoint y: 0, endPoint x: 208, endPoint y: 98, distance: 230.4
click at [208, 98] on link "« Prev" at bounding box center [211, 96] width 21 height 11
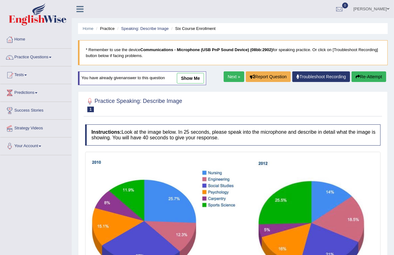
click at [22, 56] on link "Practice Questions" at bounding box center [35, 57] width 71 height 16
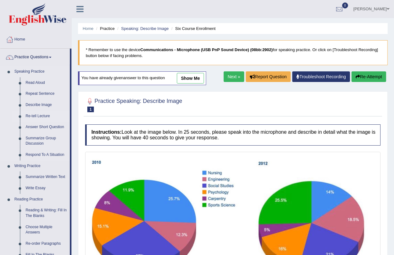
click at [36, 116] on link "Re-tell Lecture" at bounding box center [46, 116] width 47 height 11
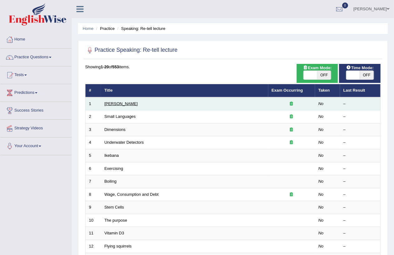
click at [119, 104] on link "[PERSON_NAME]" at bounding box center [121, 103] width 33 height 5
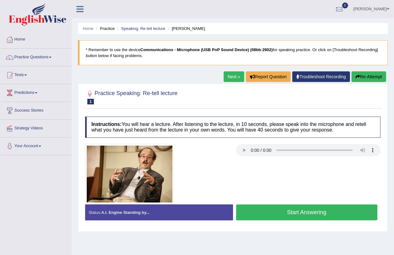
click at [226, 77] on link "Next »" at bounding box center [234, 76] width 21 height 11
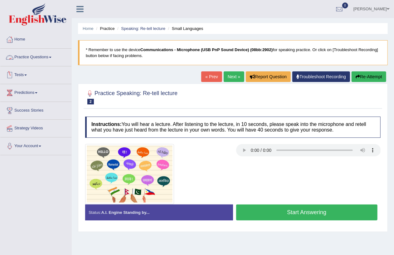
click at [37, 56] on link "Practice Questions" at bounding box center [35, 57] width 71 height 16
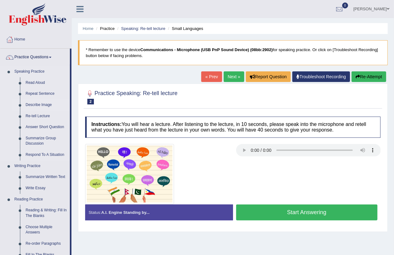
click at [38, 106] on link "Describe Image" at bounding box center [46, 105] width 47 height 11
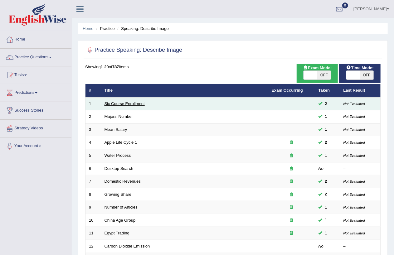
click at [124, 103] on link "Six Course Enrollment" at bounding box center [125, 103] width 40 height 5
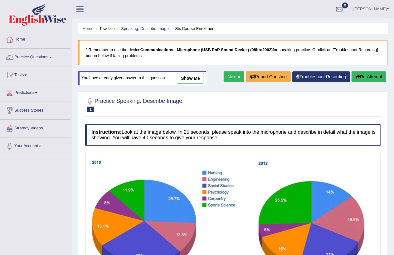
scroll to position [83, 0]
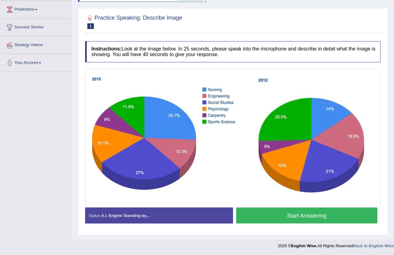
click at [327, 219] on button "Start Answering" at bounding box center [307, 216] width 142 height 16
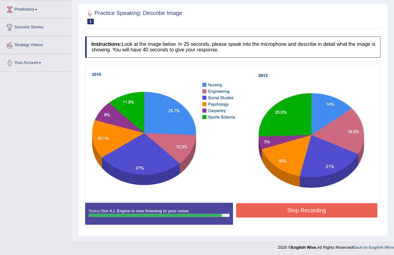
click at [346, 212] on button "Stop Recording" at bounding box center [307, 210] width 142 height 14
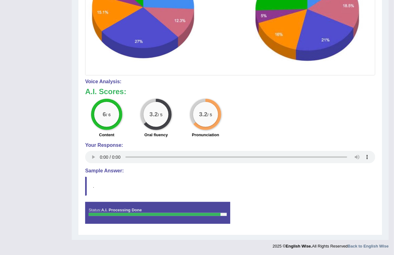
scroll to position [0, 0]
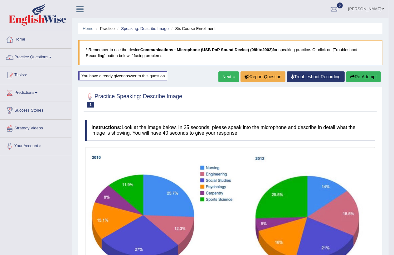
click at [228, 76] on link "Next »" at bounding box center [228, 76] width 21 height 11
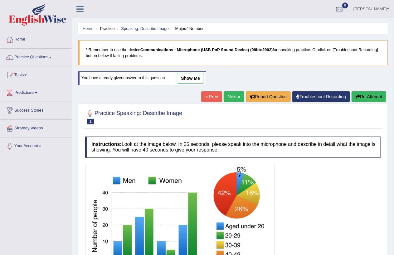
scroll to position [72, 0]
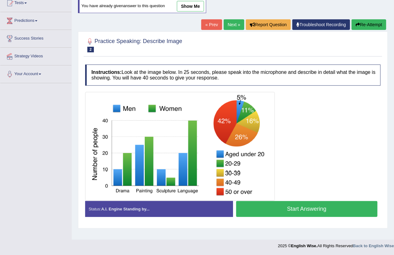
click at [194, 4] on link "show me" at bounding box center [190, 6] width 27 height 11
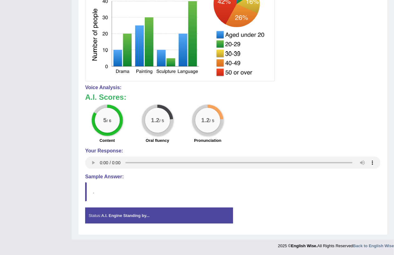
scroll to position [0, 0]
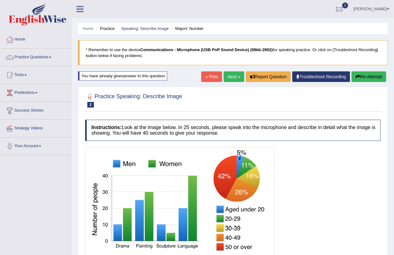
click at [143, 26] on li "Speaking: Describe Image" at bounding box center [142, 29] width 53 height 6
click at [360, 78] on button "Re-Attempt" at bounding box center [369, 76] width 35 height 11
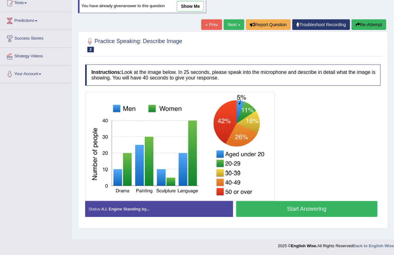
click at [254, 209] on button "Start Answering" at bounding box center [307, 209] width 142 height 16
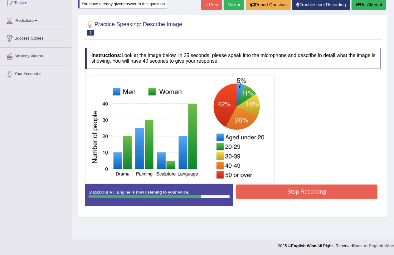
click at [327, 194] on button "Stop Recording" at bounding box center [307, 192] width 142 height 14
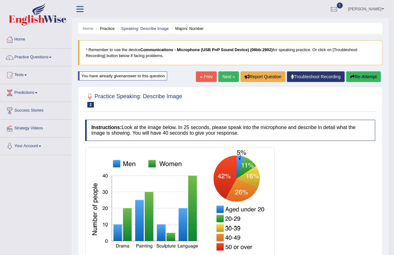
click at [222, 74] on link "Next »" at bounding box center [228, 76] width 21 height 11
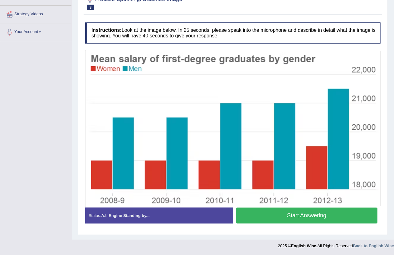
click at [336, 218] on button "Start Answering" at bounding box center [307, 216] width 142 height 16
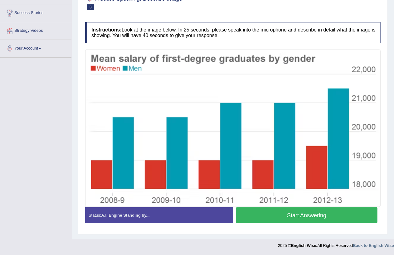
scroll to position [104, 0]
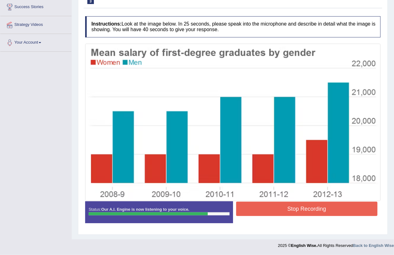
click at [336, 210] on button "Stop Recording" at bounding box center [307, 209] width 142 height 14
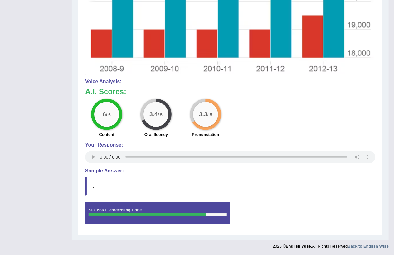
scroll to position [0, 0]
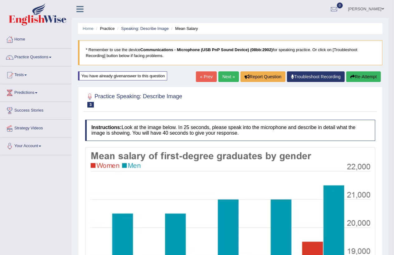
click at [228, 78] on link "Next »" at bounding box center [228, 76] width 21 height 11
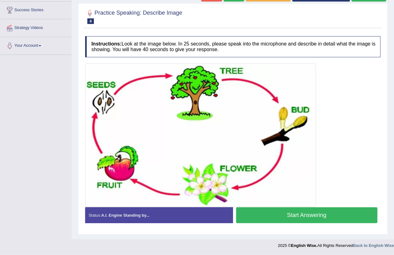
click at [316, 214] on button "Start Answering" at bounding box center [307, 215] width 142 height 16
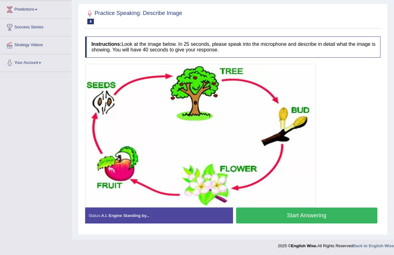
scroll to position [89, 0]
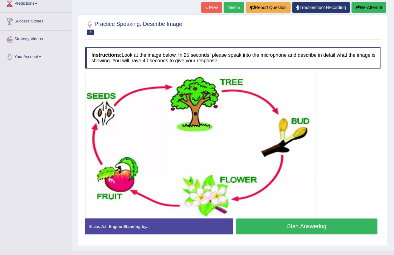
scroll to position [89, 0]
click at [267, 227] on button "Start Answering" at bounding box center [307, 227] width 142 height 16
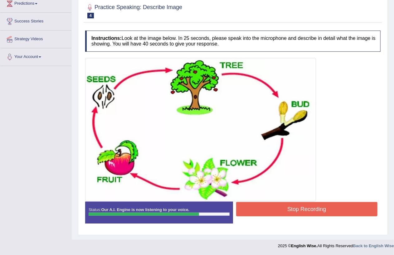
click at [310, 214] on button "Stop Recording" at bounding box center [307, 209] width 142 height 14
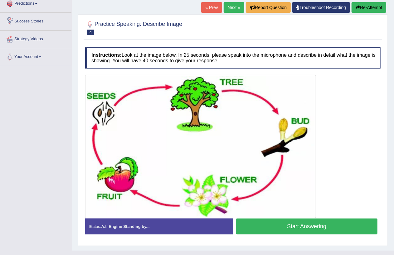
click at [293, 228] on button "Start Answering" at bounding box center [307, 227] width 142 height 16
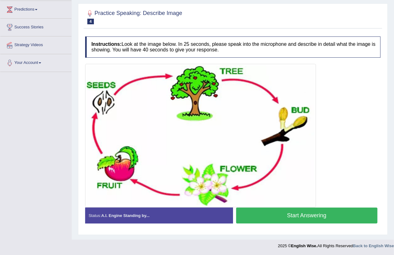
scroll to position [89, 0]
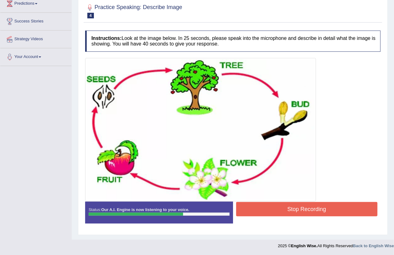
click at [304, 210] on button "Stop Recording" at bounding box center [307, 209] width 142 height 14
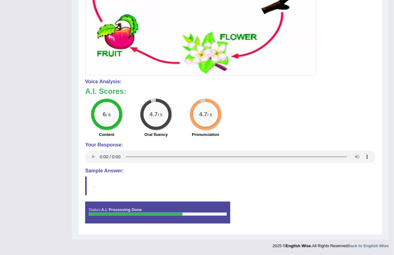
scroll to position [0, 0]
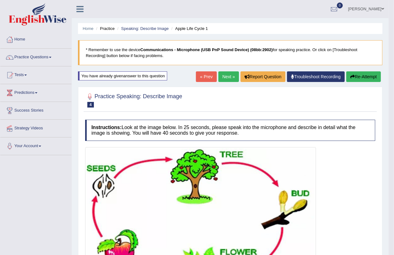
click at [229, 79] on link "Next »" at bounding box center [228, 76] width 21 height 11
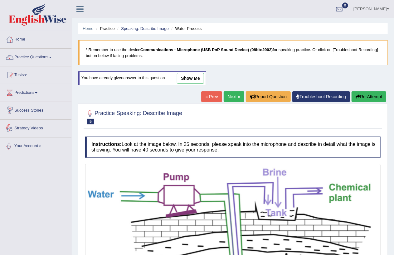
scroll to position [127, 0]
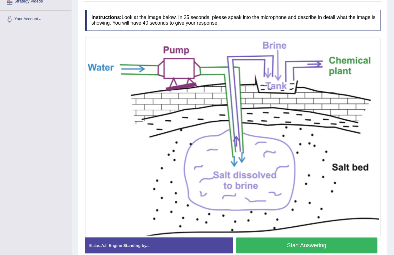
click at [295, 246] on button "Start Answering" at bounding box center [307, 246] width 142 height 16
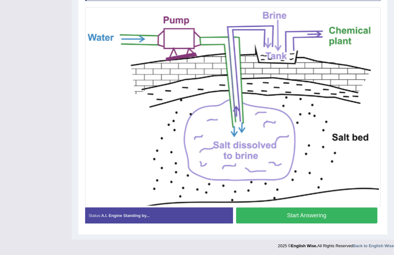
click at [298, 219] on button "Start Answering" at bounding box center [307, 216] width 142 height 16
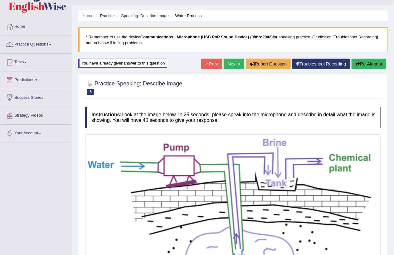
scroll to position [140, 0]
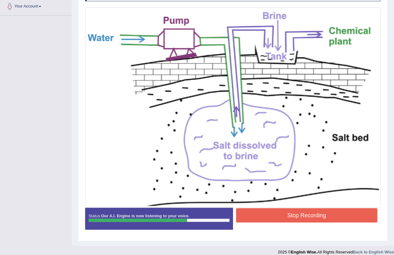
click at [320, 214] on button "Stop Recording" at bounding box center [307, 215] width 142 height 14
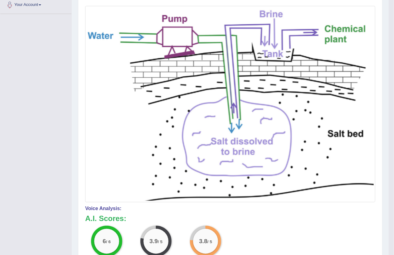
scroll to position [14, 0]
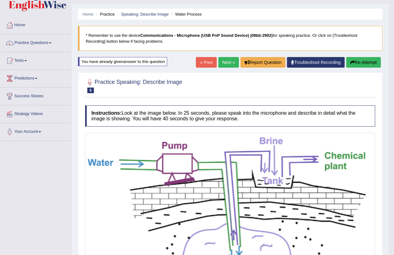
click at [34, 45] on link "Practice Questions" at bounding box center [35, 42] width 71 height 16
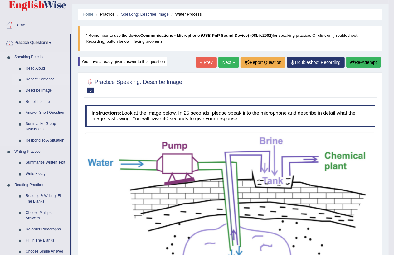
click at [34, 81] on link "Repeat Sentence" at bounding box center [46, 79] width 47 height 11
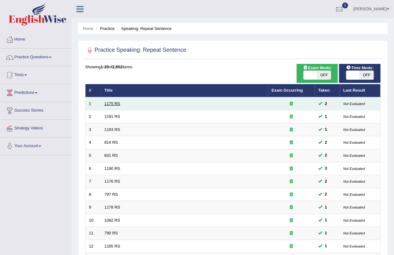
click at [120, 104] on link "1175 RS" at bounding box center [113, 103] width 16 height 5
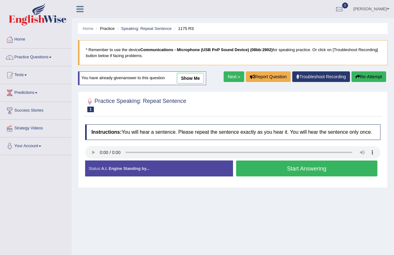
click at [291, 172] on button "Start Answering" at bounding box center [307, 169] width 142 height 16
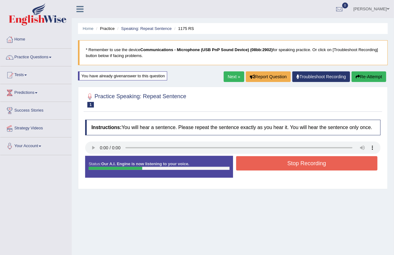
click at [297, 166] on button "Stop Recording" at bounding box center [307, 163] width 142 height 14
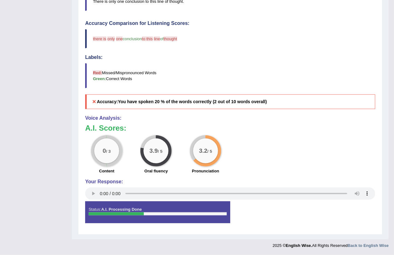
scroll to position [54, 0]
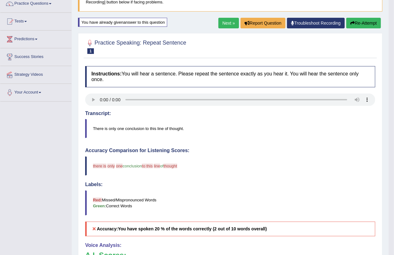
click at [359, 22] on button "Re-Attempt" at bounding box center [363, 23] width 35 height 11
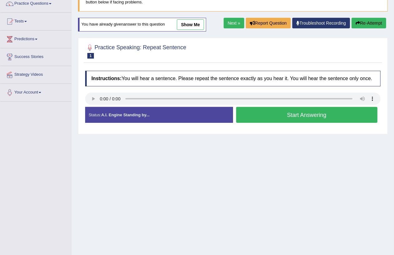
drag, startPoint x: 295, startPoint y: 116, endPoint x: 281, endPoint y: 121, distance: 14.4
click at [290, 120] on button "Start Answering" at bounding box center [307, 115] width 142 height 16
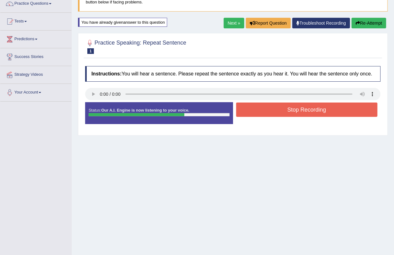
click at [289, 106] on button "Stop Recording" at bounding box center [307, 110] width 142 height 14
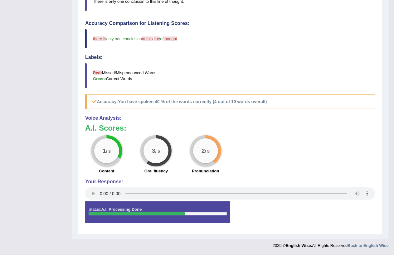
scroll to position [54, 0]
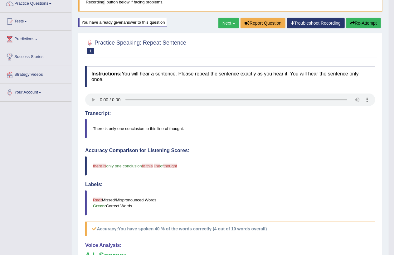
click at [357, 22] on button "Re-Attempt" at bounding box center [363, 23] width 35 height 11
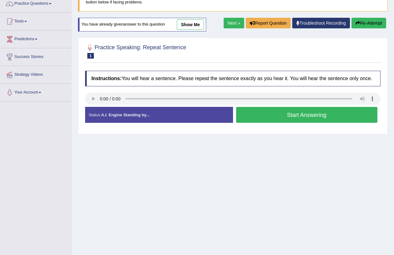
click at [292, 114] on button "Start Answering" at bounding box center [307, 115] width 142 height 16
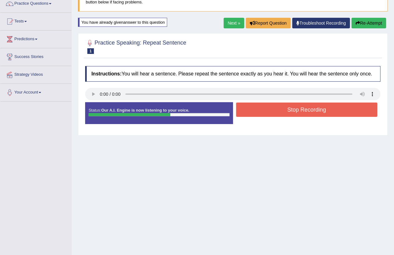
click at [297, 109] on button "Stop Recording" at bounding box center [307, 110] width 142 height 14
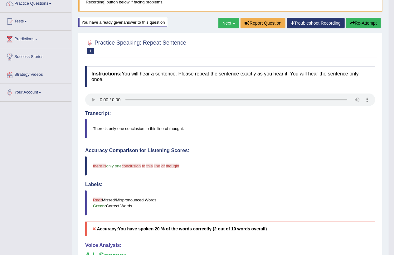
click at [361, 22] on button "Re-Attempt" at bounding box center [363, 23] width 35 height 11
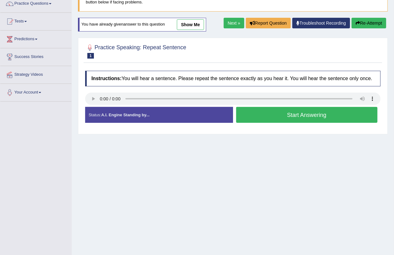
click at [304, 115] on button "Start Answering" at bounding box center [307, 115] width 142 height 16
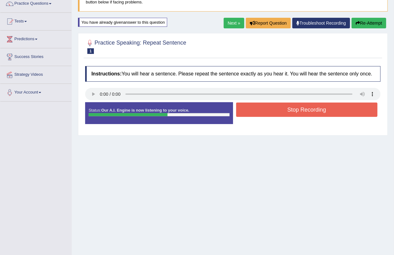
click at [300, 109] on button "Stop Recording" at bounding box center [307, 110] width 142 height 14
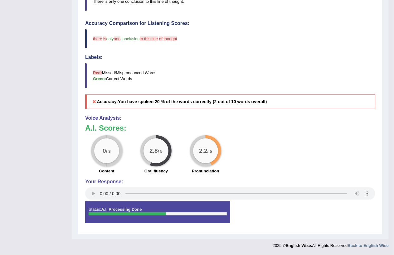
scroll to position [54, 0]
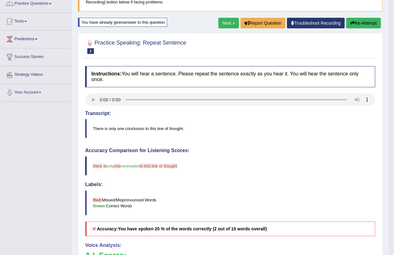
click at [225, 23] on link "Next »" at bounding box center [228, 23] width 21 height 11
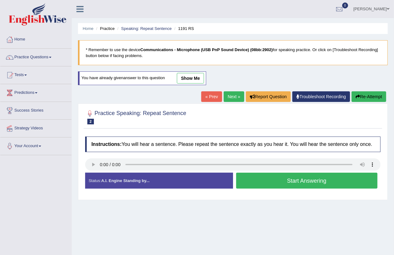
click at [185, 81] on link "show me" at bounding box center [190, 78] width 27 height 11
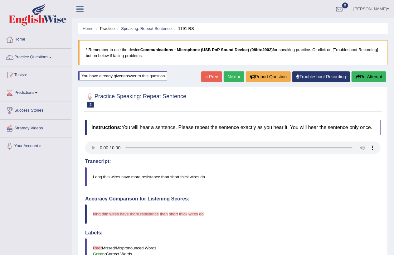
click at [255, 175] on blockquote "Long thin wires have more resistance than short thick wires do." at bounding box center [232, 177] width 295 height 19
click at [356, 75] on icon "button" at bounding box center [358, 77] width 4 height 4
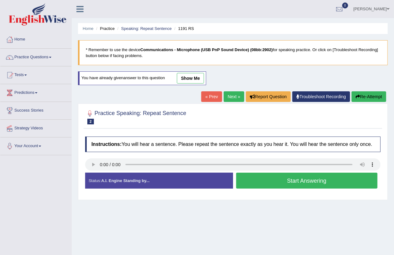
click at [363, 97] on button "Re-Attempt" at bounding box center [369, 96] width 35 height 11
click at [187, 78] on link "show me" at bounding box center [190, 78] width 27 height 11
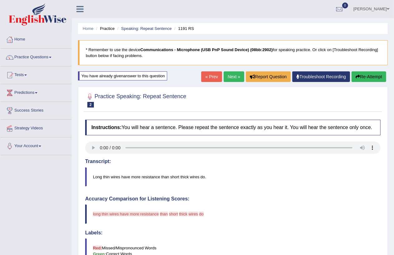
click at [235, 77] on link "Next »" at bounding box center [234, 76] width 21 height 11
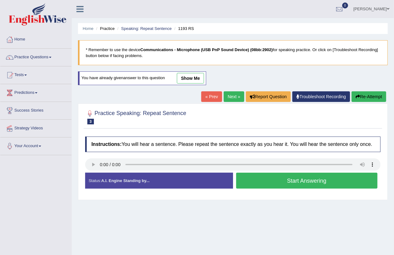
click at [190, 77] on link "show me" at bounding box center [190, 78] width 27 height 11
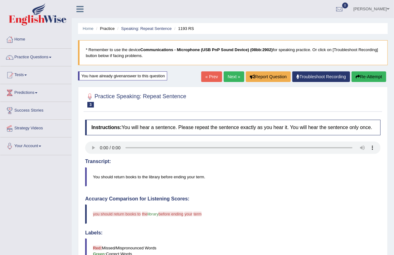
click at [358, 78] on icon "button" at bounding box center [358, 77] width 4 height 4
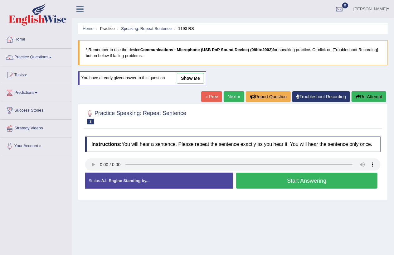
click at [359, 95] on button "Re-Attempt" at bounding box center [369, 96] width 35 height 11
click at [190, 75] on link "show me" at bounding box center [190, 78] width 27 height 11
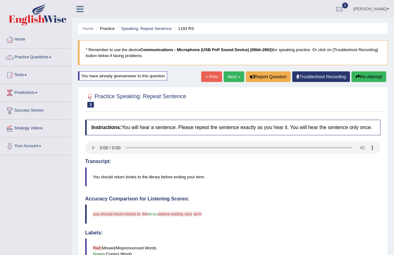
click at [365, 77] on button "Re-Attempt" at bounding box center [369, 76] width 35 height 11
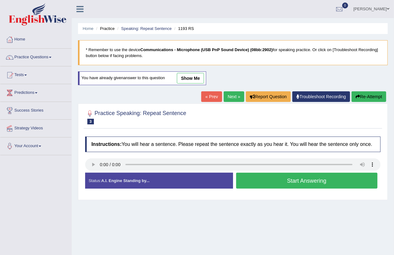
click at [201, 72] on div "You have already given answer to this question show me" at bounding box center [142, 78] width 128 height 14
click at [195, 77] on link "show me" at bounding box center [190, 78] width 27 height 11
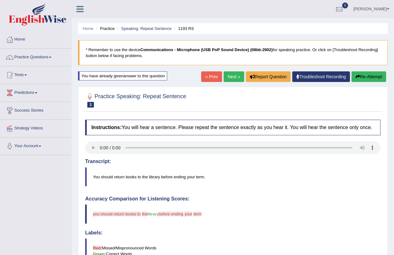
click at [366, 79] on button "Re-Attempt" at bounding box center [369, 76] width 35 height 11
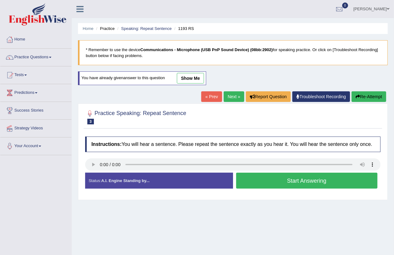
click at [231, 98] on link "Next »" at bounding box center [234, 96] width 21 height 11
click at [210, 95] on link "« Prev" at bounding box center [211, 96] width 21 height 11
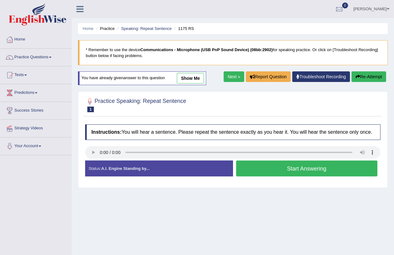
click at [188, 78] on link "show me" at bounding box center [190, 78] width 27 height 11
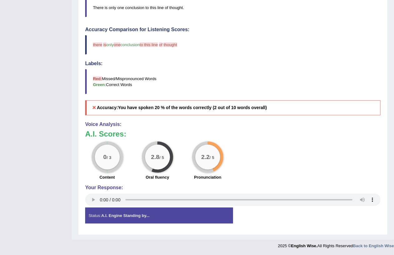
scroll to position [42, 0]
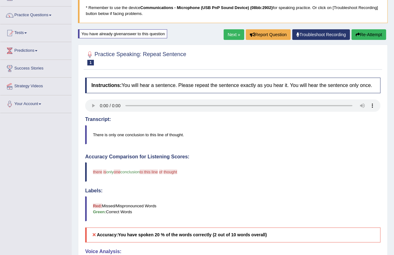
click at [366, 36] on button "Re-Attempt" at bounding box center [369, 34] width 35 height 11
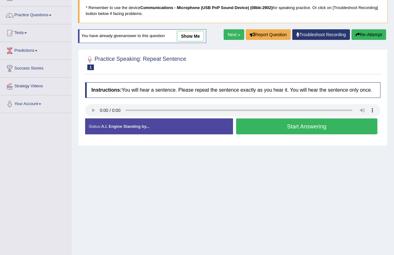
click at [290, 127] on button "Start Answering" at bounding box center [307, 127] width 142 height 16
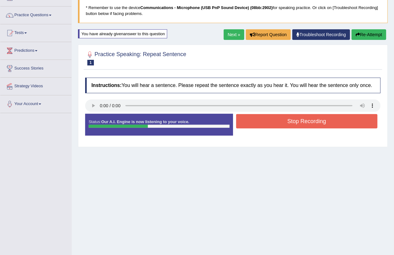
click at [301, 123] on button "Stop Recording" at bounding box center [307, 121] width 142 height 14
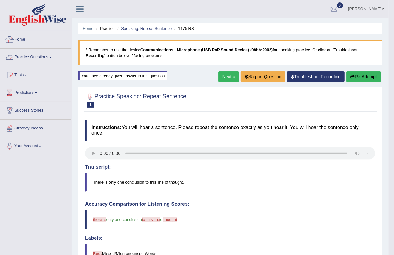
click at [24, 57] on link "Practice Questions" at bounding box center [35, 57] width 71 height 16
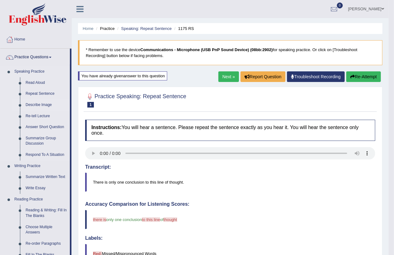
click at [34, 104] on link "Describe Image" at bounding box center [46, 105] width 47 height 11
